Goal: Find specific page/section: Find specific page/section

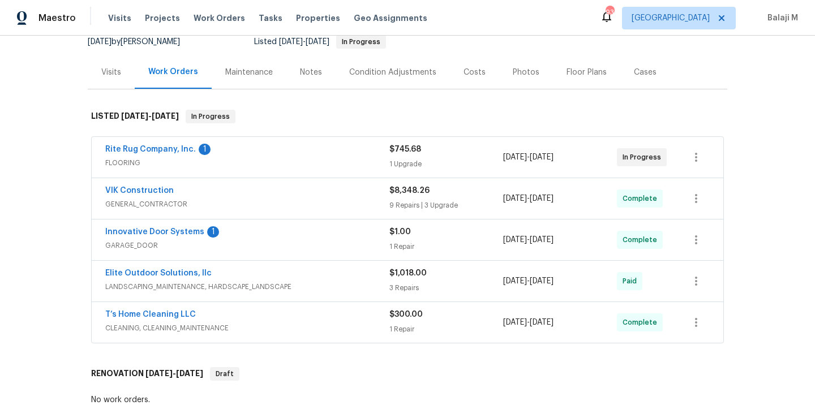
scroll to position [102, 0]
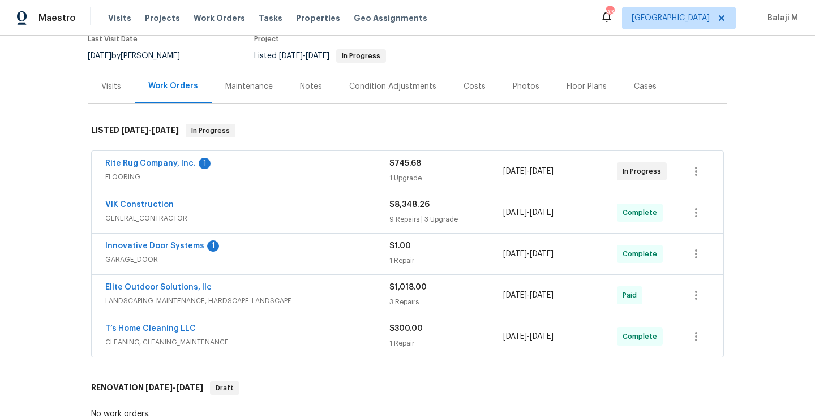
click at [238, 87] on div "Maintenance" at bounding box center [249, 86] width 48 height 11
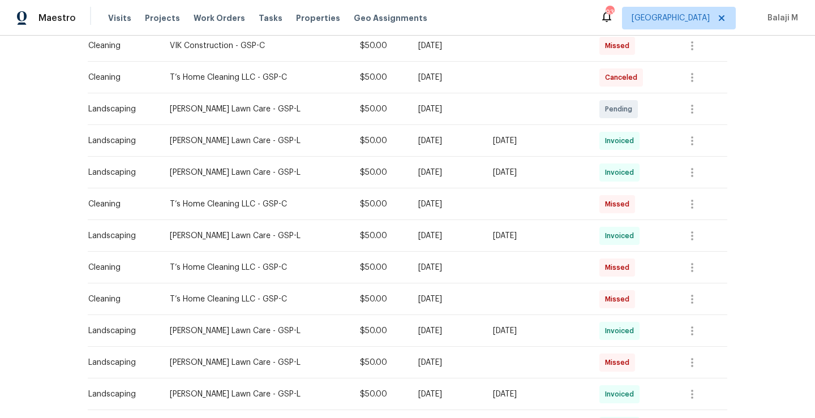
scroll to position [312, 0]
click at [616, 269] on span "Missed" at bounding box center [619, 266] width 29 height 11
click at [626, 267] on span "Missed" at bounding box center [619, 266] width 29 height 11
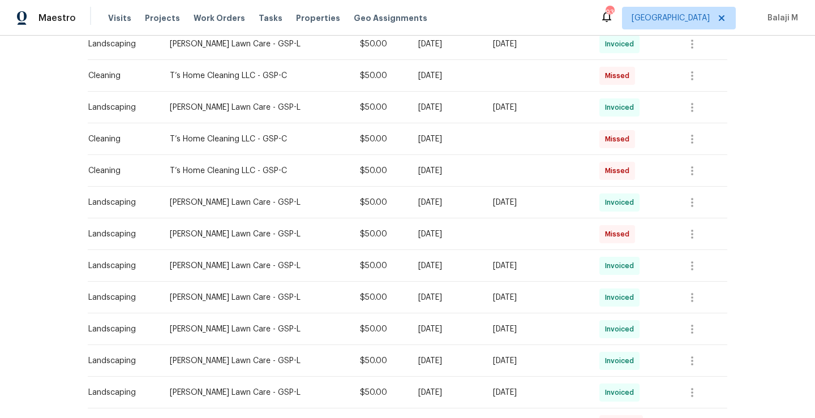
scroll to position [440, 0]
drag, startPoint x: 164, startPoint y: 137, endPoint x: 250, endPoint y: 138, distance: 85.5
click at [250, 137] on div "T’s Home Cleaning LLC - GSP-C" at bounding box center [256, 137] width 172 height 11
copy div "T’s Home Cleaning LLC"
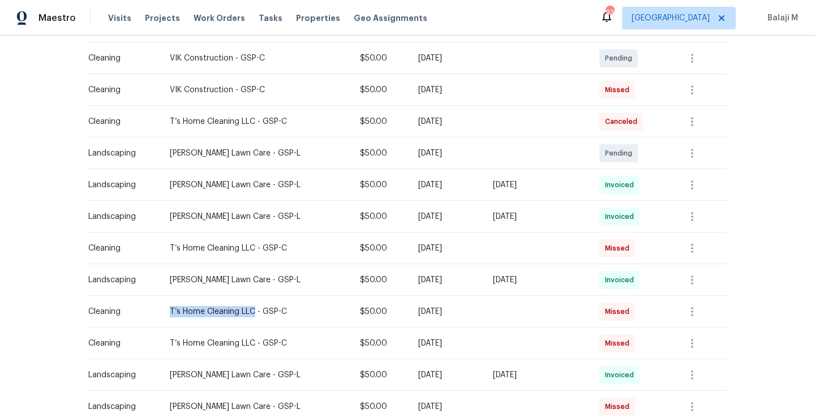
scroll to position [269, 0]
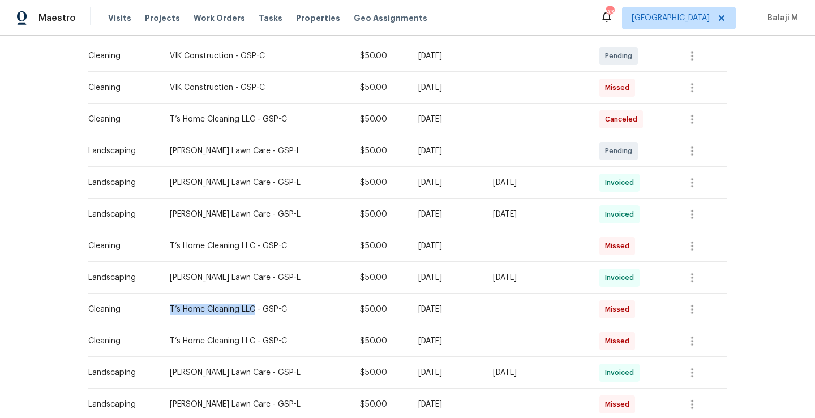
copy div "T’s Home Cleaning LLC"
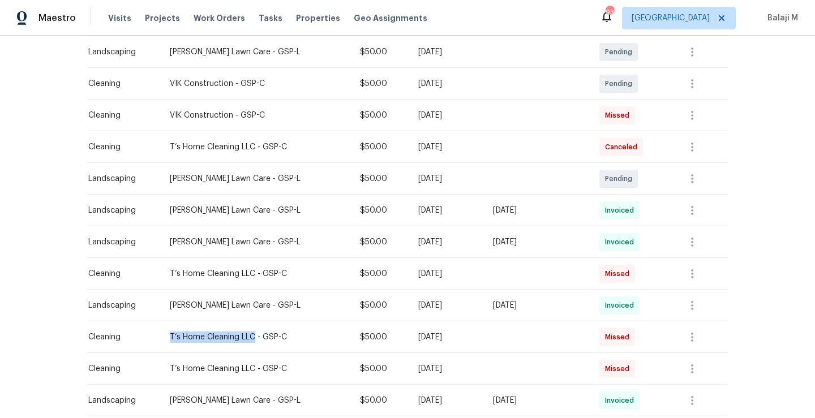
scroll to position [238, 0]
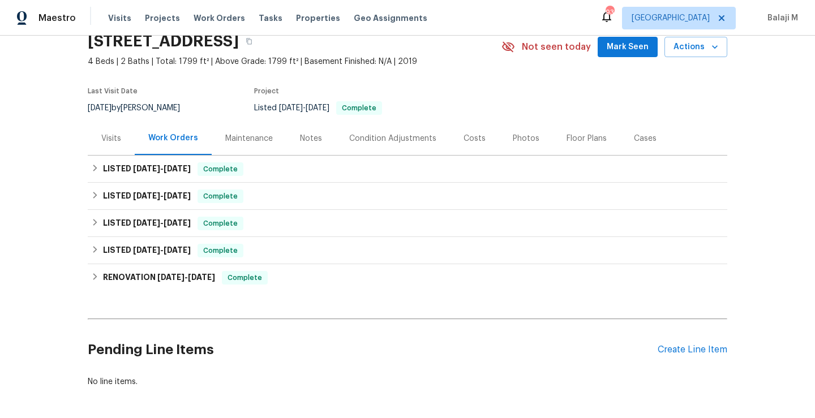
scroll to position [105, 0]
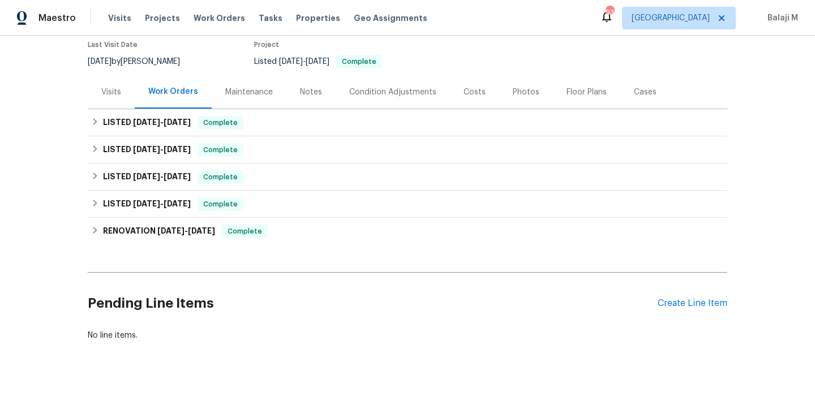
click at [230, 92] on div "Maintenance" at bounding box center [249, 91] width 75 height 33
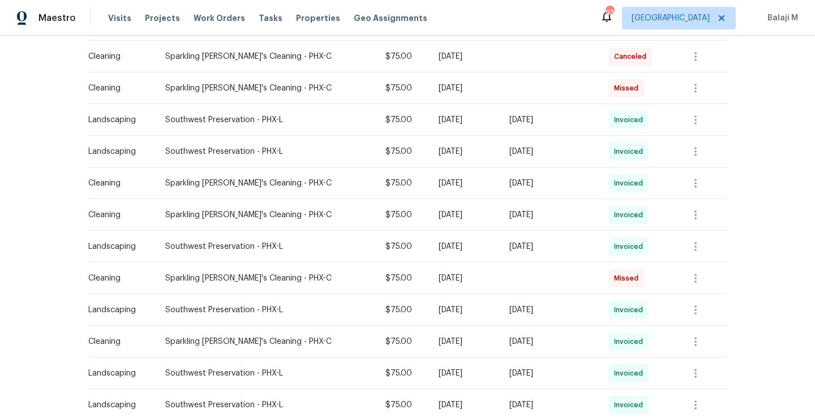
scroll to position [237, 0]
click at [557, 189] on td "[DATE]" at bounding box center [550, 183] width 100 height 32
click at [699, 186] on icon "button" at bounding box center [696, 183] width 14 height 14
click at [706, 202] on li "View details" at bounding box center [720, 201] width 79 height 19
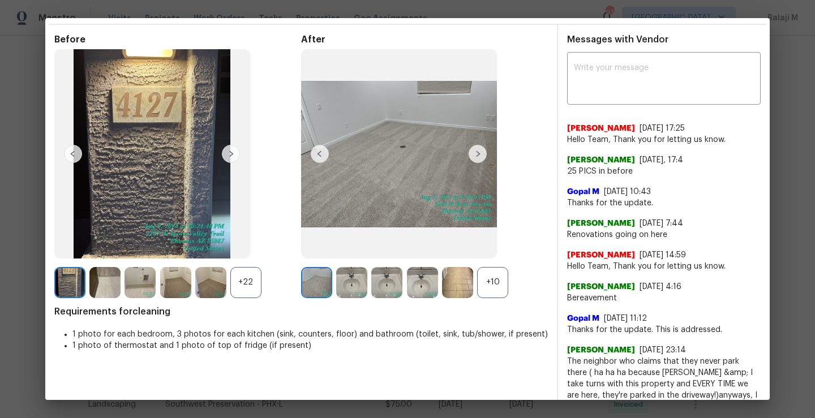
scroll to position [39, 0]
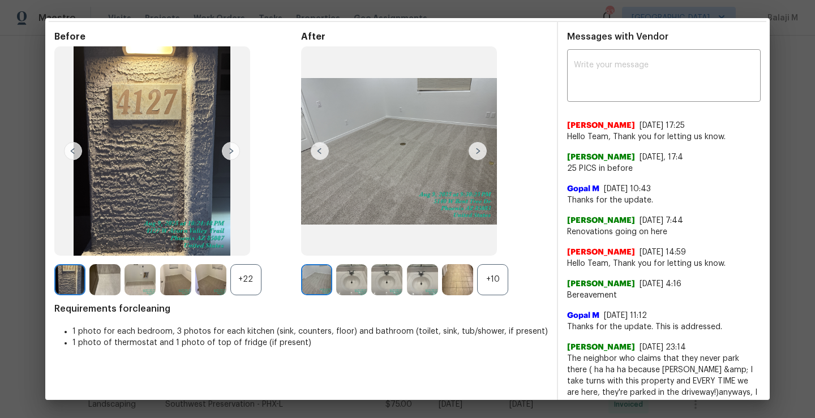
click at [495, 282] on div "+10" at bounding box center [492, 279] width 31 height 31
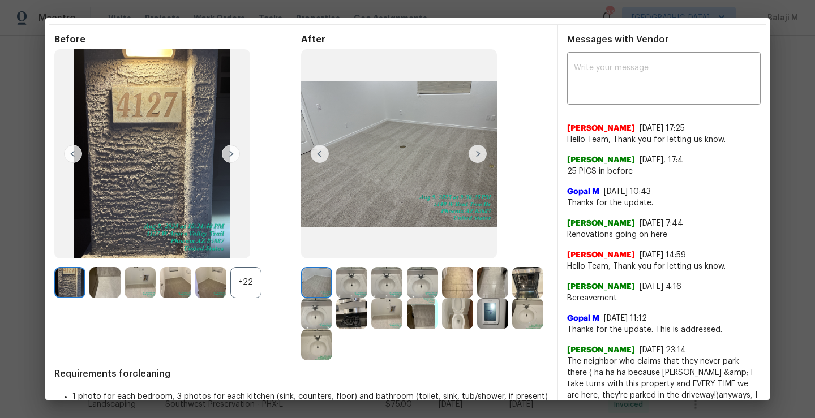
scroll to position [34, 0]
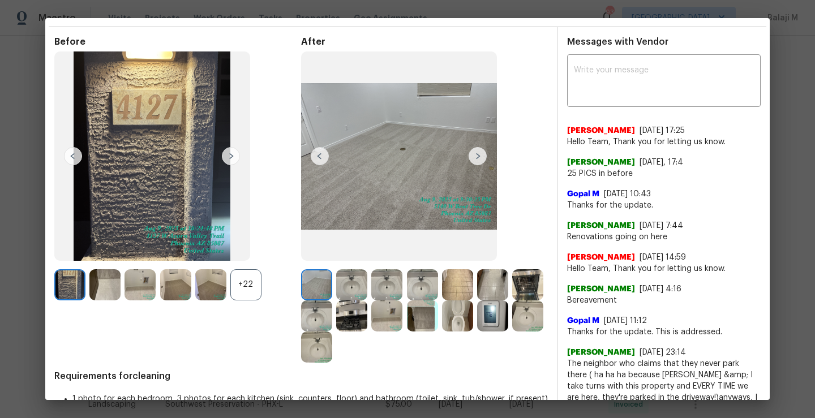
click at [319, 288] on img at bounding box center [316, 284] width 31 height 31
click at [341, 289] on img at bounding box center [351, 284] width 31 height 31
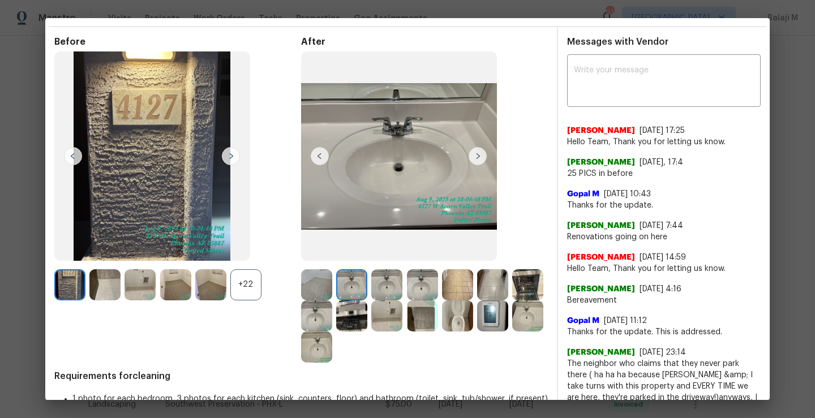
click at [377, 289] on img at bounding box center [386, 284] width 31 height 31
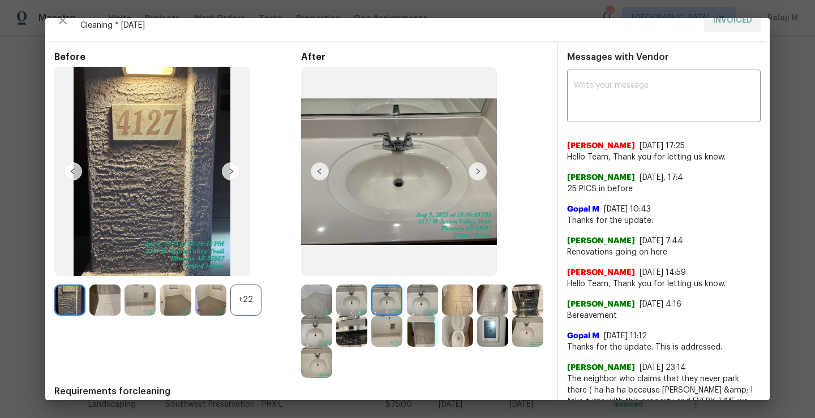
scroll to position [26, 0]
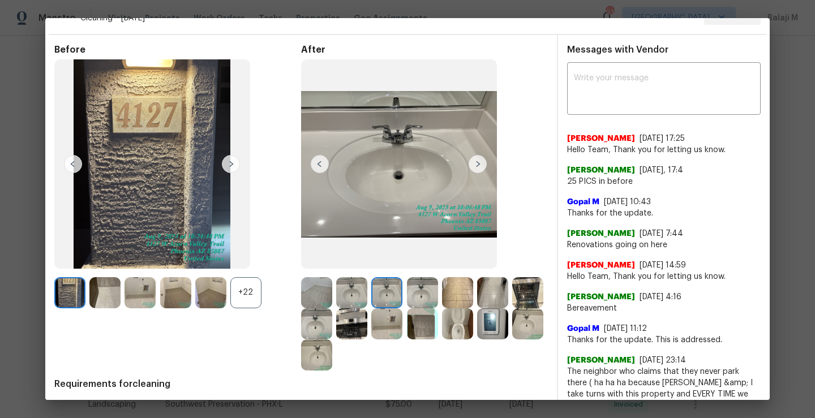
click at [422, 293] on img at bounding box center [422, 292] width 31 height 31
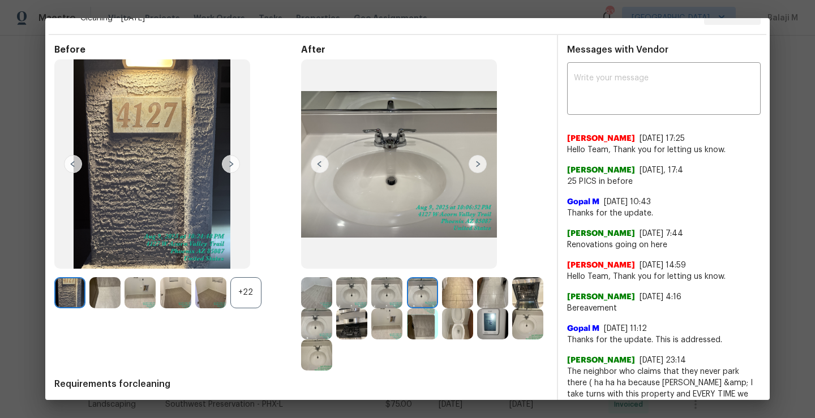
click at [422, 293] on img at bounding box center [422, 292] width 31 height 31
click at [451, 300] on img at bounding box center [457, 292] width 31 height 31
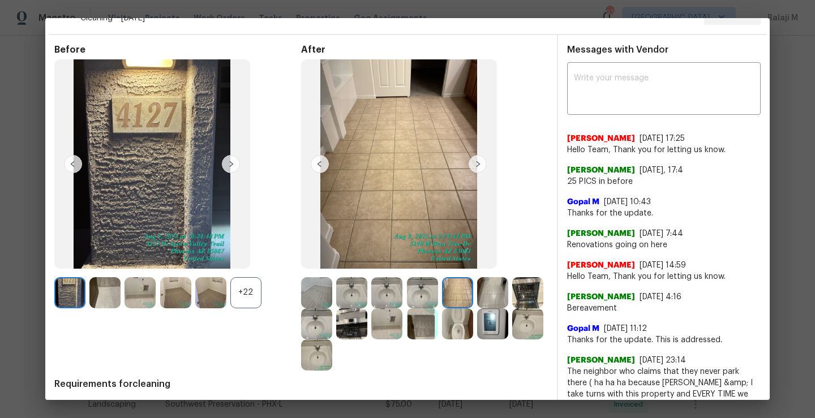
click at [478, 301] on img at bounding box center [492, 292] width 31 height 31
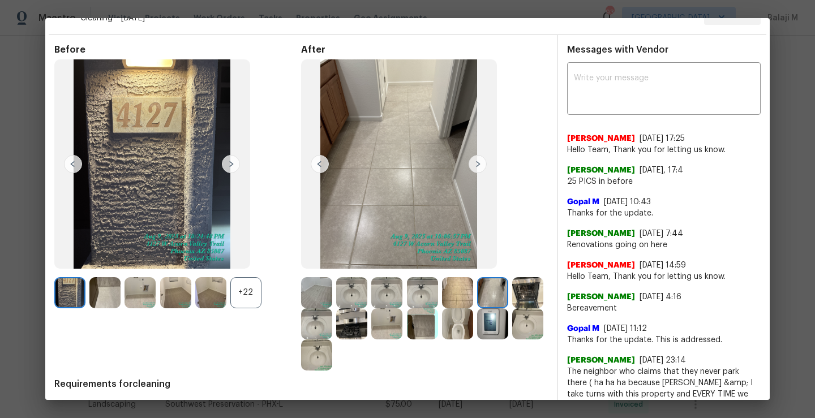
click at [512, 309] on img at bounding box center [527, 292] width 31 height 31
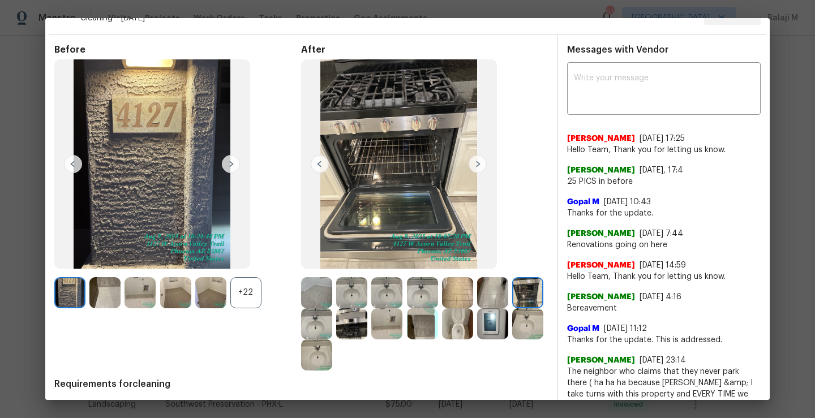
click at [512, 309] on div at bounding box center [529, 292] width 35 height 31
click at [332, 328] on img at bounding box center [316, 324] width 31 height 31
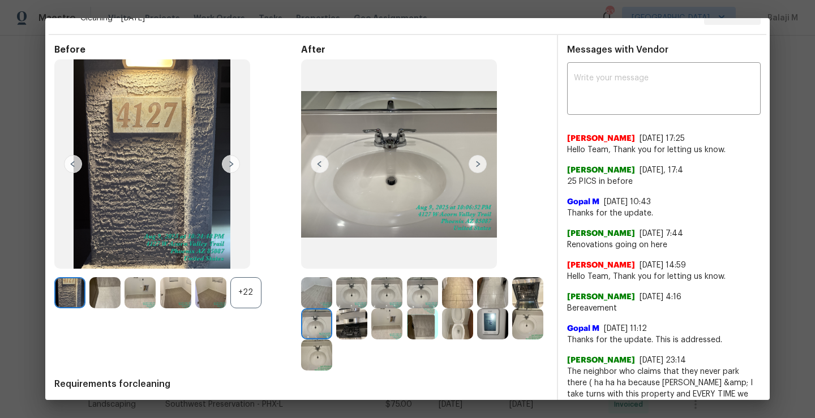
click at [367, 330] on img at bounding box center [351, 324] width 31 height 31
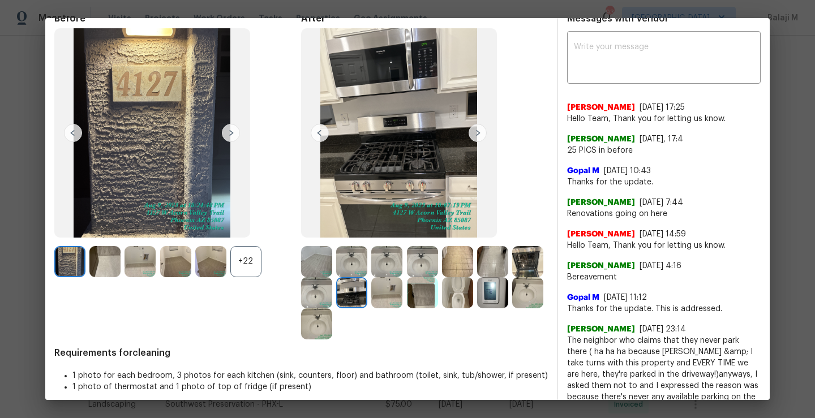
scroll to position [58, 0]
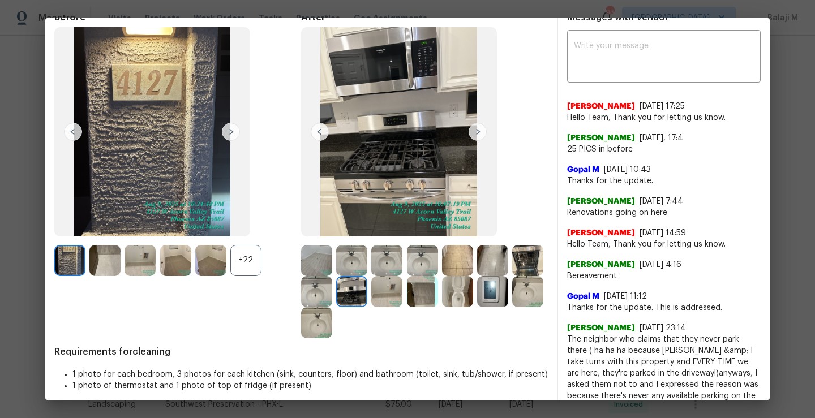
click at [403, 289] on img at bounding box center [386, 291] width 31 height 31
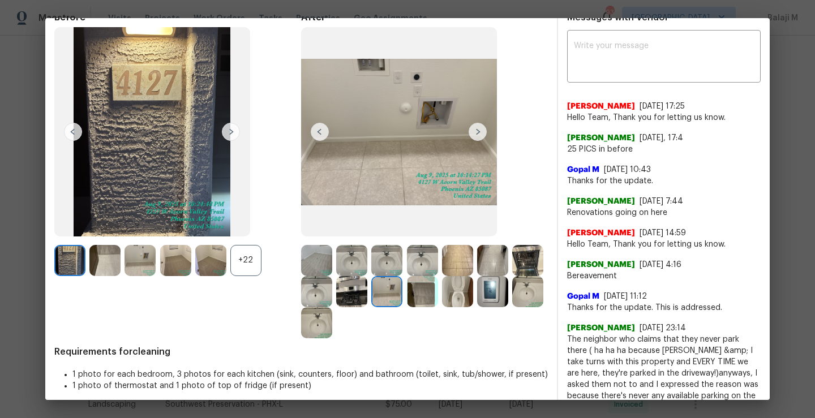
click at [438, 296] on img at bounding box center [422, 291] width 31 height 31
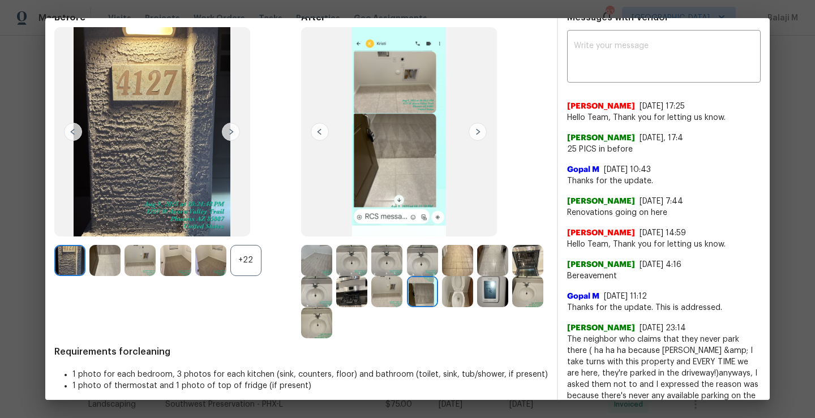
click at [438, 296] on img at bounding box center [422, 291] width 31 height 31
click at [495, 307] on div at bounding box center [424, 291] width 247 height 93
click at [473, 299] on img at bounding box center [457, 291] width 31 height 31
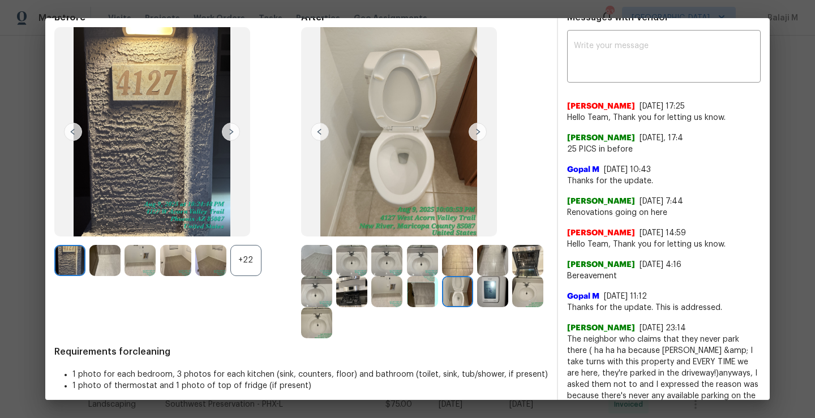
click at [438, 302] on img at bounding box center [422, 291] width 31 height 31
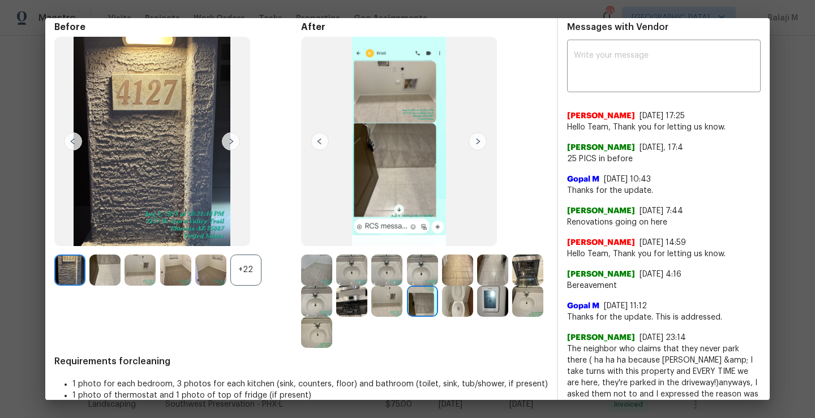
scroll to position [49, 0]
click at [512, 316] on div at bounding box center [529, 300] width 35 height 31
click at [512, 316] on img at bounding box center [527, 300] width 31 height 31
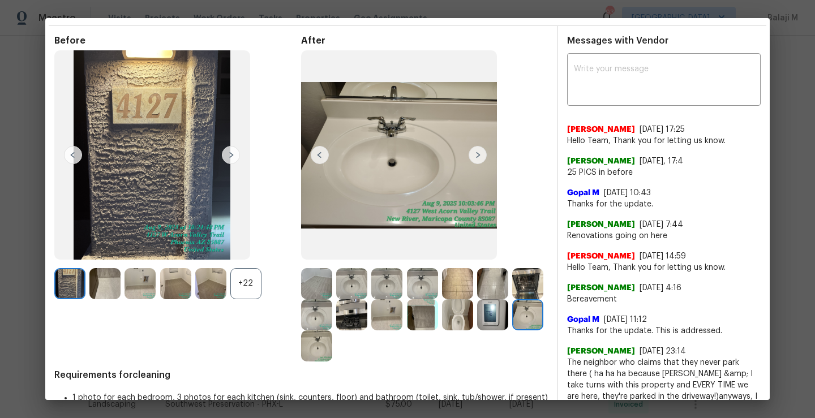
scroll to position [36, 0]
click at [477, 330] on img at bounding box center [492, 314] width 31 height 31
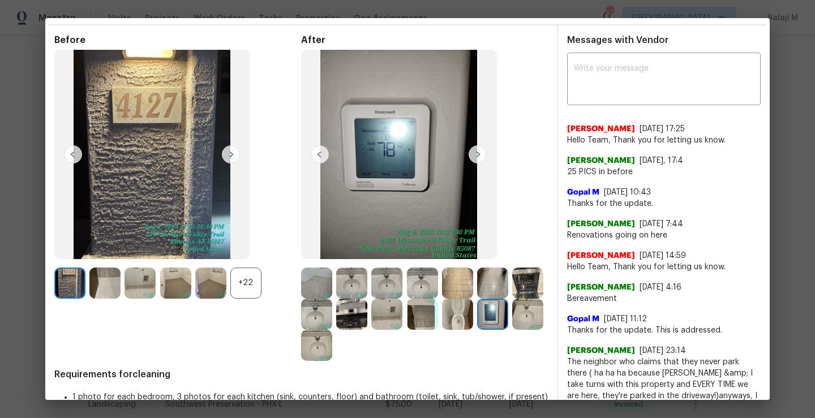
click at [512, 330] on img at bounding box center [527, 314] width 31 height 31
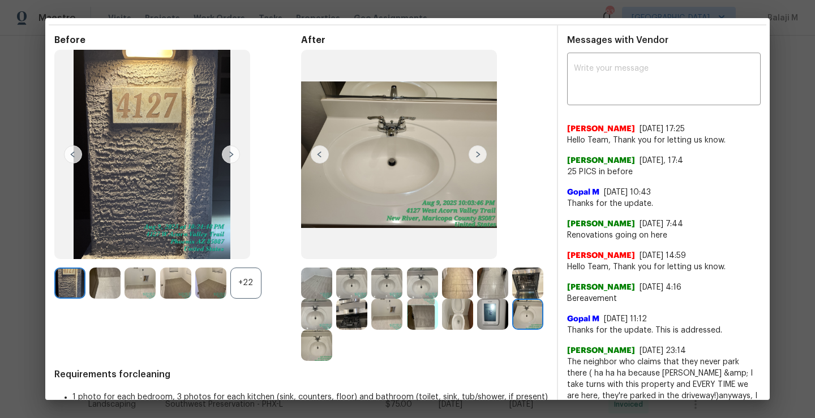
click at [332, 354] on img at bounding box center [316, 345] width 31 height 31
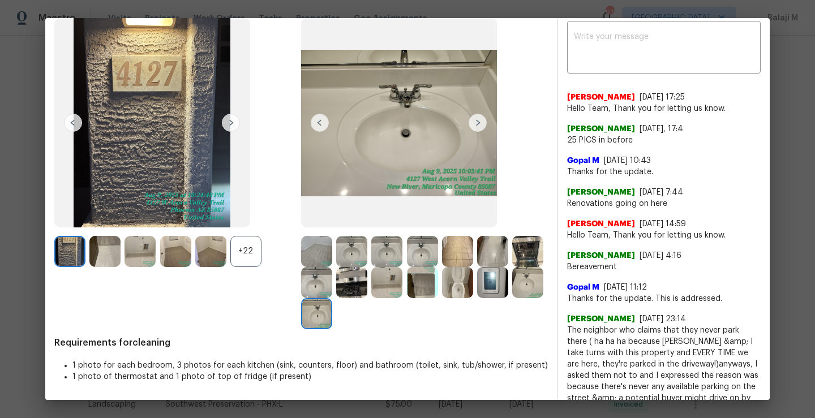
scroll to position [0, 0]
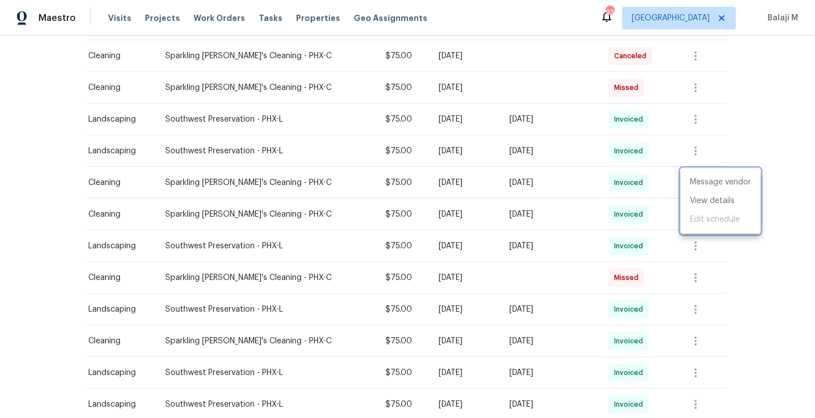
click at [650, 210] on div at bounding box center [407, 209] width 815 height 418
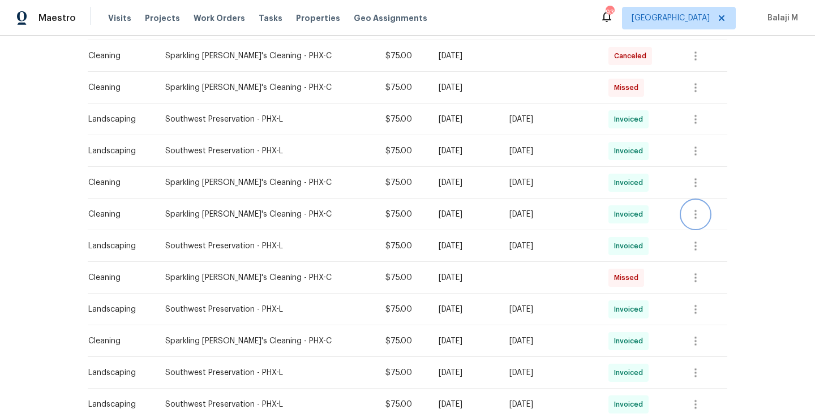
click at [696, 216] on icon "button" at bounding box center [696, 215] width 14 height 14
click at [697, 236] on li "View details" at bounding box center [720, 233] width 79 height 19
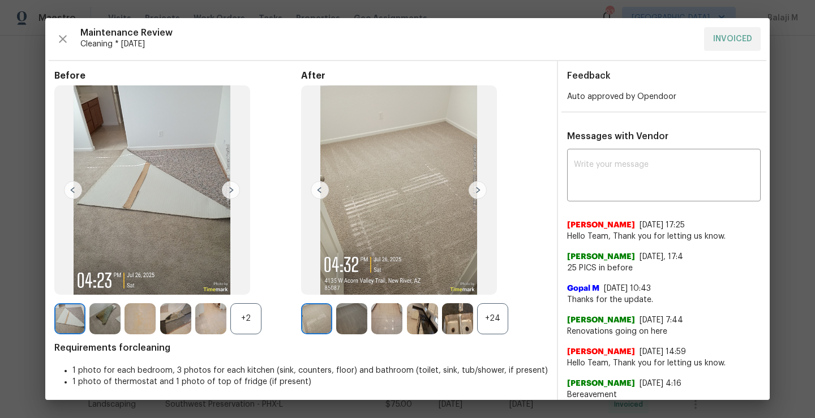
click at [490, 319] on div "+24" at bounding box center [492, 318] width 31 height 31
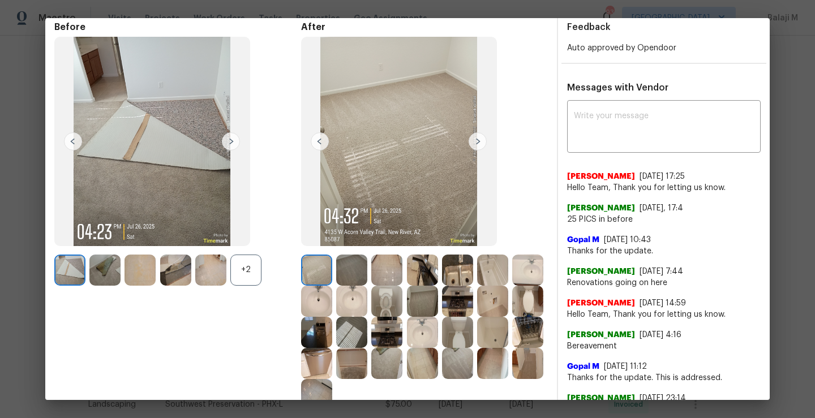
scroll to position [61, 0]
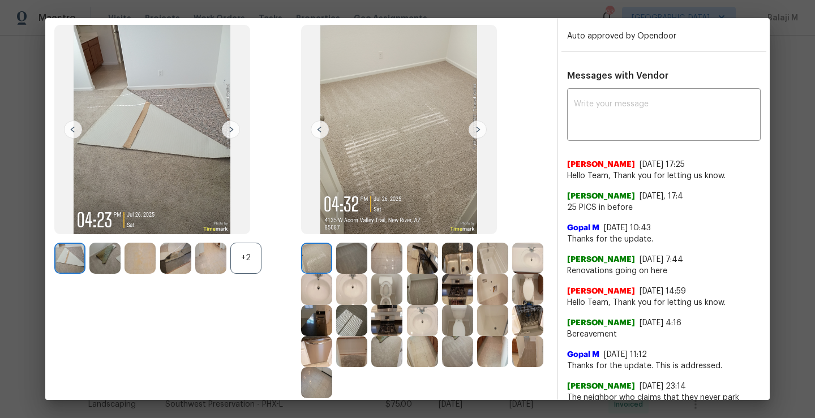
click at [348, 254] on img at bounding box center [351, 258] width 31 height 31
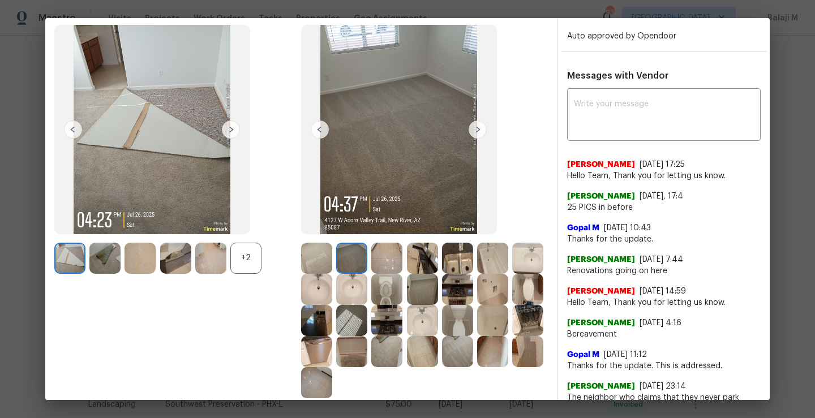
click at [380, 260] on img at bounding box center [386, 258] width 31 height 31
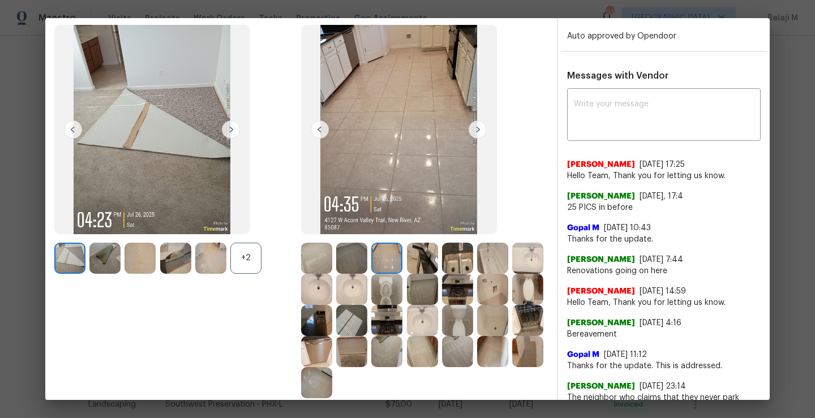
click at [417, 262] on img at bounding box center [422, 258] width 31 height 31
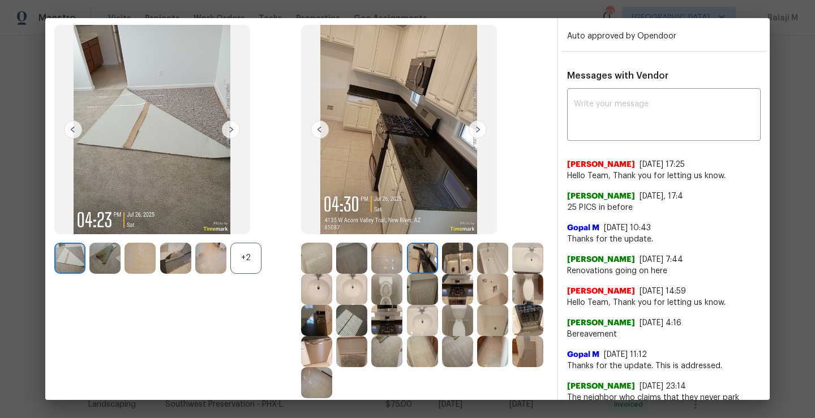
click at [455, 262] on img at bounding box center [457, 258] width 31 height 31
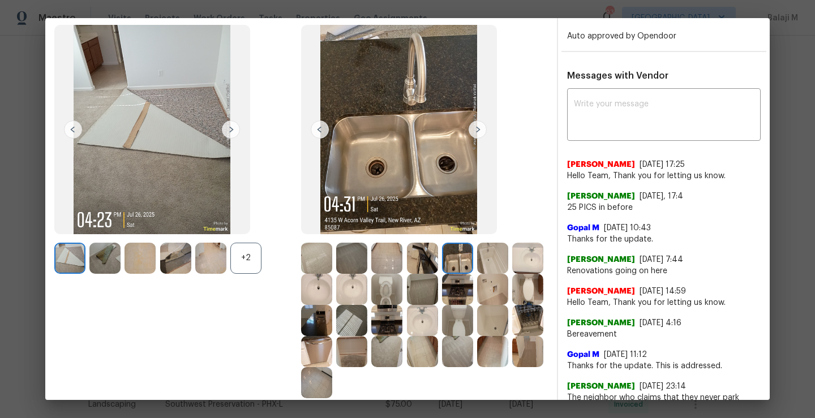
click at [507, 263] on div at bounding box center [494, 258] width 35 height 31
click at [485, 264] on img at bounding box center [492, 258] width 31 height 31
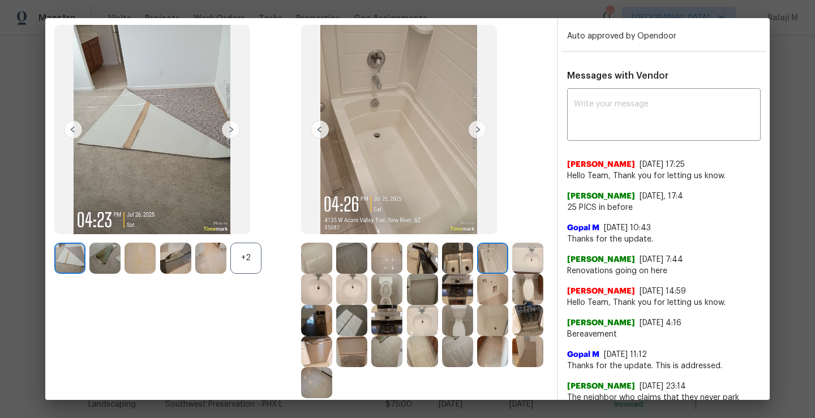
scroll to position [76, 0]
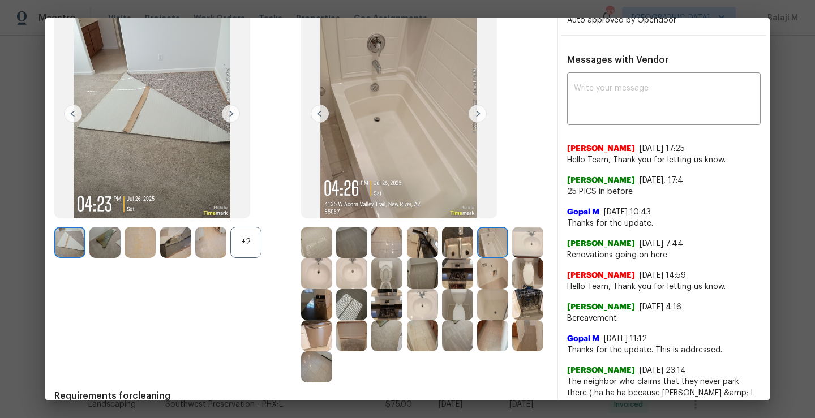
click at [512, 258] on img at bounding box center [527, 242] width 31 height 31
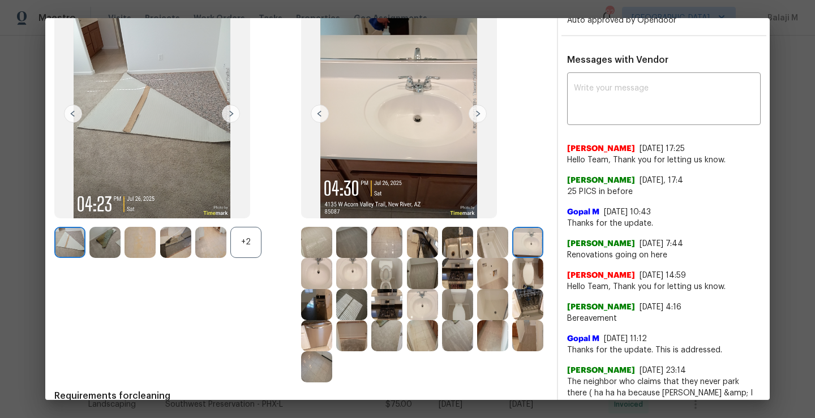
click at [332, 278] on img at bounding box center [316, 273] width 31 height 31
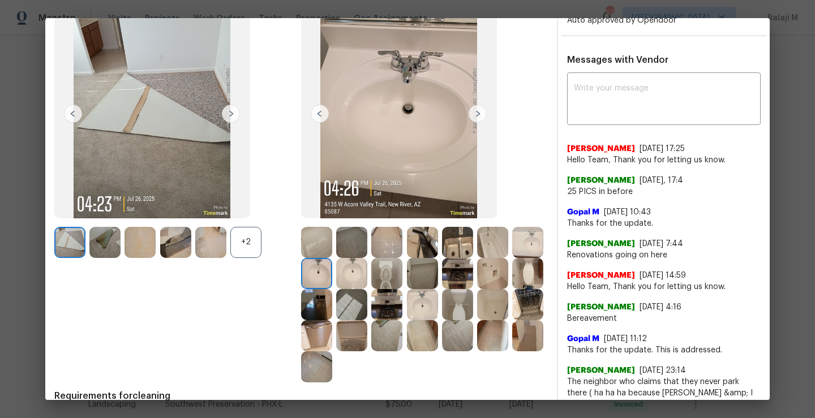
click at [367, 276] on img at bounding box center [351, 273] width 31 height 31
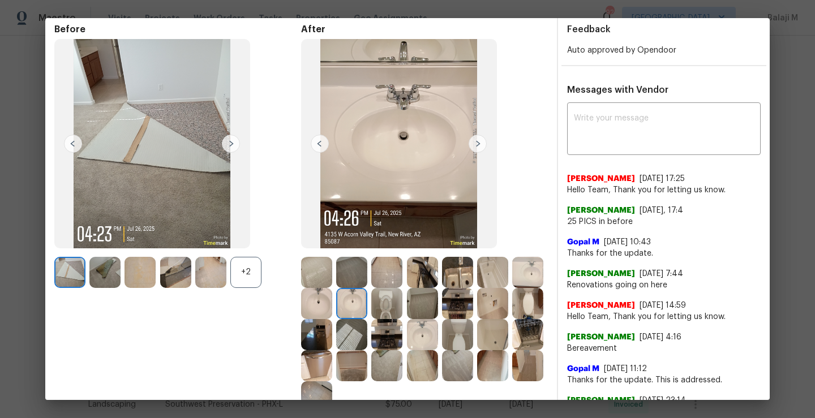
scroll to position [88, 0]
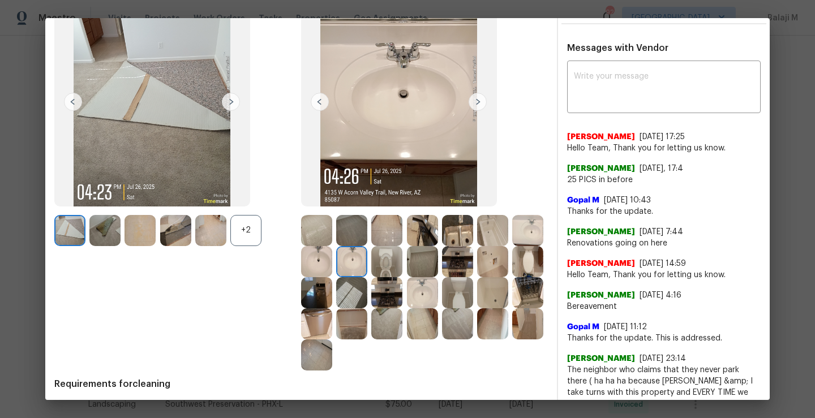
click at [403, 273] on img at bounding box center [386, 261] width 31 height 31
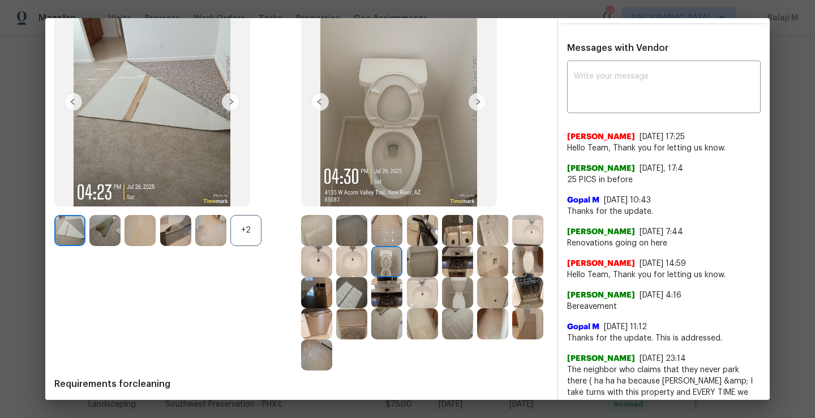
click at [438, 271] on img at bounding box center [422, 261] width 31 height 31
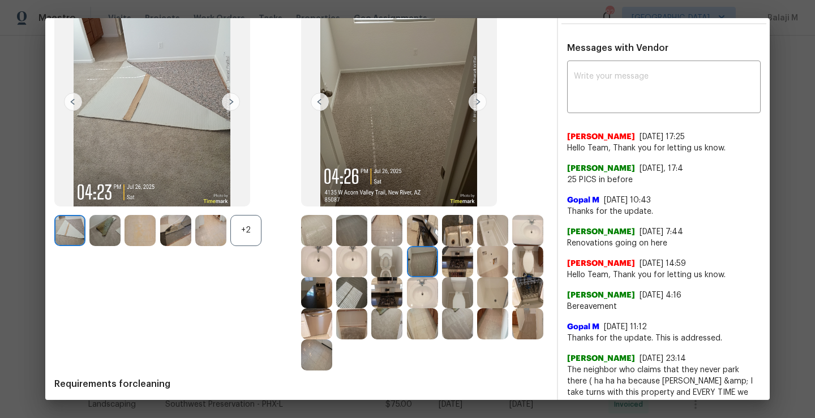
click at [473, 265] on img at bounding box center [457, 261] width 31 height 31
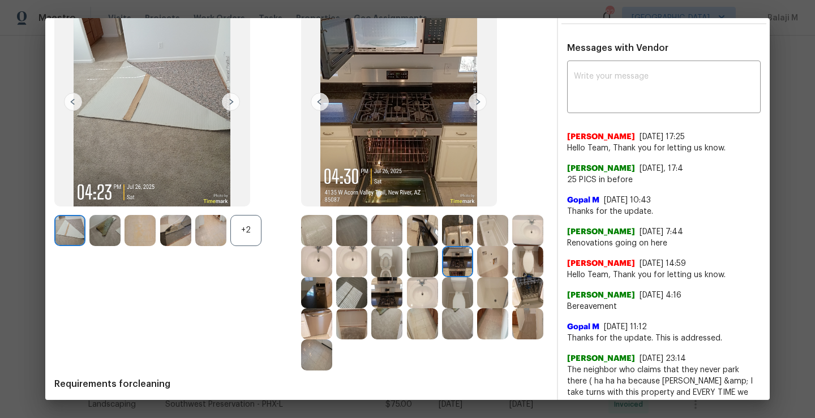
click at [438, 294] on img at bounding box center [422, 292] width 31 height 31
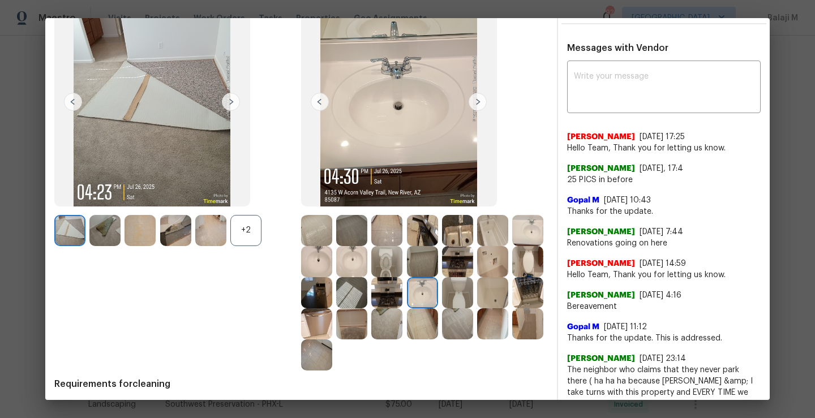
click at [403, 303] on img at bounding box center [386, 292] width 31 height 31
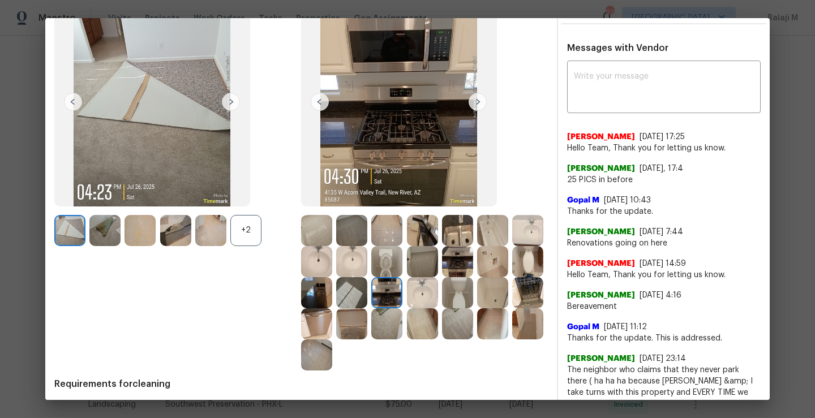
click at [367, 305] on img at bounding box center [351, 292] width 31 height 31
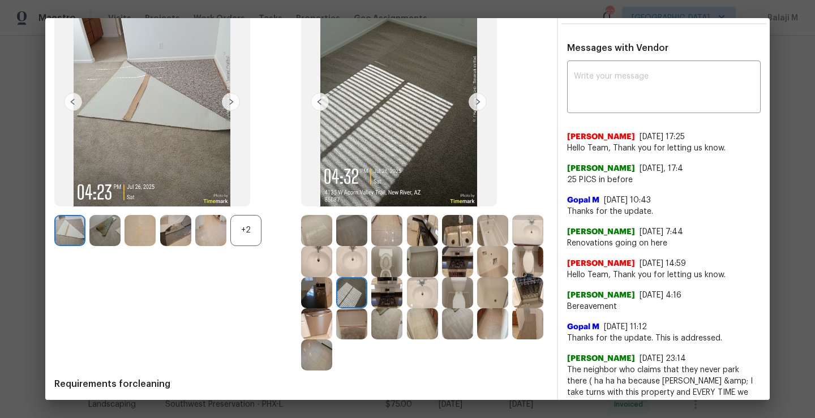
click at [332, 305] on img at bounding box center [316, 292] width 31 height 31
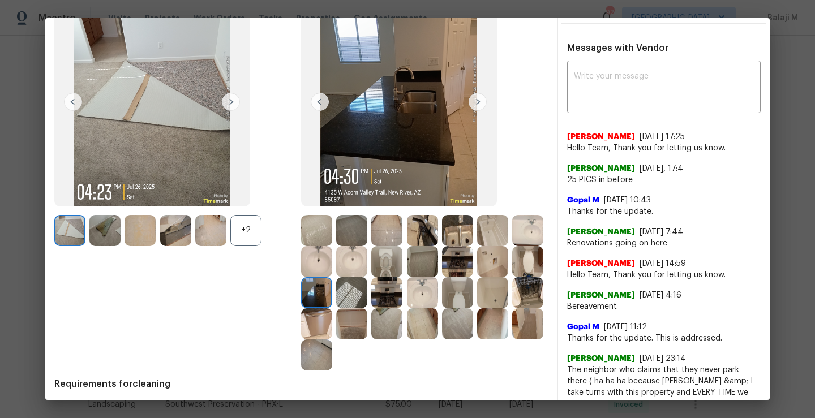
click at [512, 277] on img at bounding box center [527, 261] width 31 height 31
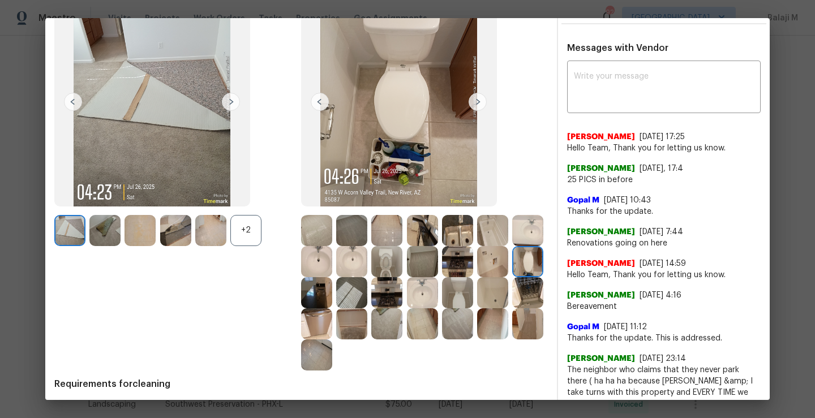
click at [477, 277] on img at bounding box center [492, 261] width 31 height 31
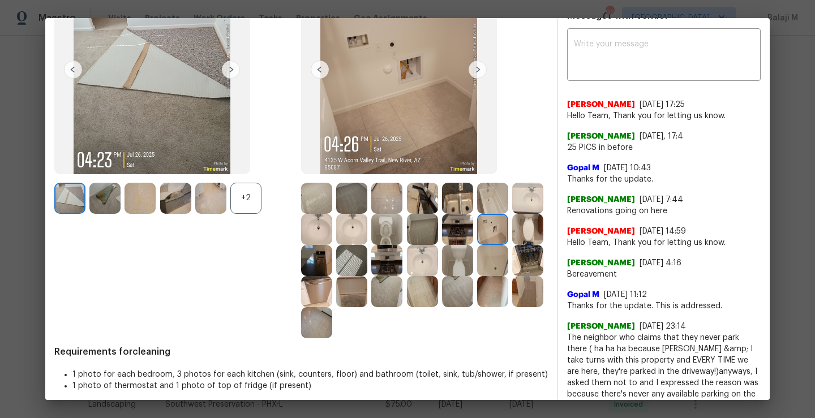
scroll to position [129, 0]
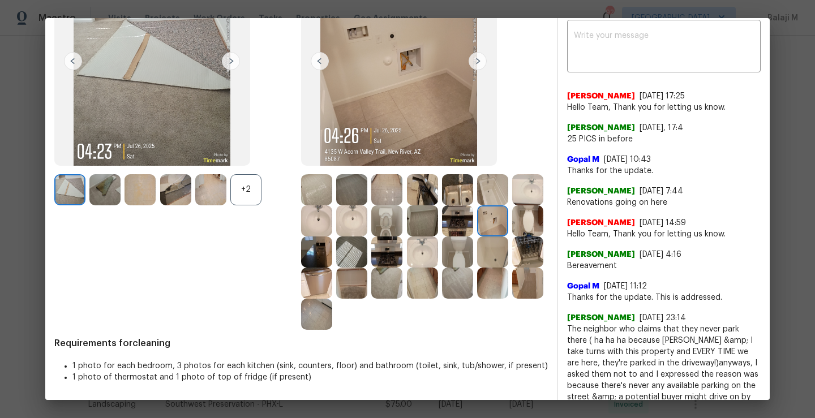
click at [442, 268] on img at bounding box center [457, 252] width 31 height 31
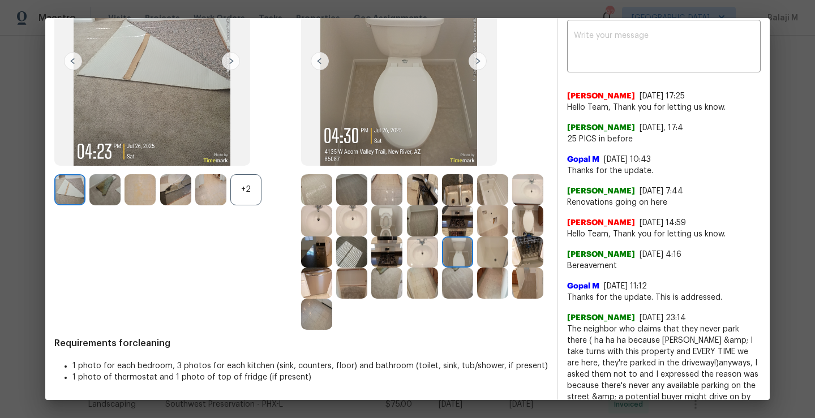
click at [477, 268] on img at bounding box center [492, 252] width 31 height 31
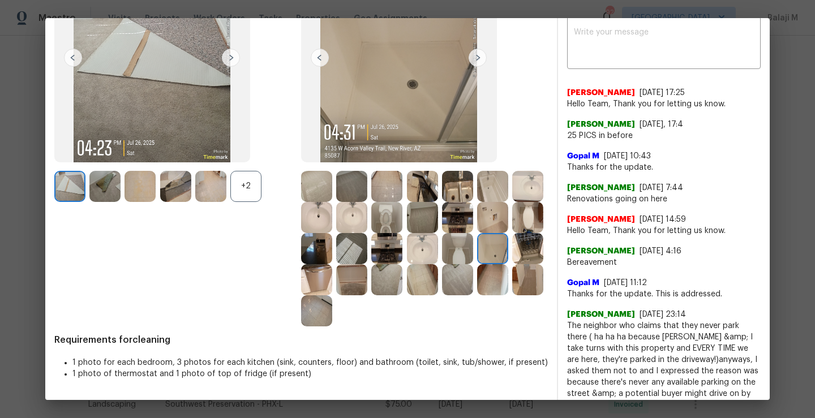
scroll to position [136, 0]
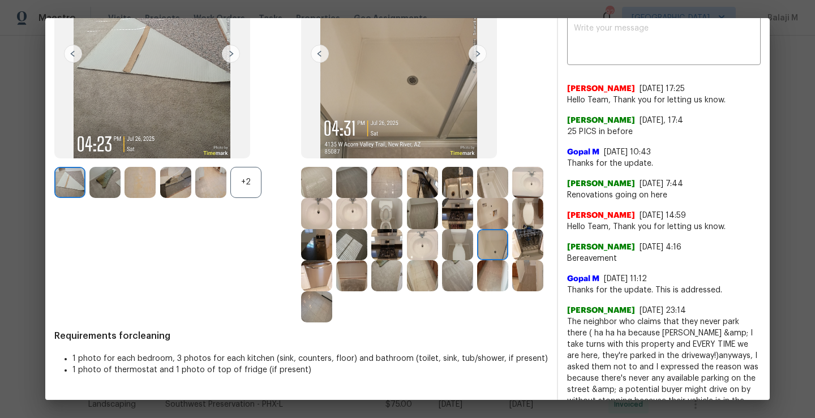
click at [512, 260] on img at bounding box center [527, 244] width 31 height 31
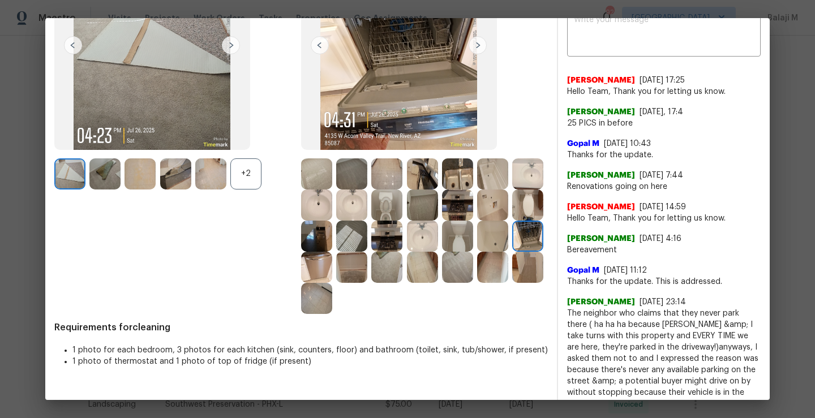
scroll to position [169, 0]
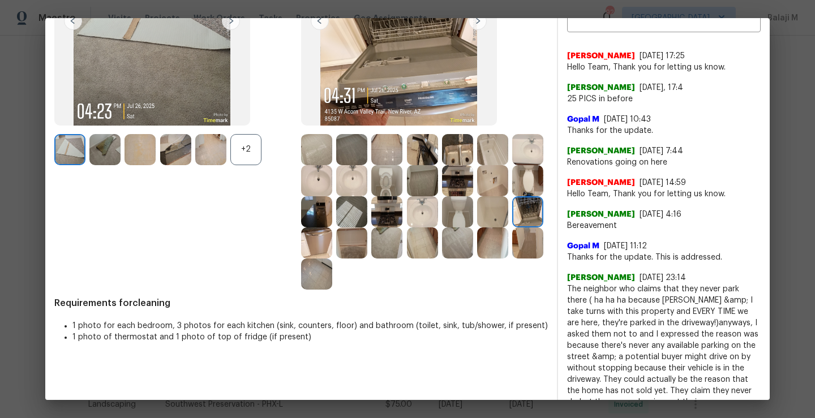
click at [332, 251] on img at bounding box center [316, 243] width 31 height 31
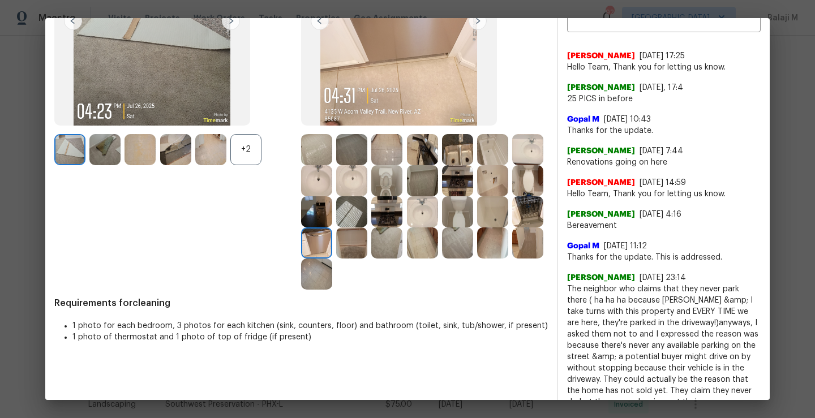
click at [367, 245] on img at bounding box center [351, 243] width 31 height 31
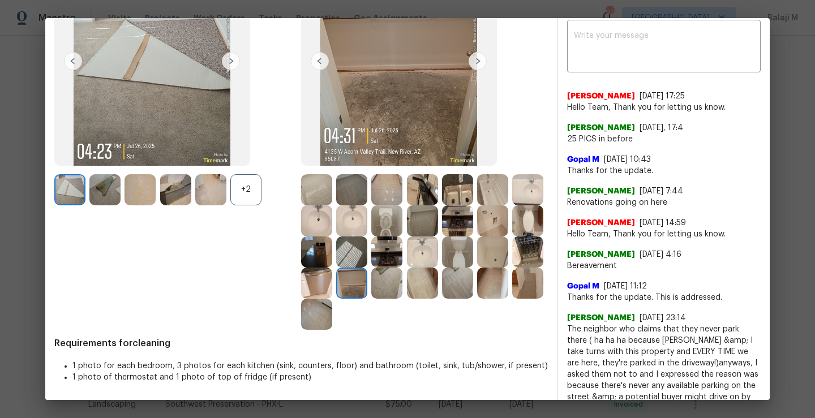
scroll to position [148, 0]
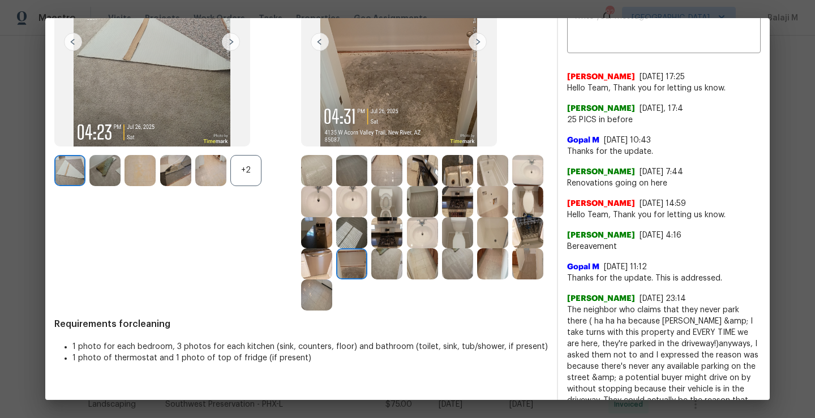
click at [403, 268] on img at bounding box center [386, 264] width 31 height 31
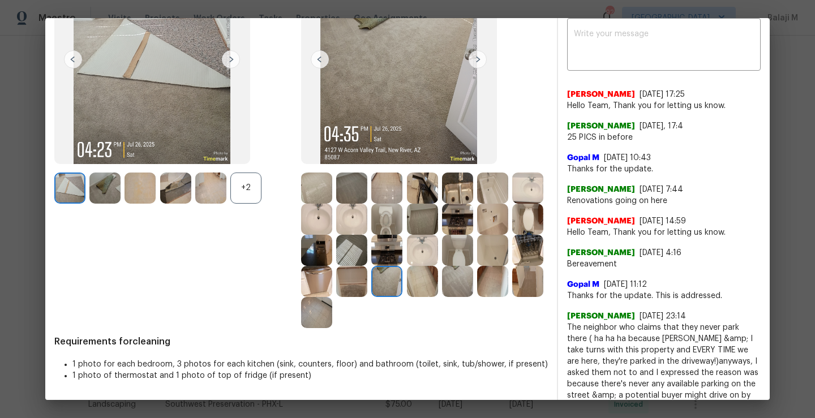
scroll to position [202, 0]
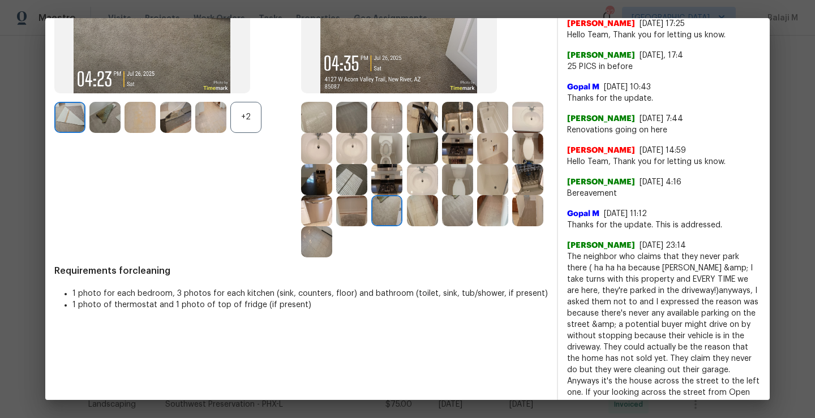
click at [442, 226] on img at bounding box center [457, 210] width 31 height 31
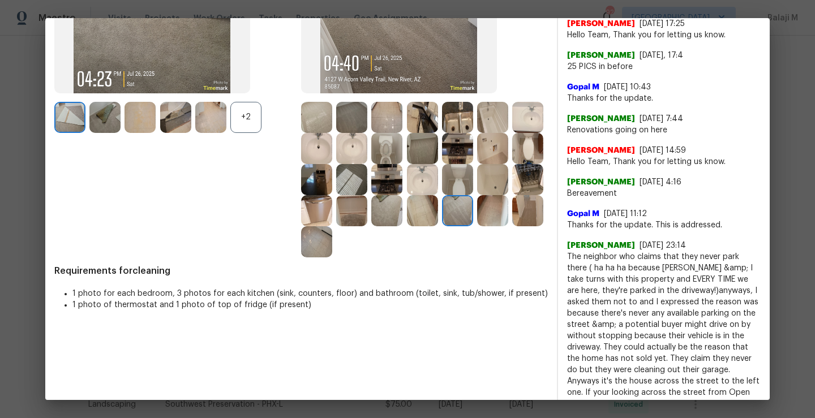
click at [477, 226] on img at bounding box center [492, 210] width 31 height 31
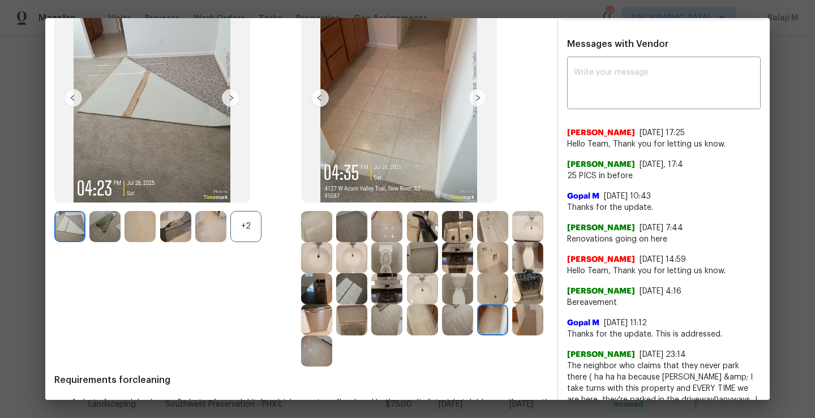
scroll to position [113, 0]
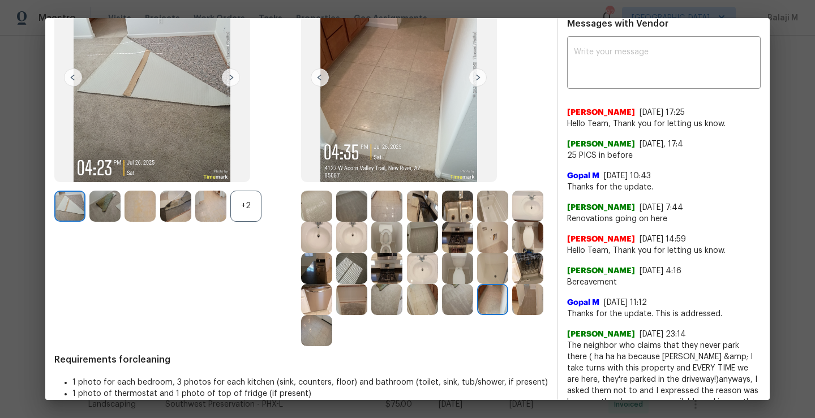
click at [512, 315] on img at bounding box center [527, 299] width 31 height 31
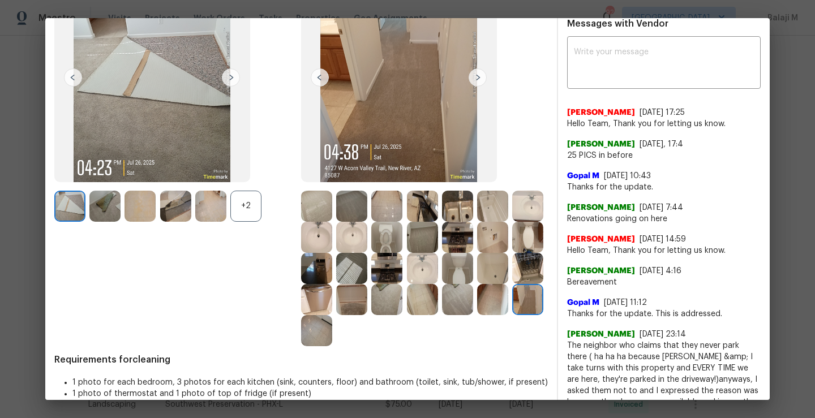
click at [332, 341] on img at bounding box center [316, 330] width 31 height 31
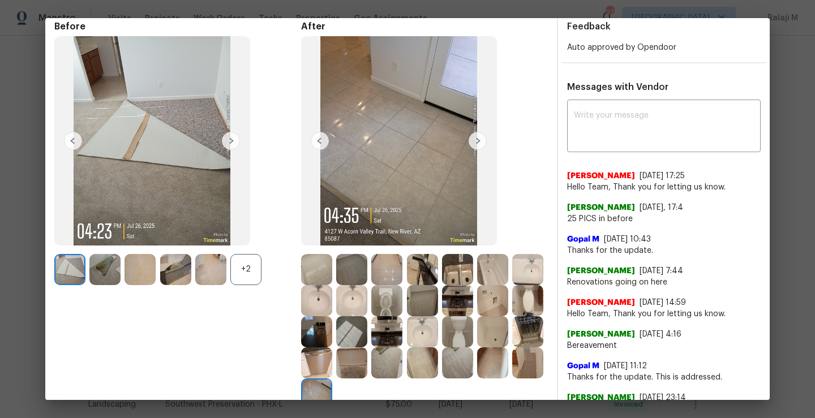
scroll to position [67, 0]
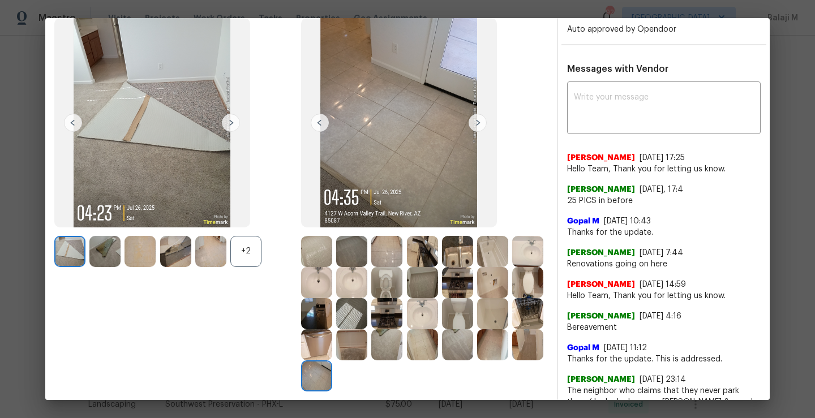
click at [512, 361] on img at bounding box center [527, 344] width 31 height 31
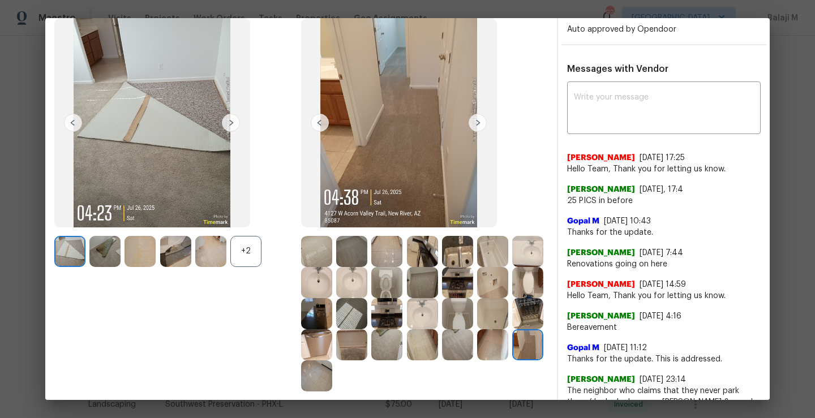
click at [477, 361] on img at bounding box center [492, 344] width 31 height 31
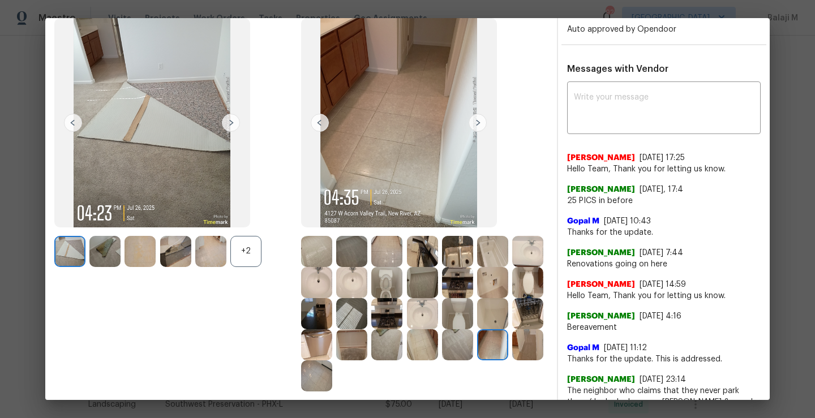
click at [442, 361] on img at bounding box center [457, 344] width 31 height 31
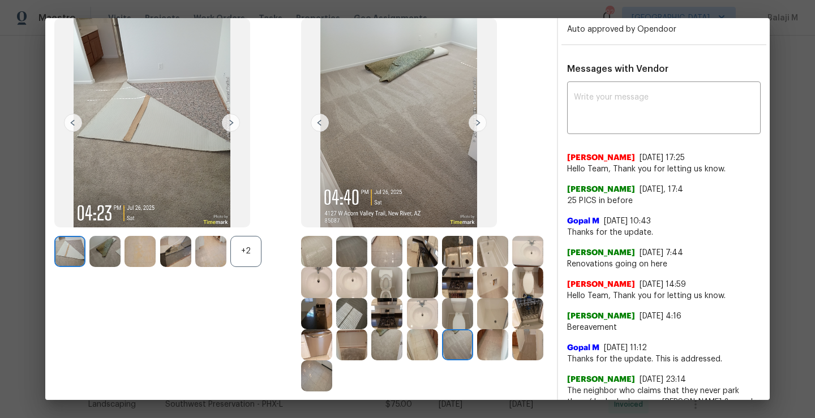
click at [407, 361] on img at bounding box center [422, 344] width 31 height 31
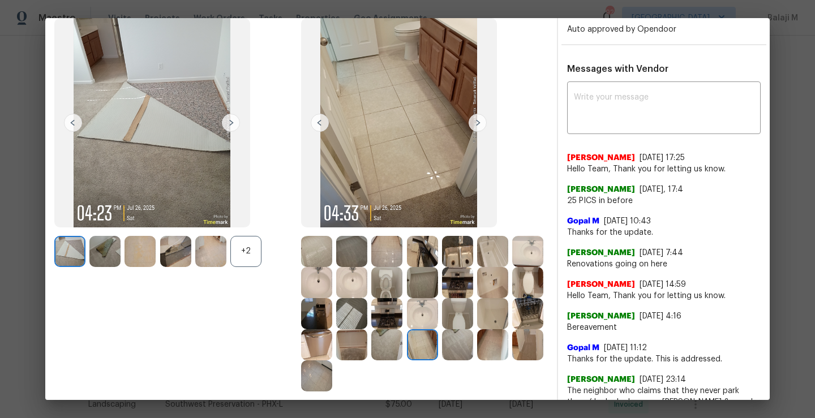
click at [442, 329] on img at bounding box center [457, 313] width 31 height 31
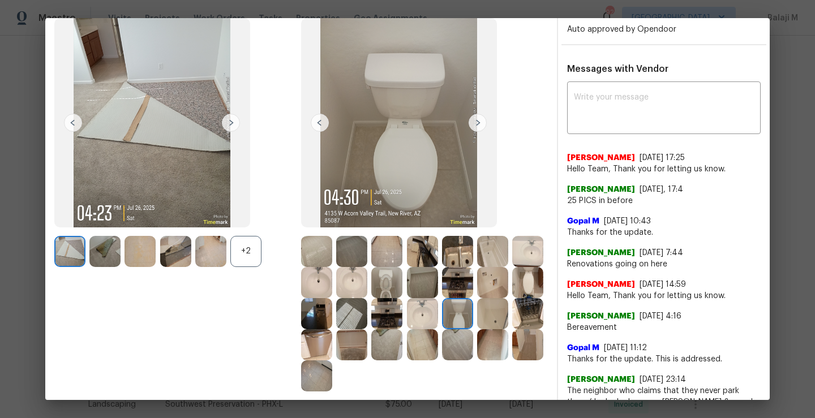
click at [477, 329] on img at bounding box center [492, 313] width 31 height 31
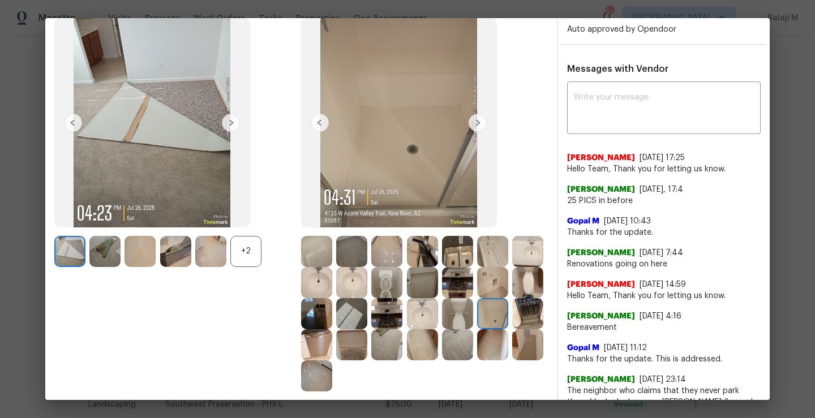
click at [512, 329] on img at bounding box center [527, 313] width 31 height 31
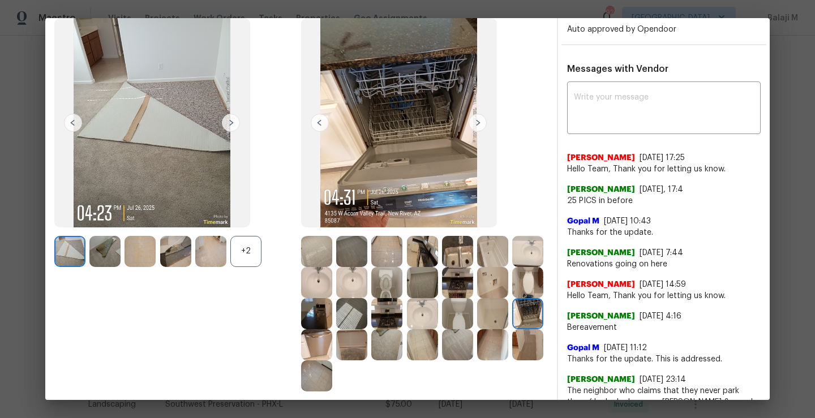
click at [332, 350] on img at bounding box center [316, 344] width 31 height 31
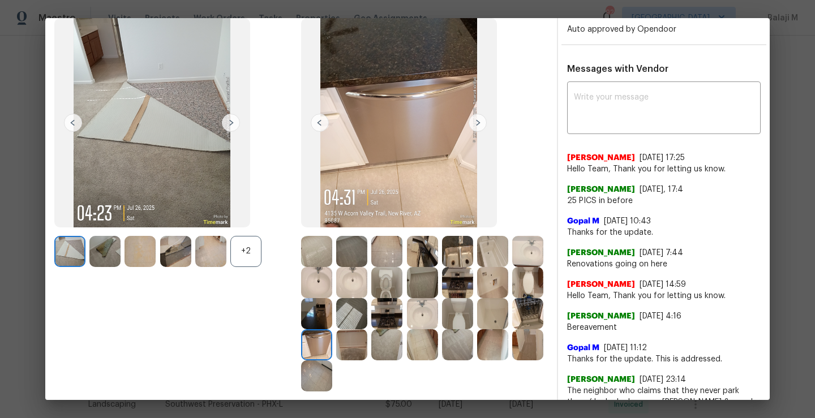
click at [367, 350] on img at bounding box center [351, 344] width 31 height 31
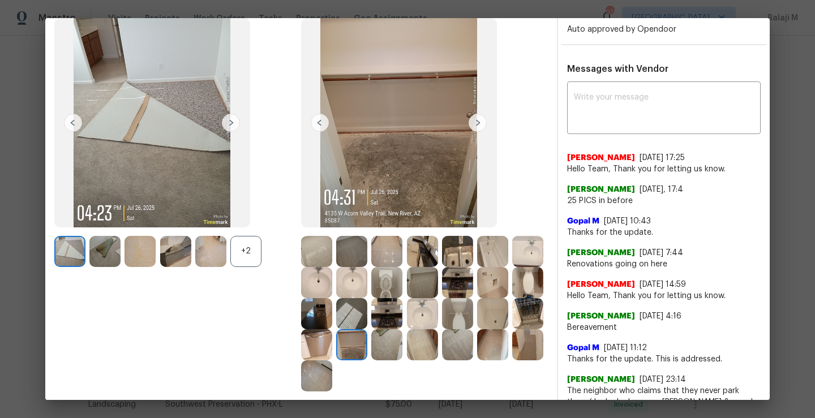
click at [403, 352] on img at bounding box center [386, 344] width 31 height 31
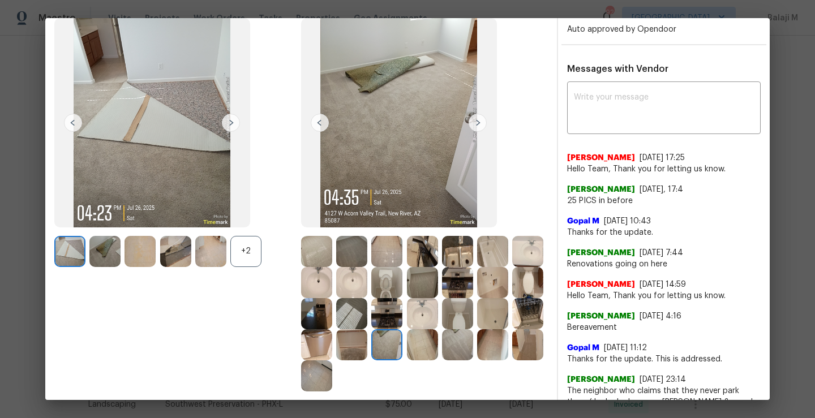
click at [438, 307] on img at bounding box center [422, 313] width 31 height 31
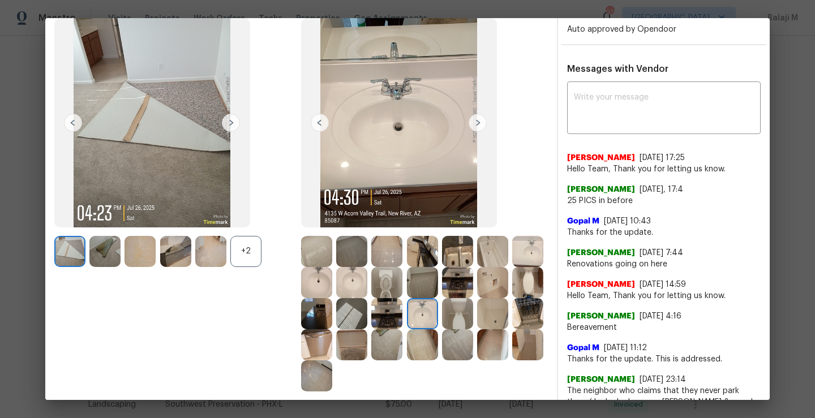
click at [403, 320] on img at bounding box center [386, 313] width 31 height 31
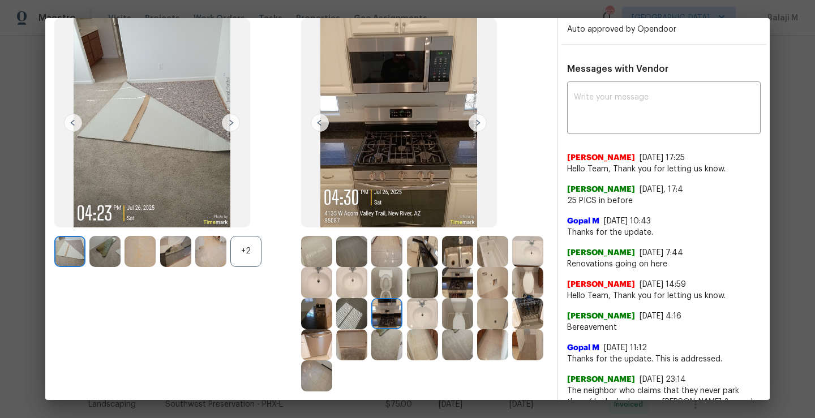
click at [367, 317] on img at bounding box center [351, 313] width 31 height 31
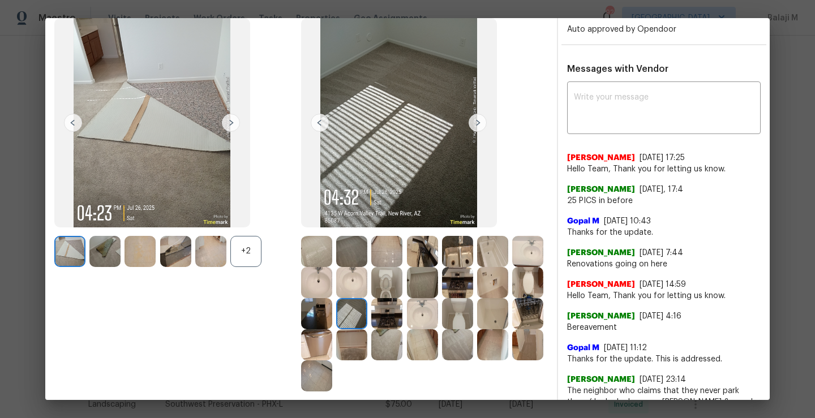
click at [332, 317] on img at bounding box center [316, 313] width 31 height 31
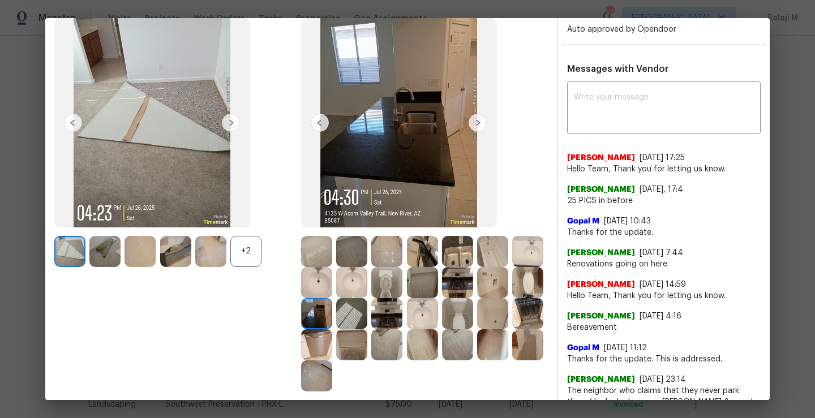
click at [512, 298] on img at bounding box center [527, 282] width 31 height 31
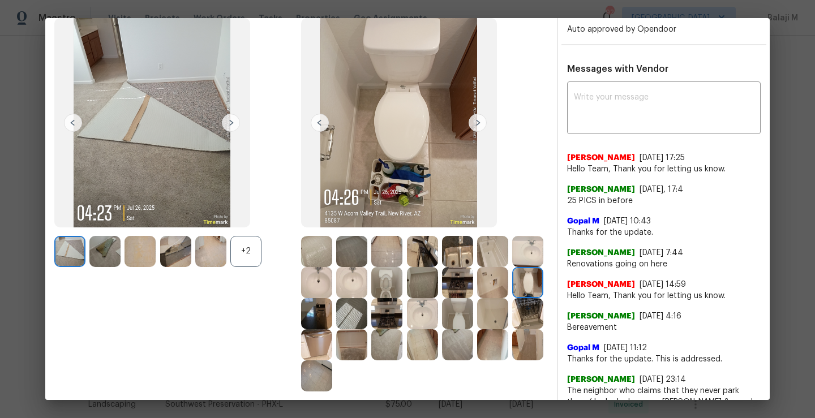
click at [477, 298] on img at bounding box center [492, 282] width 31 height 31
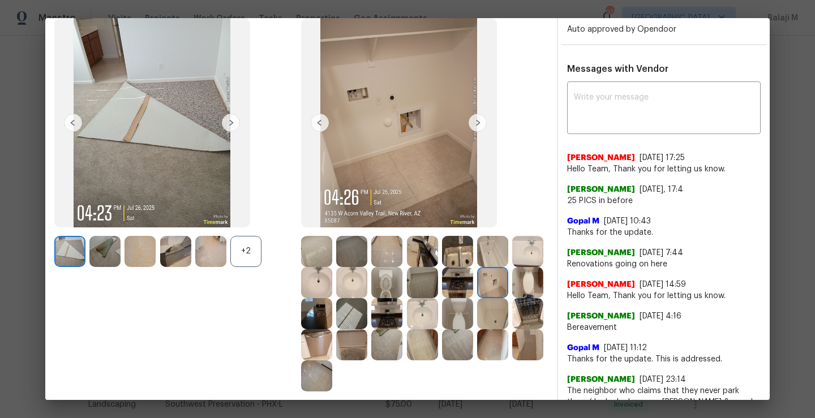
scroll to position [0, 0]
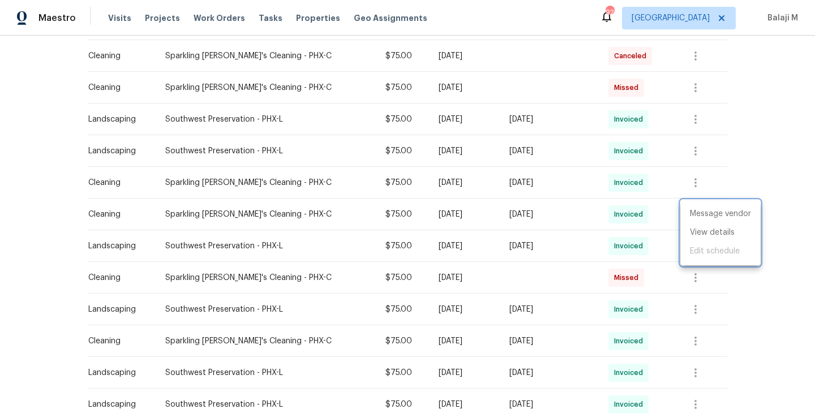
click at [633, 181] on div at bounding box center [407, 209] width 815 height 418
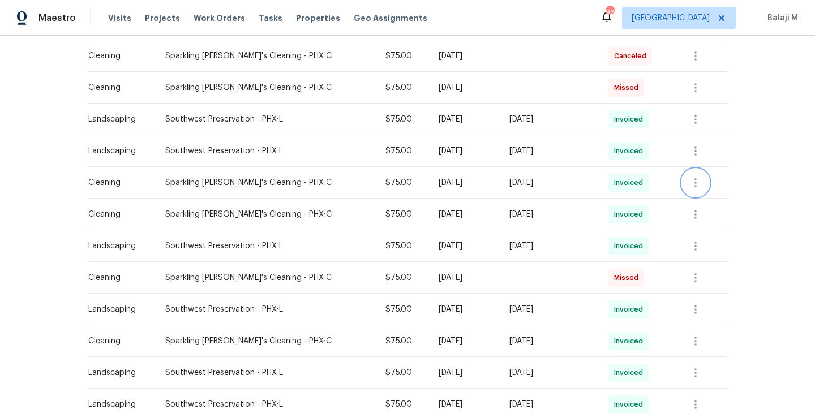
click at [690, 183] on icon "button" at bounding box center [696, 183] width 14 height 14
click at [699, 201] on li "View details" at bounding box center [720, 201] width 79 height 19
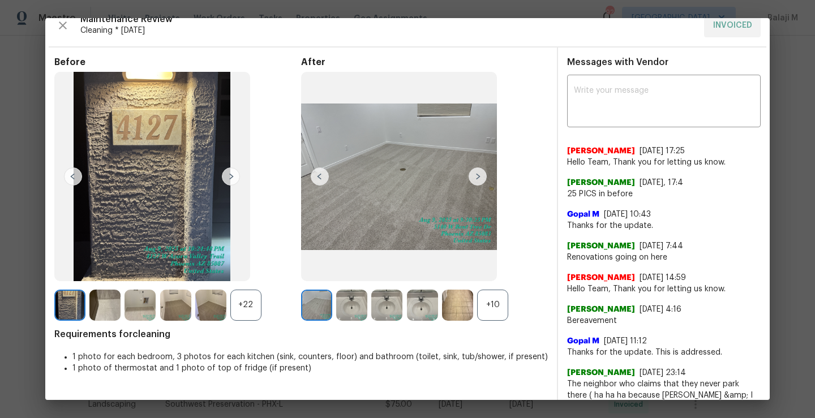
scroll to position [18, 0]
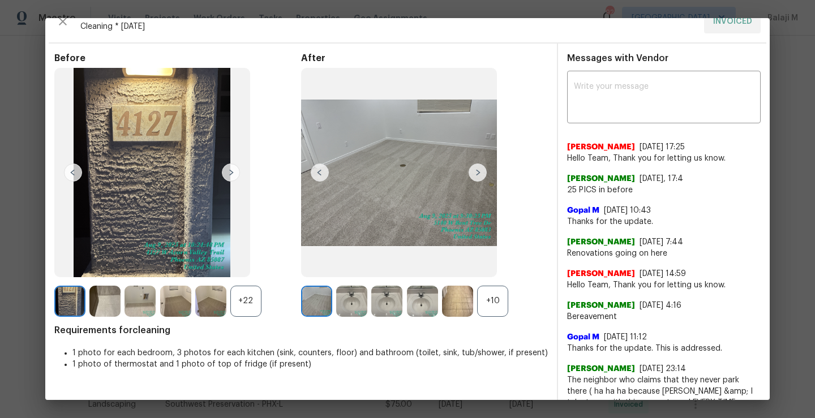
click at [477, 175] on img at bounding box center [478, 173] width 18 height 18
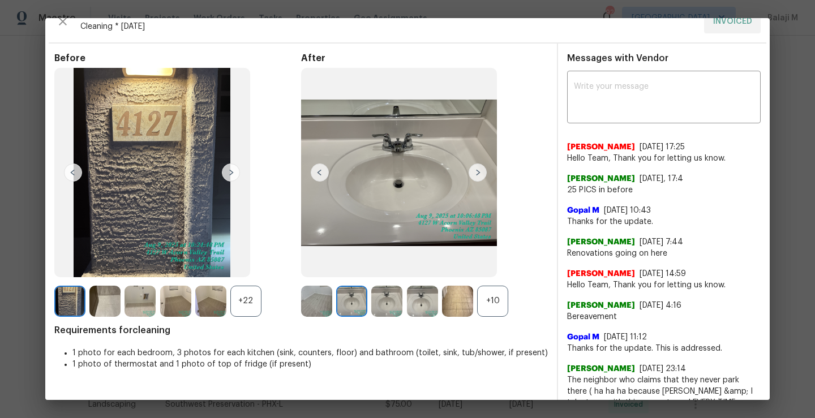
click at [487, 309] on div "+10" at bounding box center [492, 301] width 31 height 31
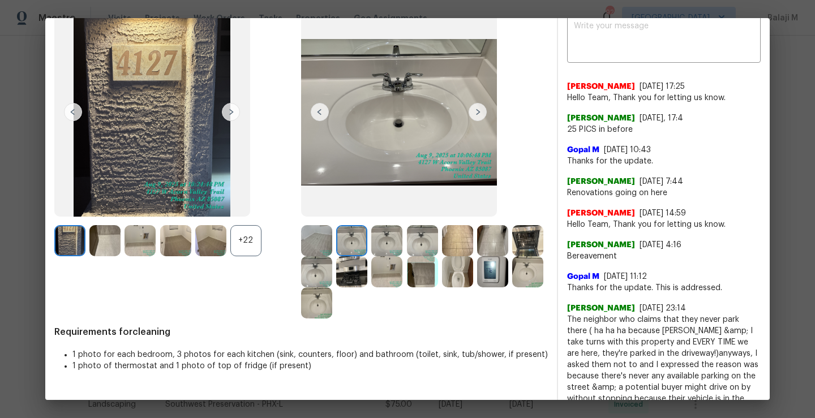
scroll to position [91, 0]
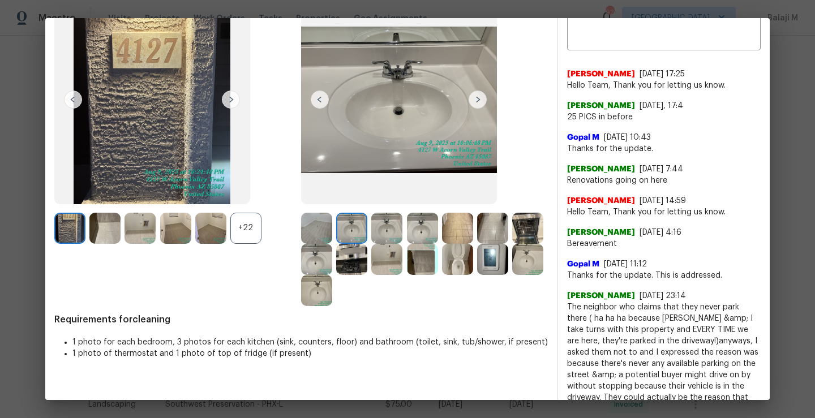
click at [332, 294] on img at bounding box center [316, 290] width 31 height 31
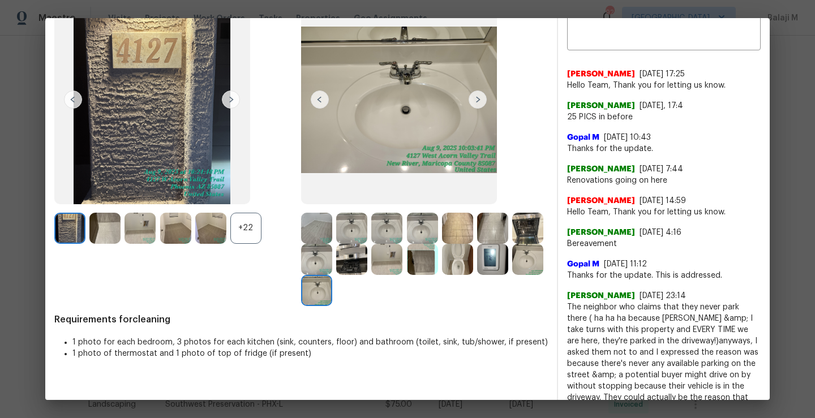
click at [109, 232] on img at bounding box center [104, 228] width 31 height 31
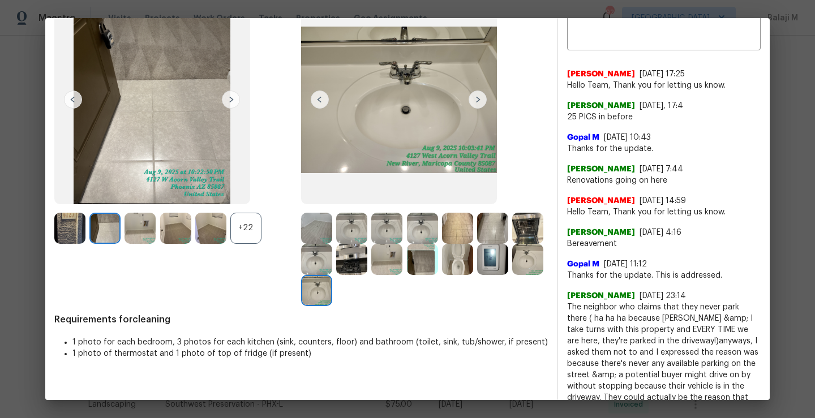
click at [126, 232] on img at bounding box center [140, 228] width 31 height 31
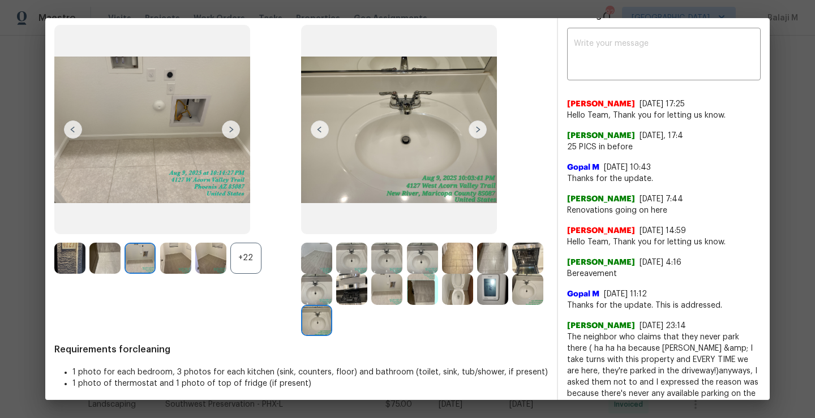
scroll to position [70, 0]
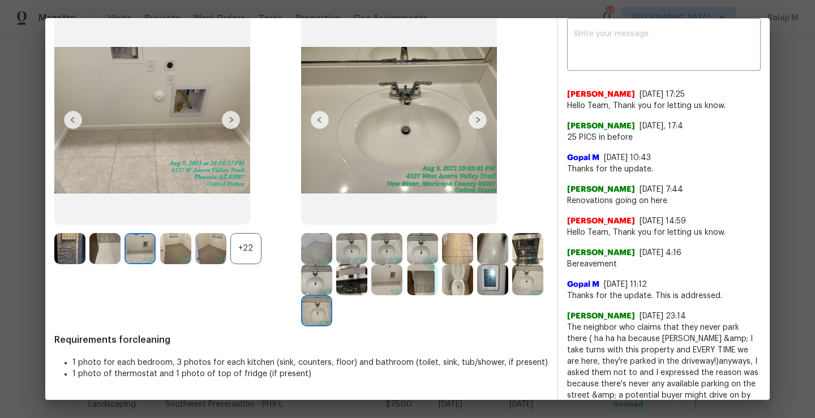
click at [173, 247] on img at bounding box center [175, 248] width 31 height 31
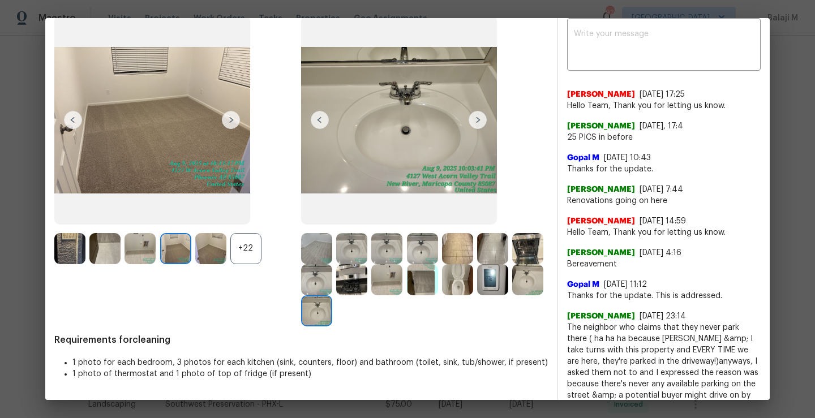
click at [206, 253] on img at bounding box center [210, 248] width 31 height 31
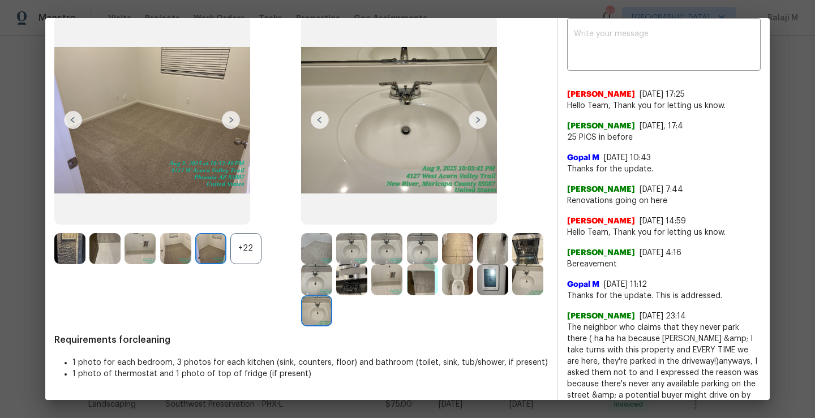
click at [245, 254] on div "+22" at bounding box center [245, 248] width 31 height 31
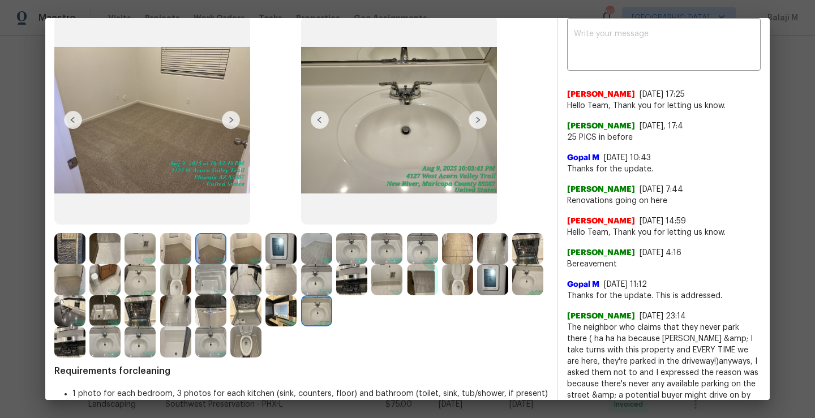
scroll to position [112, 0]
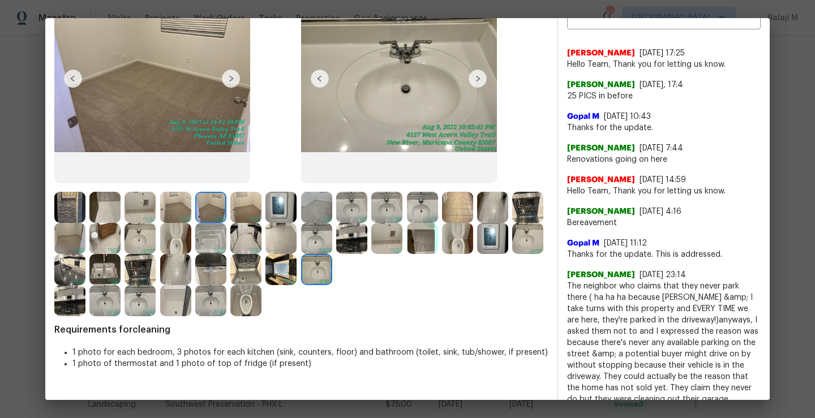
click at [230, 316] on img at bounding box center [245, 300] width 31 height 31
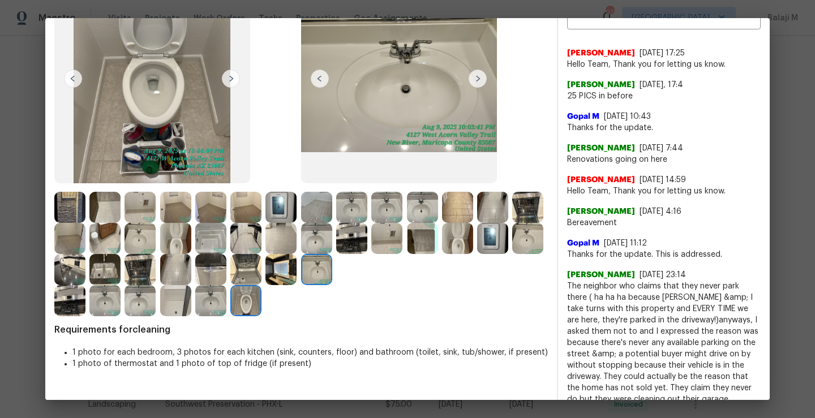
click at [195, 316] on img at bounding box center [210, 300] width 31 height 31
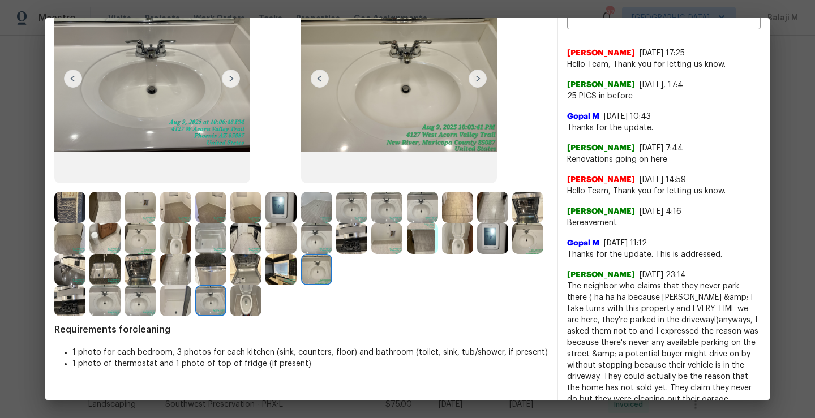
click at [160, 316] on img at bounding box center [175, 300] width 31 height 31
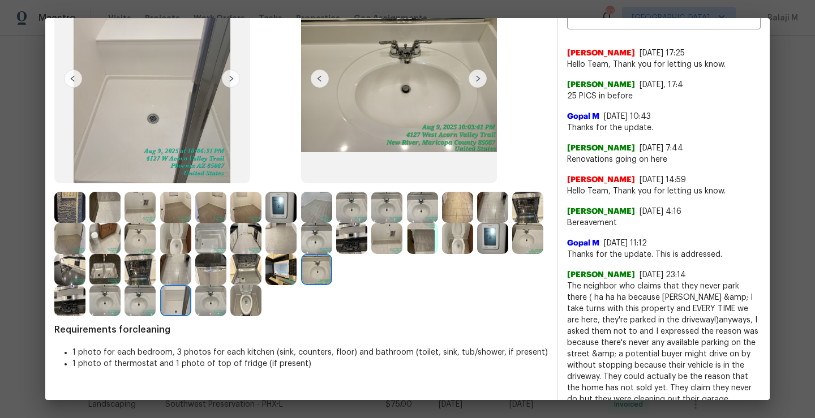
click at [156, 305] on img at bounding box center [140, 300] width 31 height 31
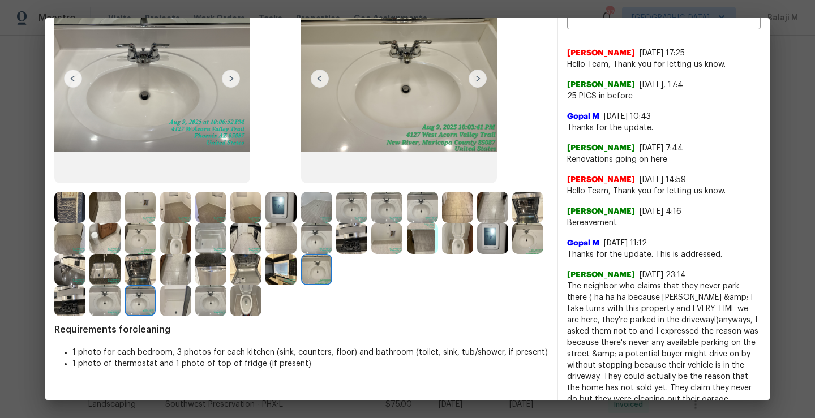
click at [121, 305] on img at bounding box center [104, 300] width 31 height 31
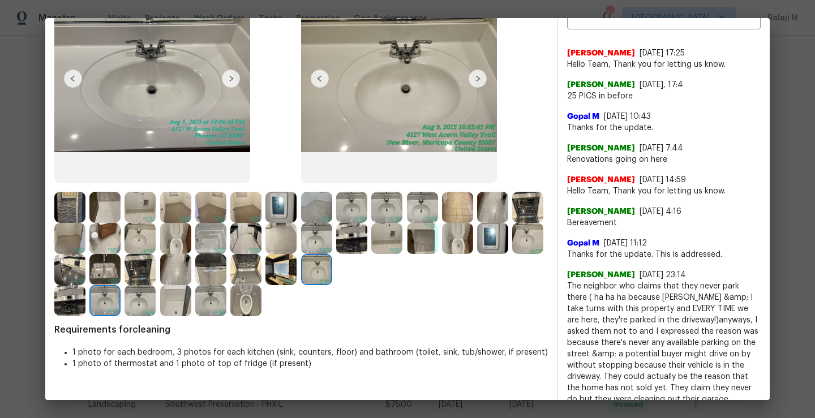
click at [85, 305] on img at bounding box center [69, 300] width 31 height 31
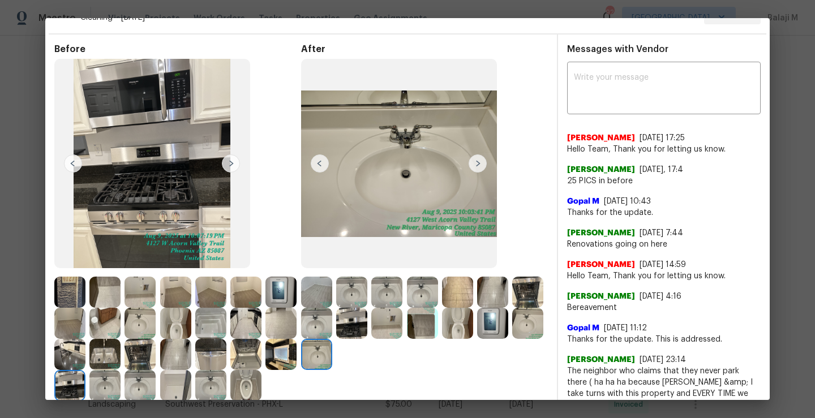
scroll to position [0, 0]
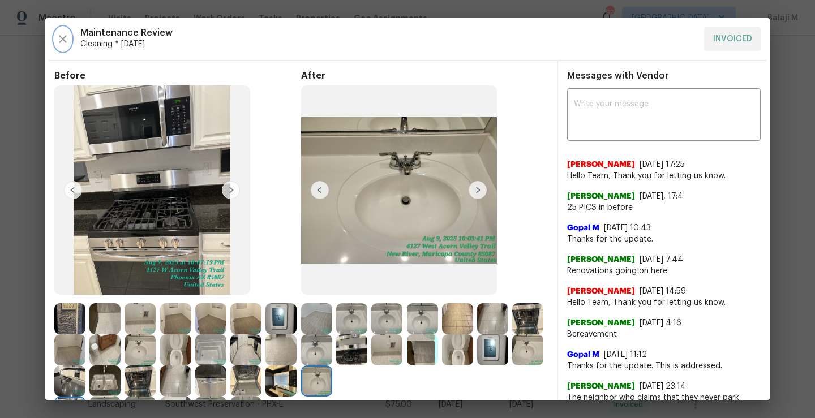
click at [59, 31] on button "button" at bounding box center [62, 39] width 17 height 24
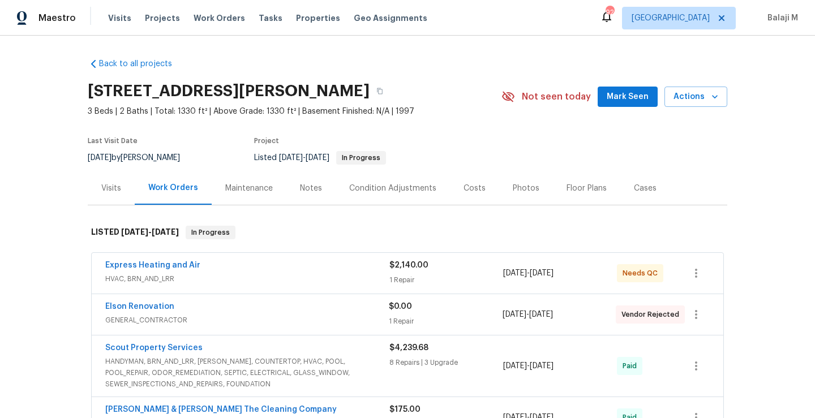
click at [245, 194] on div "Maintenance" at bounding box center [249, 188] width 75 height 33
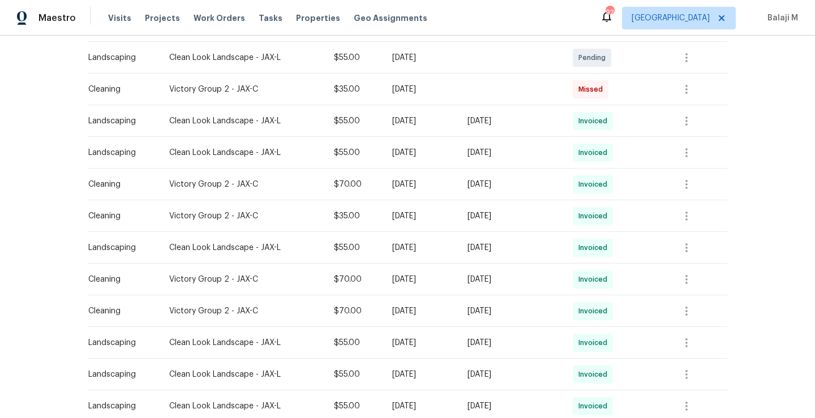
scroll to position [332, 0]
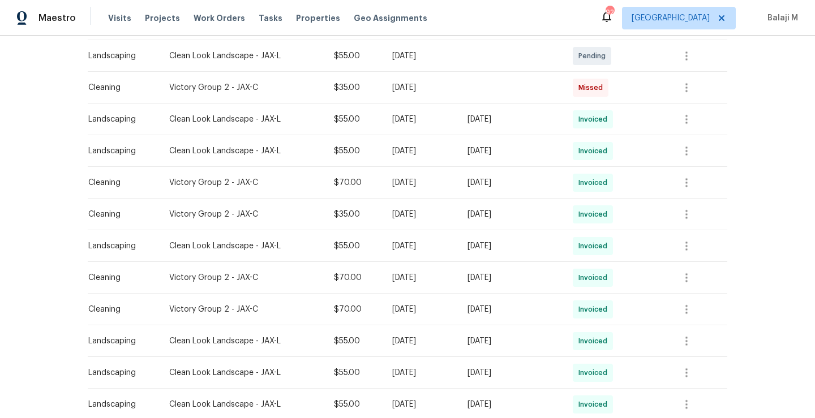
click at [423, 190] on td "[DATE]" at bounding box center [420, 183] width 75 height 32
click at [409, 220] on td "Wed, Jul 23 2025" at bounding box center [420, 215] width 75 height 32
click at [507, 226] on td "Wed, Jul 23 2025" at bounding box center [512, 215] width 106 height 32
click at [444, 190] on td "[DATE]" at bounding box center [420, 183] width 75 height 32
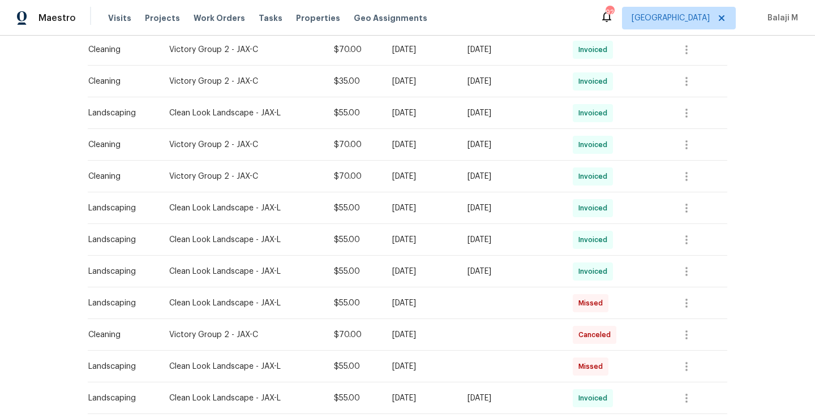
scroll to position [468, 0]
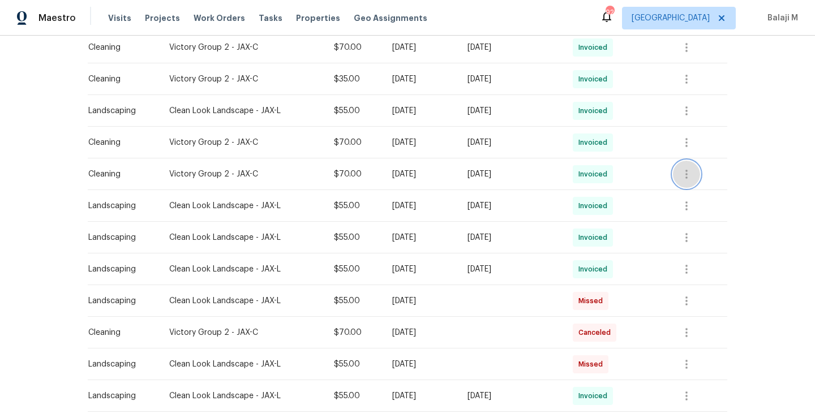
click at [695, 170] on button "button" at bounding box center [686, 174] width 27 height 27
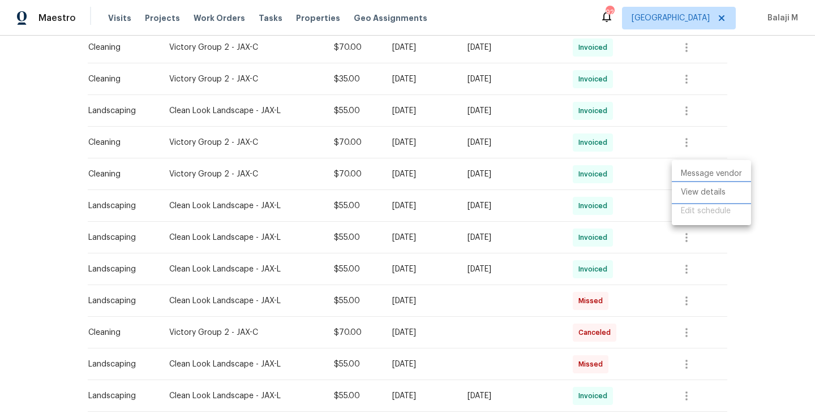
click at [699, 190] on li "View details" at bounding box center [711, 192] width 79 height 19
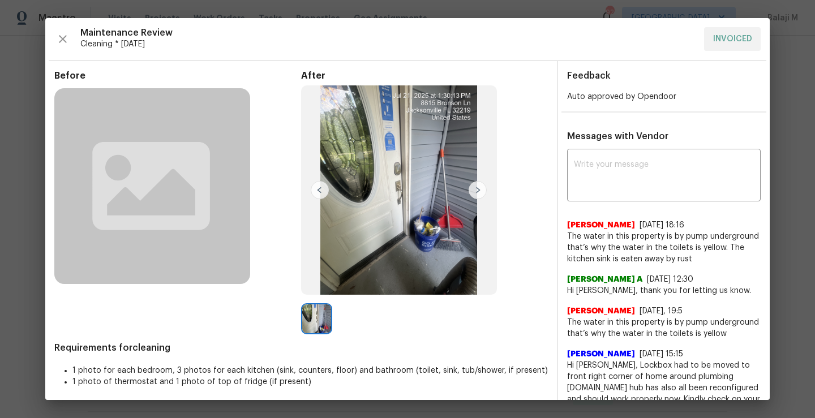
scroll to position [33, 0]
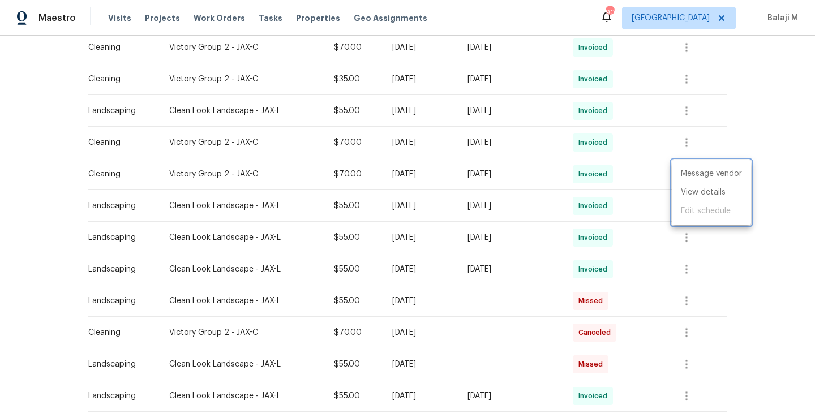
click at [609, 140] on div at bounding box center [407, 209] width 815 height 418
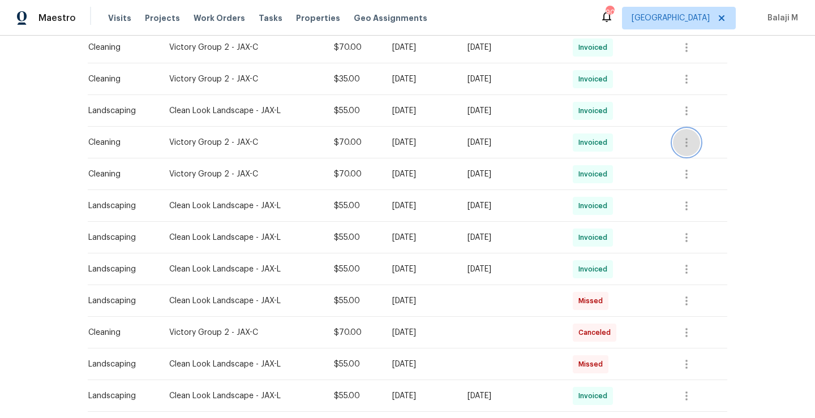
click at [686, 142] on icon "button" at bounding box center [687, 142] width 2 height 9
click at [699, 161] on li "View details" at bounding box center [711, 161] width 79 height 19
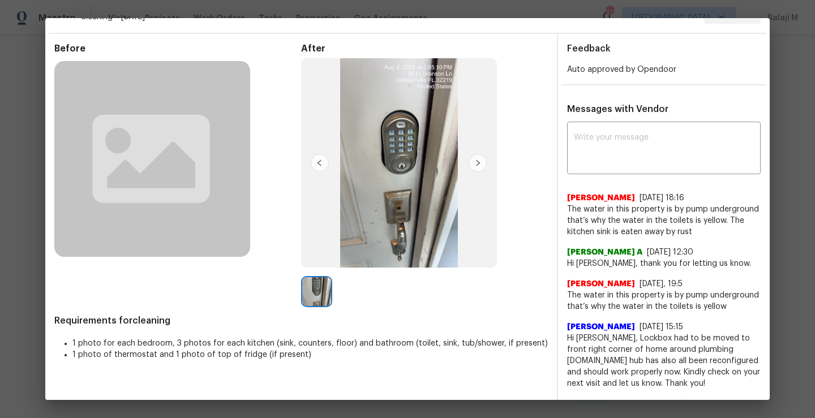
scroll to position [0, 0]
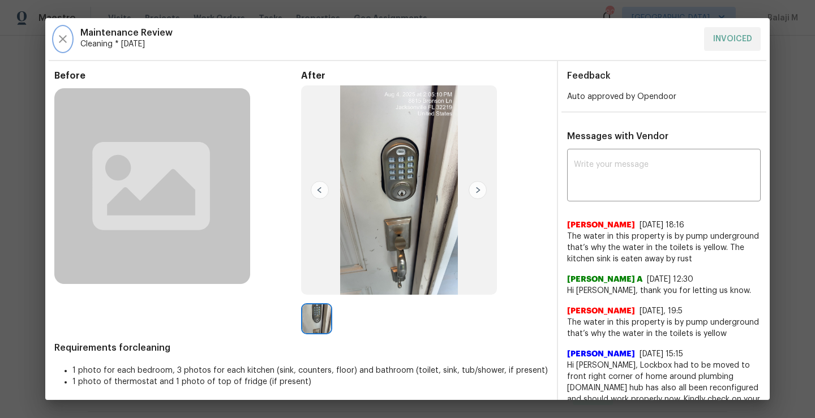
click at [68, 40] on icon "button" at bounding box center [63, 39] width 14 height 14
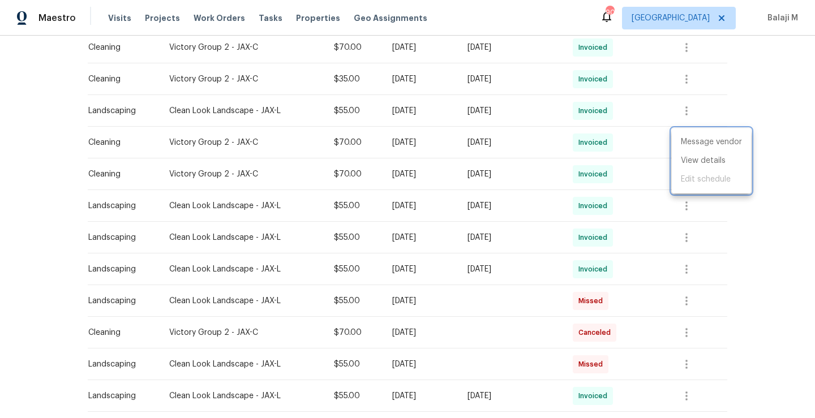
click at [570, 88] on div at bounding box center [407, 209] width 815 height 418
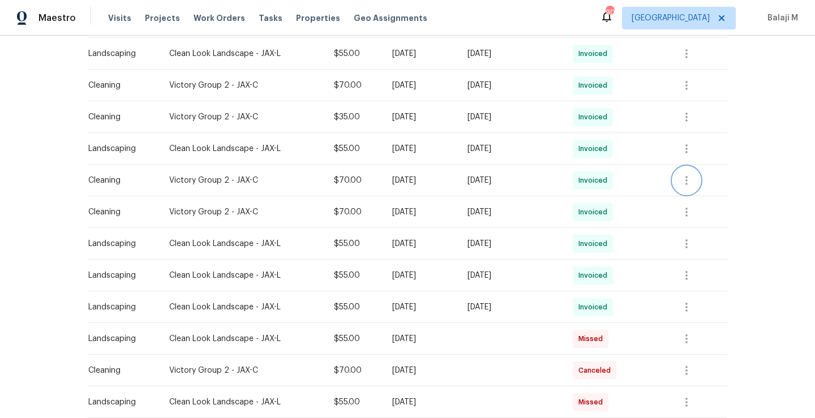
scroll to position [433, 0]
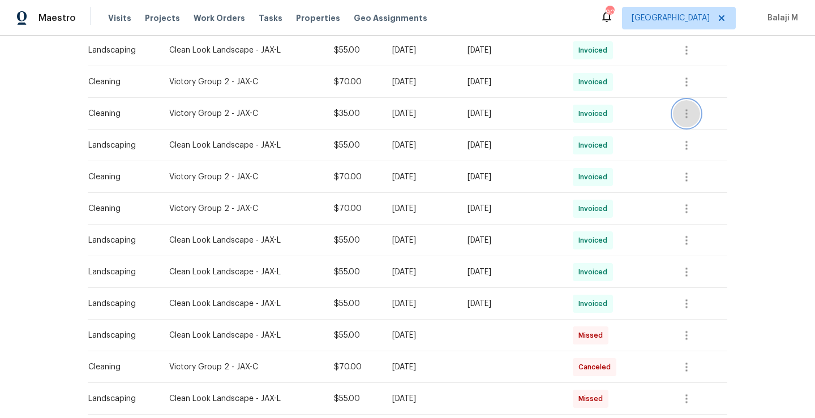
click at [684, 118] on icon "button" at bounding box center [687, 114] width 14 height 14
click at [701, 131] on li "View details" at bounding box center [711, 132] width 79 height 19
click at [686, 213] on div at bounding box center [407, 209] width 815 height 418
click at [686, 209] on icon "button" at bounding box center [687, 208] width 2 height 9
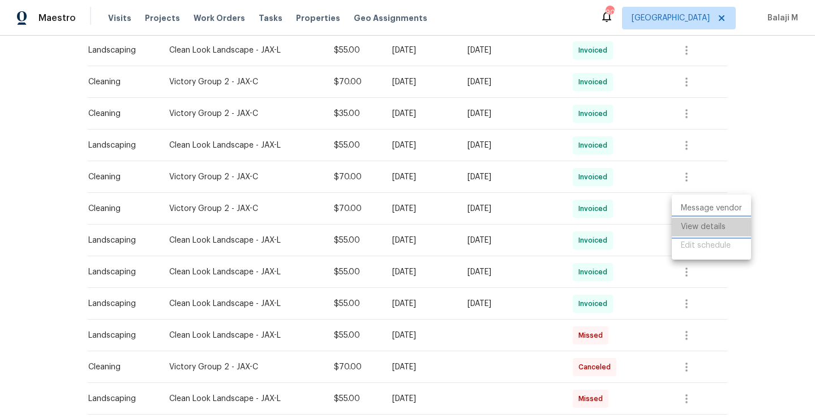
click at [698, 228] on li "View details" at bounding box center [711, 227] width 79 height 19
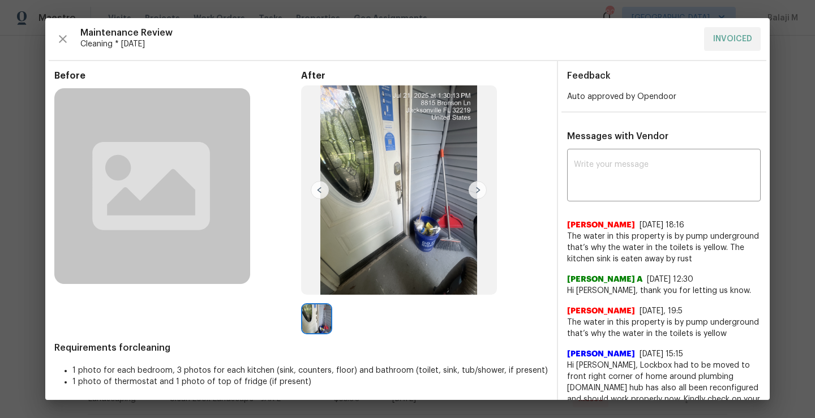
click at [469, 192] on img at bounding box center [478, 190] width 18 height 18
drag, startPoint x: 473, startPoint y: 192, endPoint x: 370, endPoint y: 190, distance: 103.1
click at [473, 192] on img at bounding box center [478, 190] width 18 height 18
click at [316, 195] on img at bounding box center [320, 190] width 18 height 18
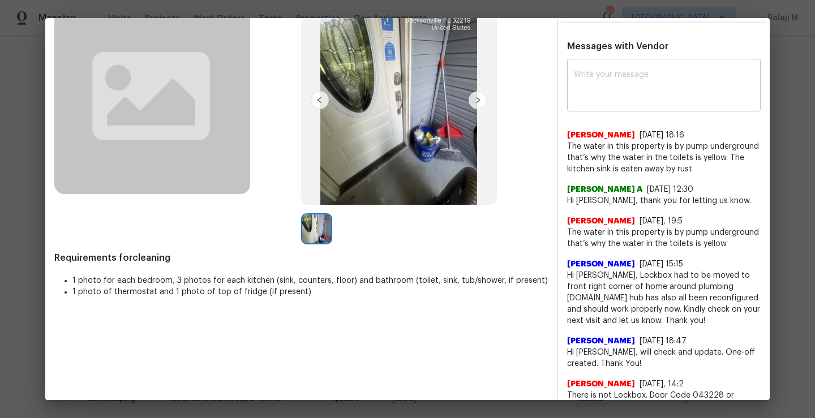
scroll to position [0, 0]
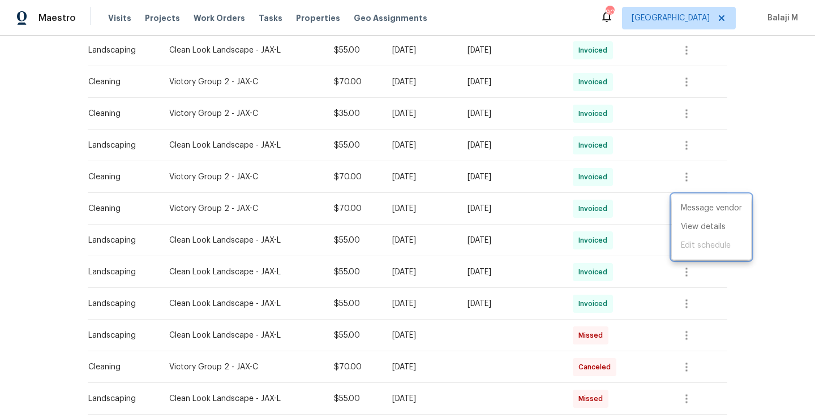
click at [589, 180] on div at bounding box center [407, 209] width 815 height 418
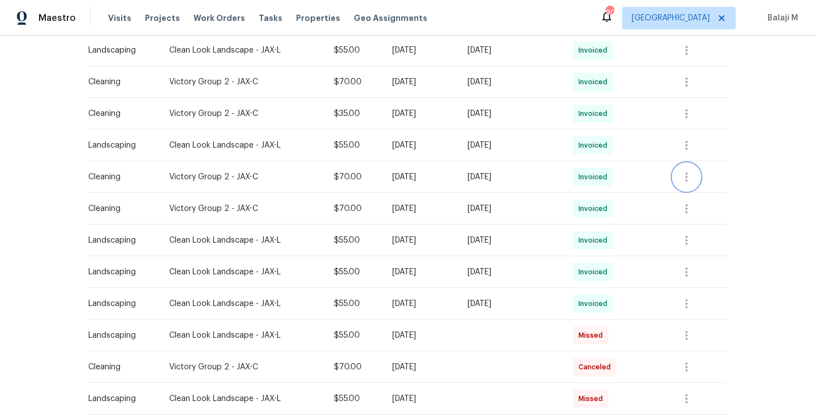
click at [691, 179] on icon "button" at bounding box center [687, 177] width 14 height 14
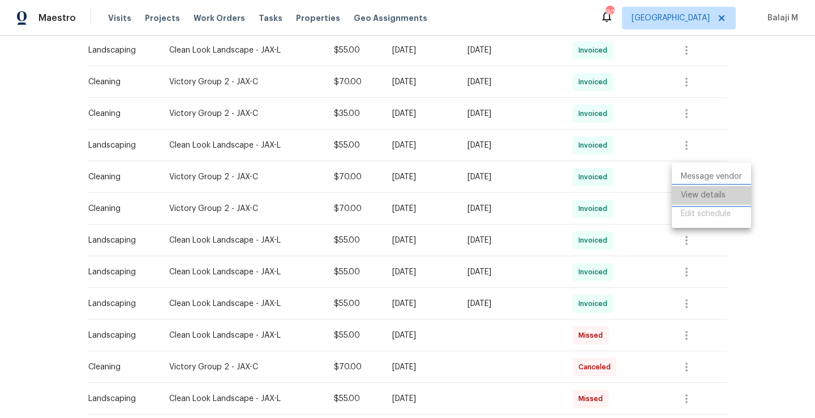
click at [689, 199] on li "View details" at bounding box center [711, 195] width 79 height 19
click at [687, 118] on div at bounding box center [407, 209] width 815 height 418
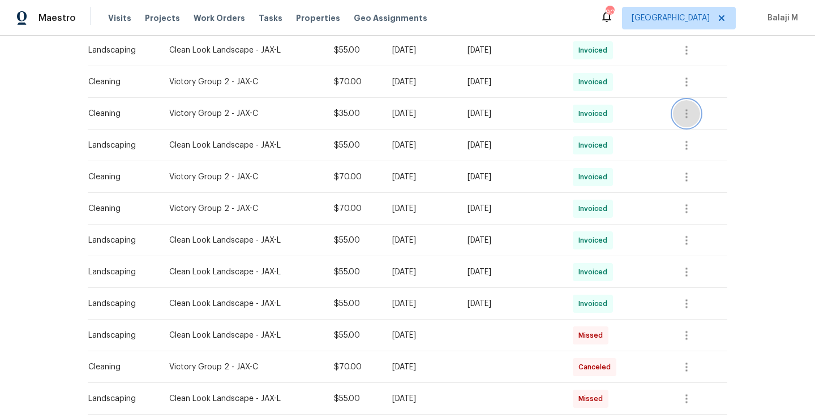
click at [687, 114] on icon "button" at bounding box center [687, 114] width 14 height 14
click at [691, 131] on li "View details" at bounding box center [711, 132] width 79 height 19
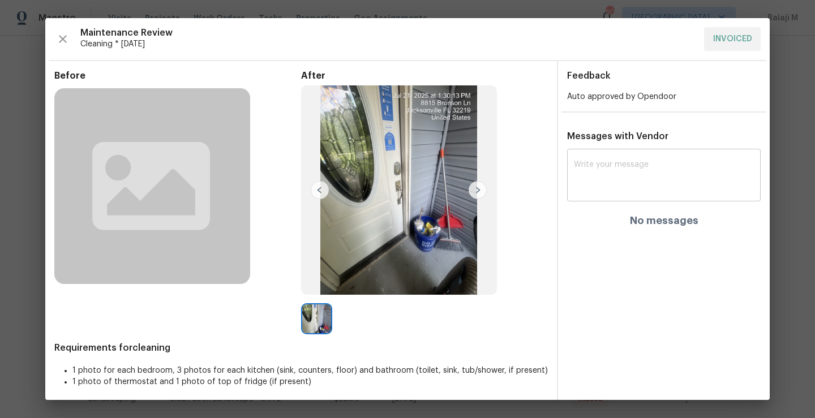
scroll to position [4, 0]
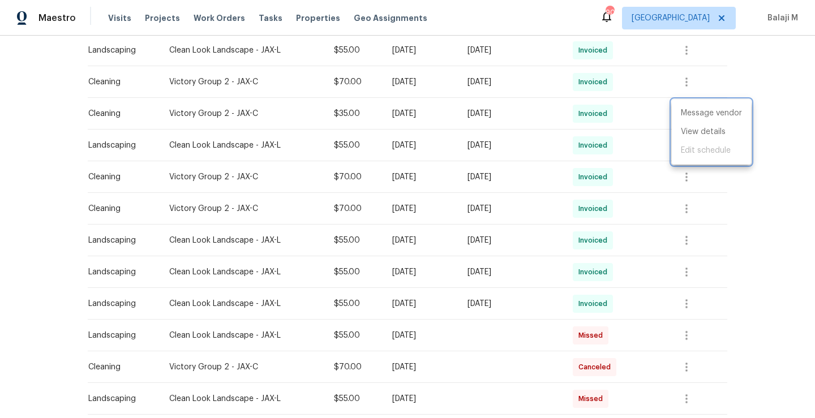
click at [440, 83] on div at bounding box center [407, 209] width 815 height 418
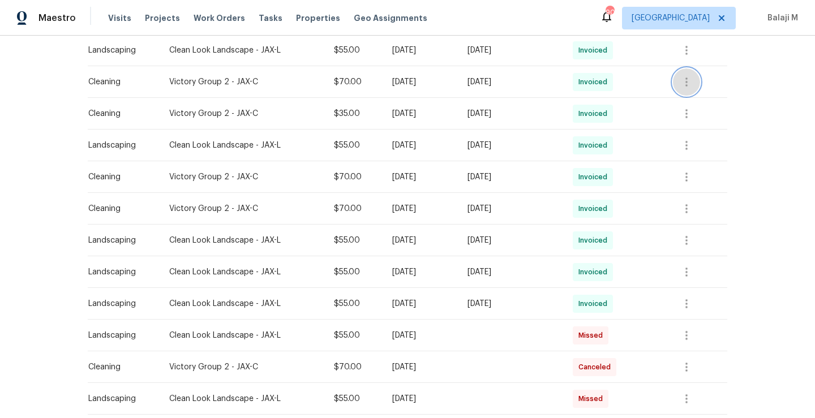
click at [684, 89] on button "button" at bounding box center [686, 82] width 27 height 27
click at [688, 101] on li "View details" at bounding box center [711, 100] width 79 height 19
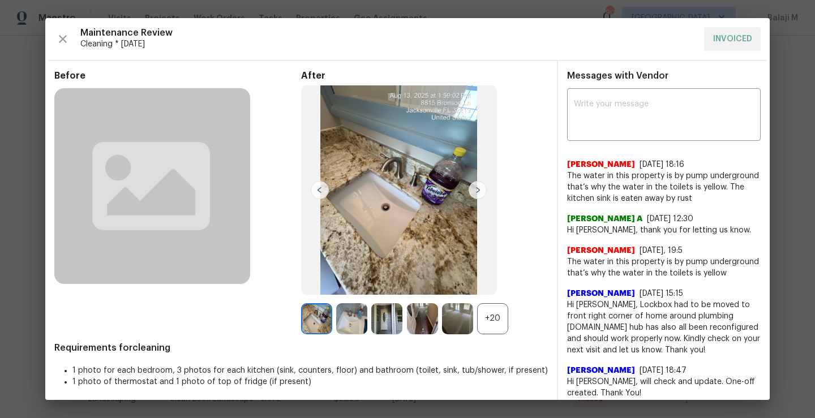
click at [491, 319] on div "+20" at bounding box center [492, 318] width 31 height 31
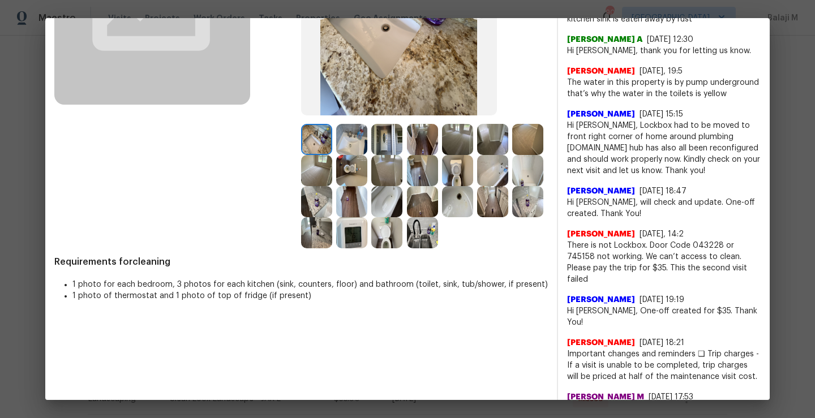
scroll to position [129, 0]
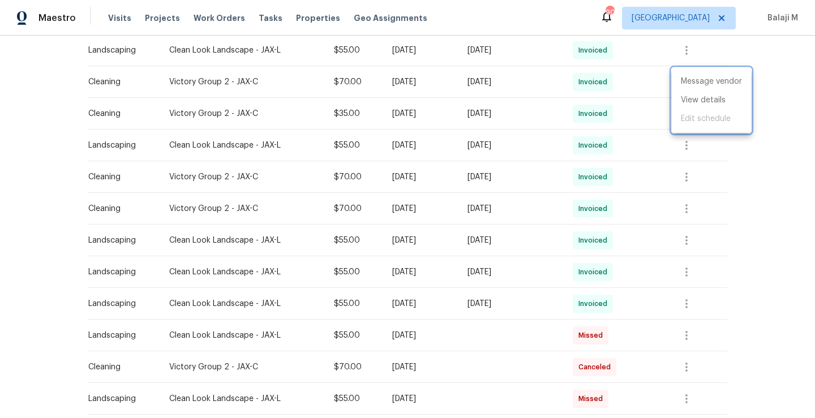
click at [727, 239] on div at bounding box center [407, 209] width 815 height 418
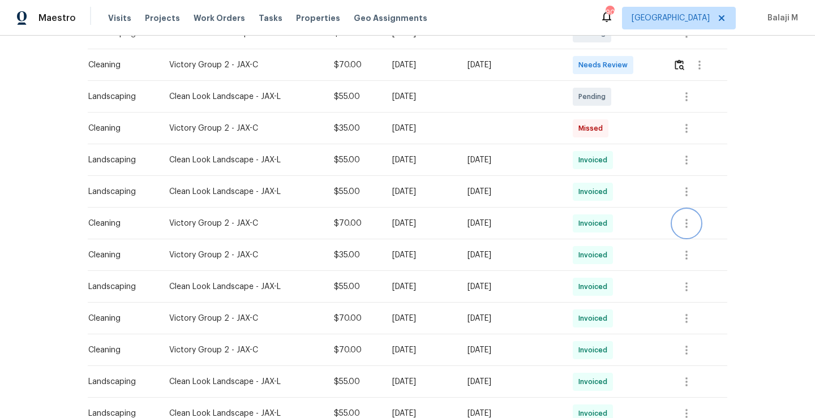
scroll to position [0, 0]
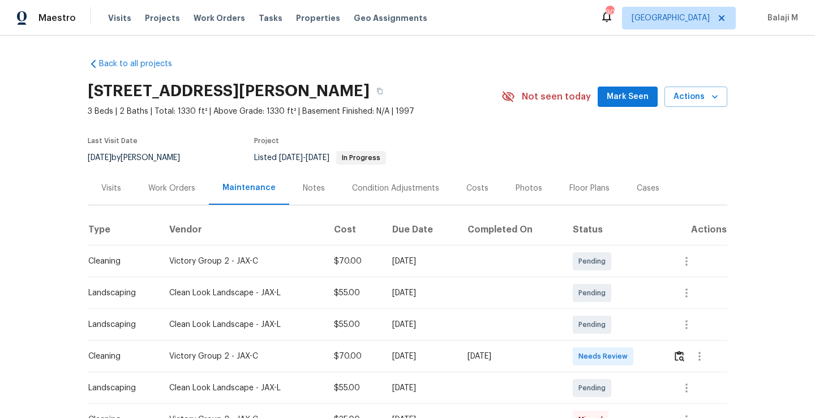
click at [101, 191] on div "Visits" at bounding box center [111, 188] width 20 height 11
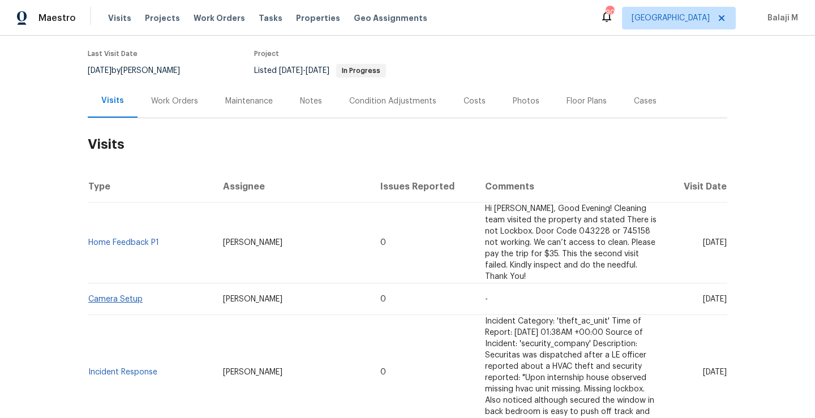
scroll to position [86, 0]
click at [119, 297] on link "Camera Setup" at bounding box center [115, 301] width 54 height 8
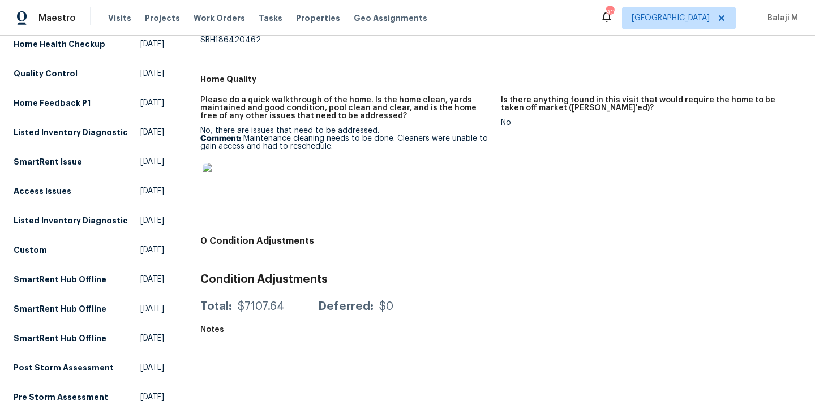
scroll to position [273, 0]
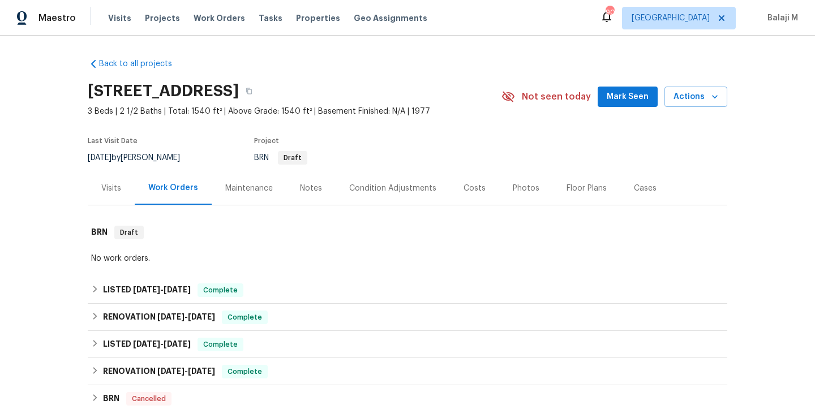
click at [104, 187] on div "Visits" at bounding box center [111, 188] width 20 height 11
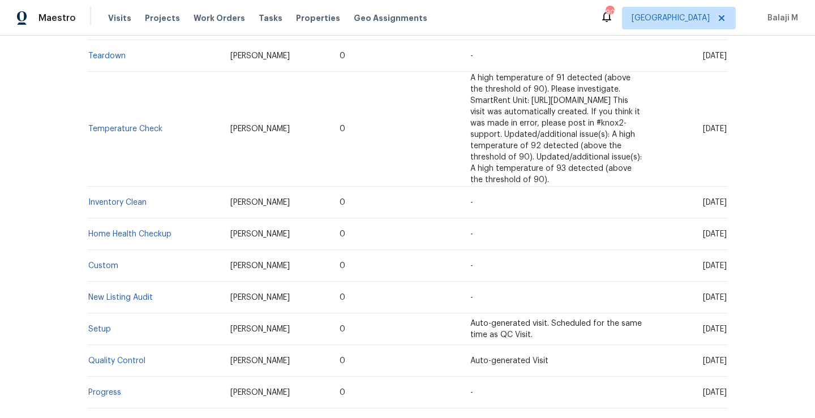
scroll to position [284, 0]
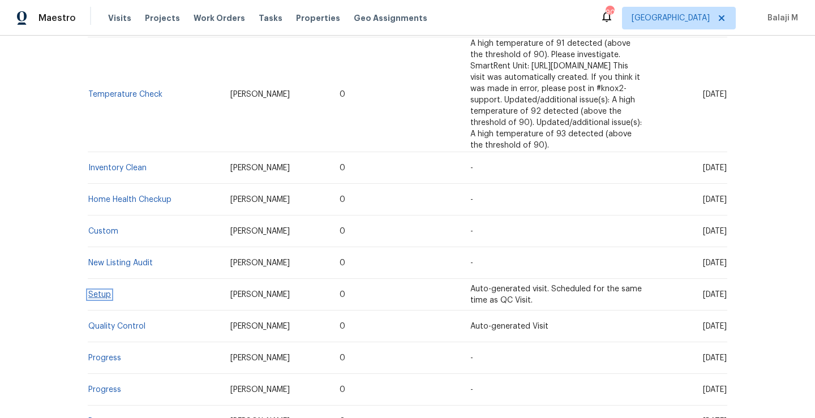
click at [97, 291] on link "Setup" at bounding box center [99, 295] width 23 height 8
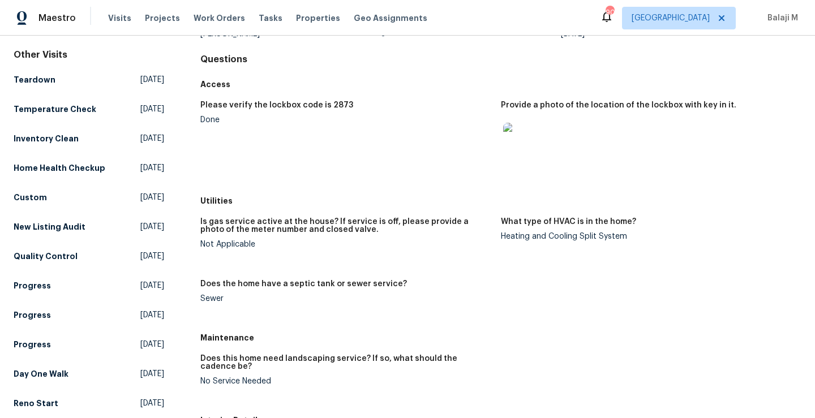
scroll to position [98, 0]
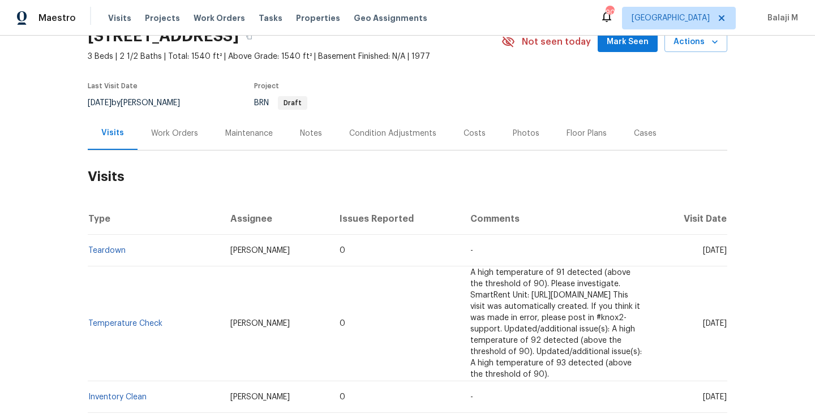
scroll to position [58, 0]
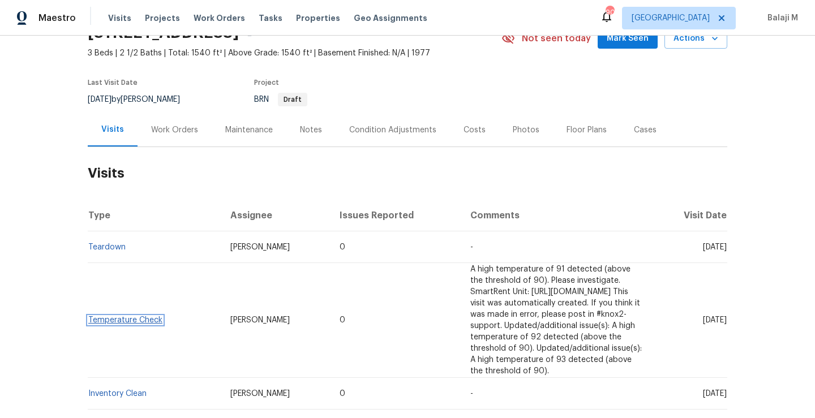
click at [136, 316] on link "Temperature Check" at bounding box center [125, 320] width 74 height 8
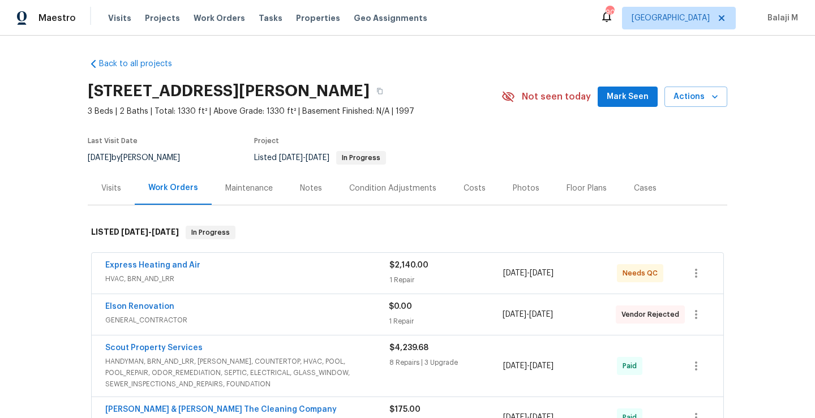
click at [236, 191] on div "Maintenance" at bounding box center [249, 188] width 48 height 11
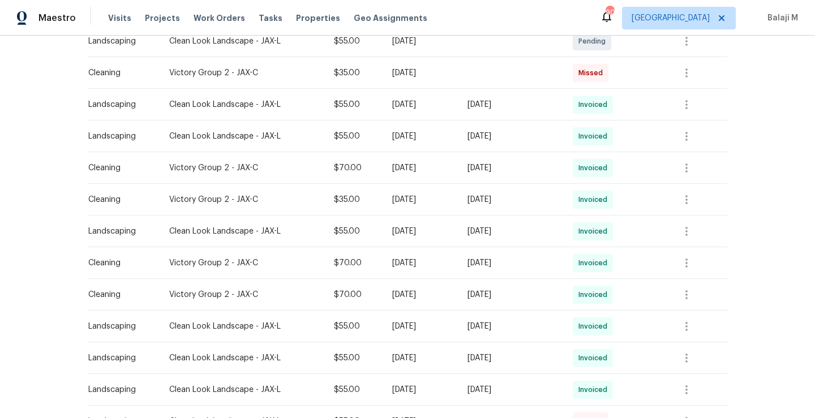
scroll to position [346, 0]
click at [692, 264] on button "button" at bounding box center [686, 264] width 27 height 27
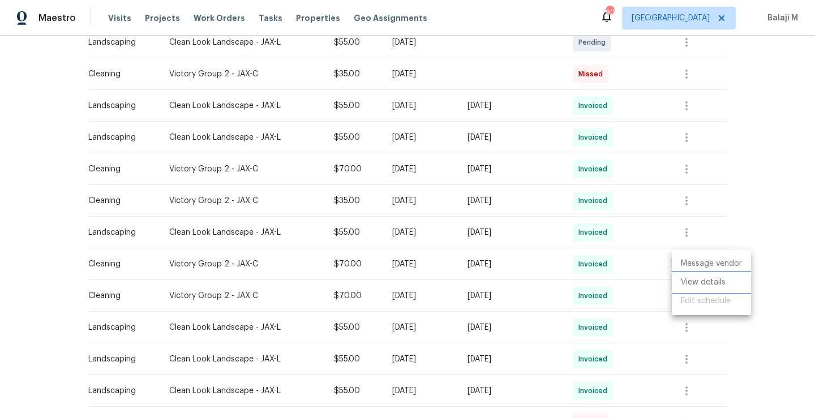
click at [683, 282] on li "View details" at bounding box center [711, 282] width 79 height 19
click at [631, 242] on div at bounding box center [407, 209] width 815 height 418
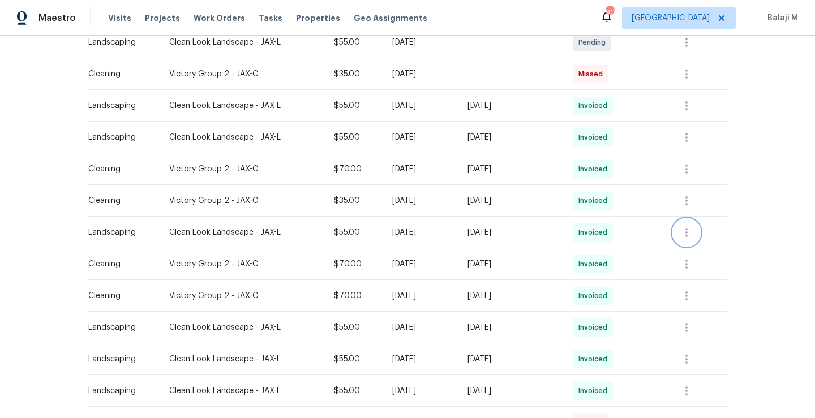
click at [691, 228] on icon "button" at bounding box center [687, 233] width 14 height 14
click at [688, 251] on li "View details" at bounding box center [711, 251] width 79 height 19
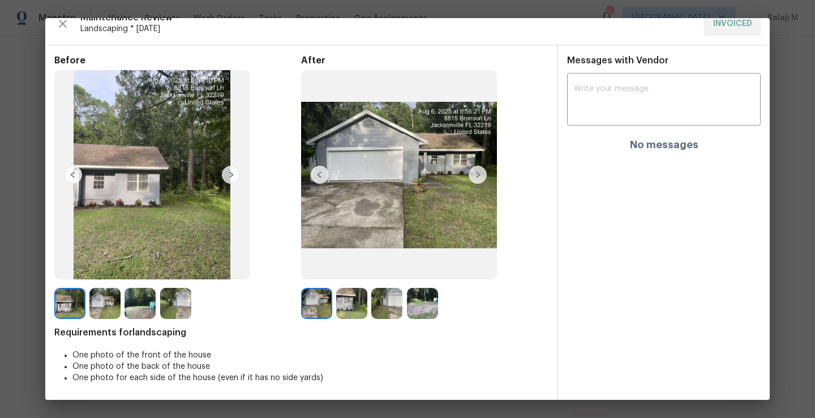
scroll to position [0, 0]
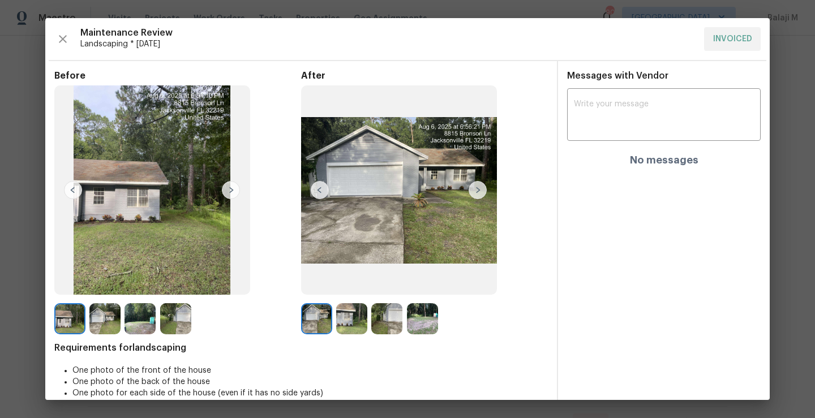
click at [56, 50] on div "Maintenance Review Landscaping * [DATE] INVOICED" at bounding box center [407, 39] width 707 height 24
click at [61, 44] on icon "button" at bounding box center [63, 39] width 14 height 14
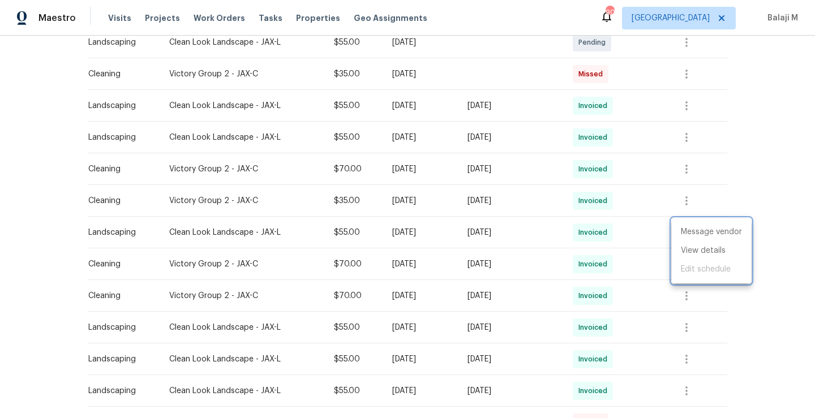
click at [546, 204] on div at bounding box center [407, 209] width 815 height 418
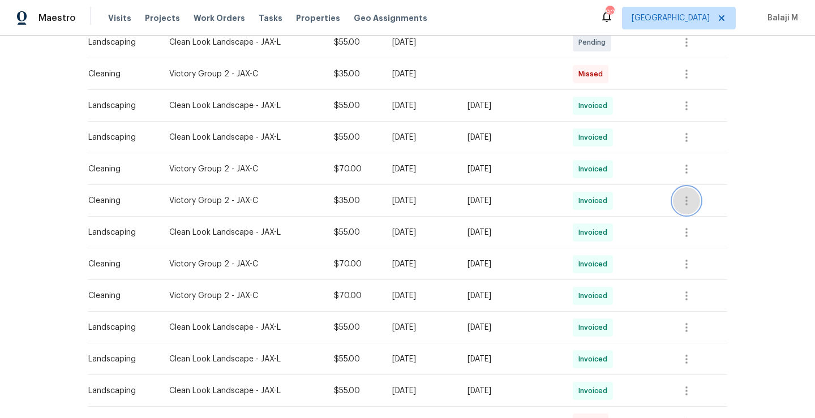
click at [685, 206] on icon "button" at bounding box center [687, 201] width 14 height 14
click at [700, 215] on li "View details" at bounding box center [711, 219] width 79 height 19
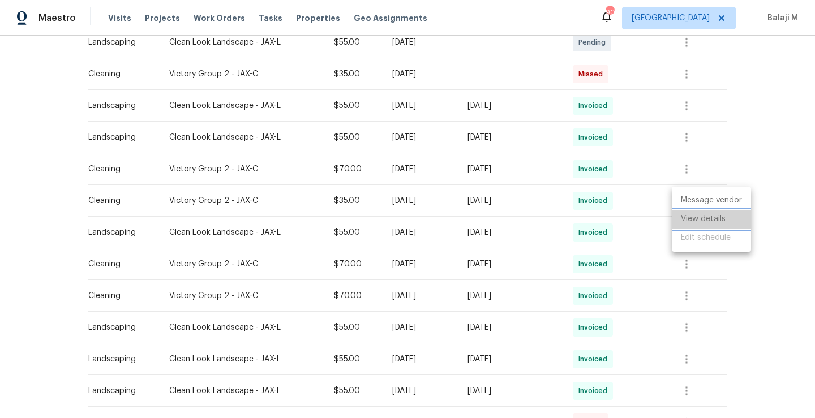
click at [694, 222] on li "View details" at bounding box center [711, 219] width 79 height 19
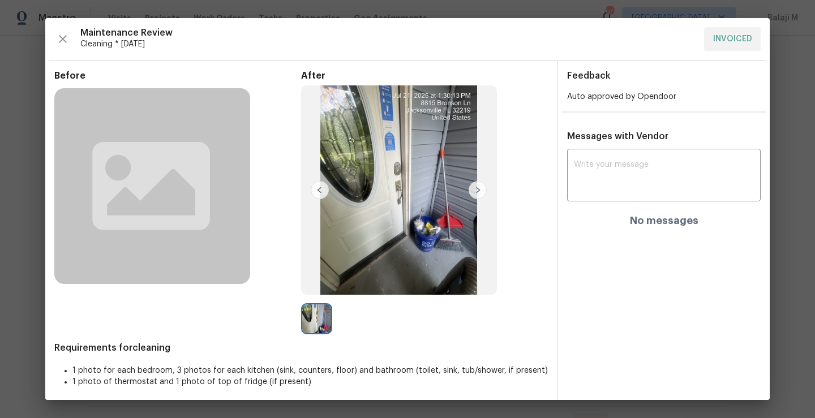
scroll to position [4, 0]
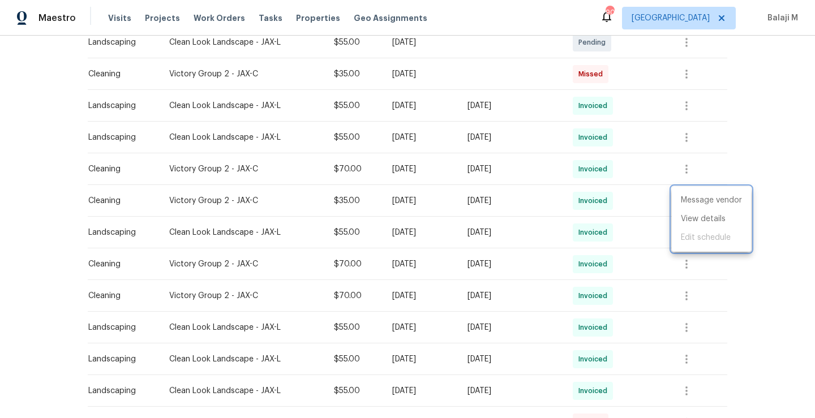
click at [525, 211] on div at bounding box center [407, 209] width 815 height 418
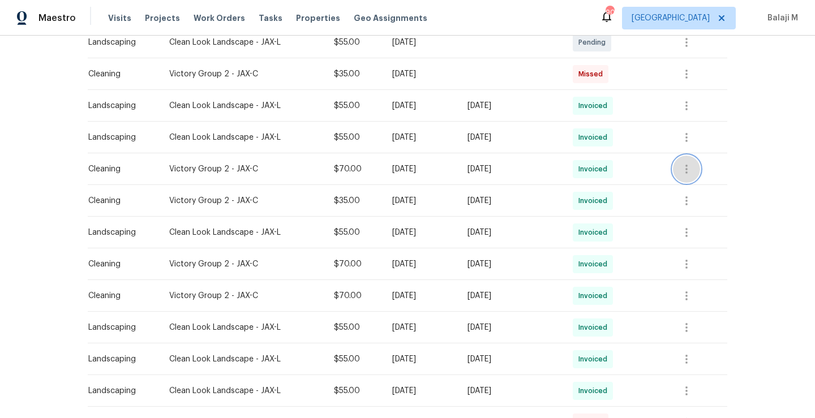
click at [691, 174] on icon "button" at bounding box center [687, 169] width 14 height 14
click at [690, 186] on li "View details" at bounding box center [711, 187] width 79 height 19
click at [499, 169] on div at bounding box center [407, 209] width 815 height 418
click at [687, 169] on icon "button" at bounding box center [687, 169] width 14 height 14
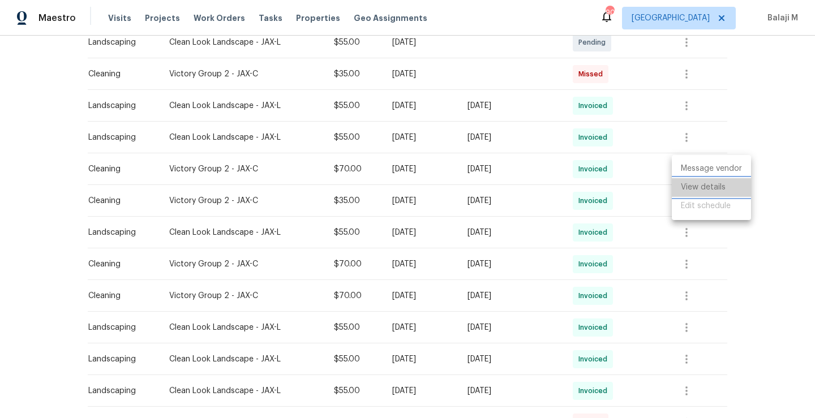
click at [689, 186] on li "View details" at bounding box center [711, 187] width 79 height 19
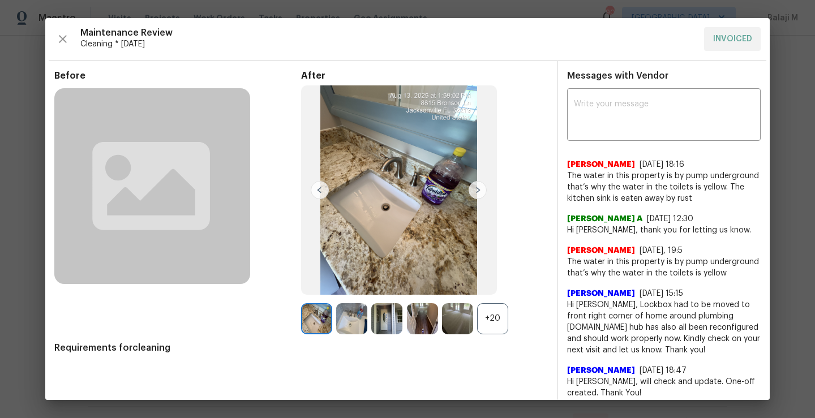
click at [491, 316] on div "+20" at bounding box center [492, 318] width 31 height 31
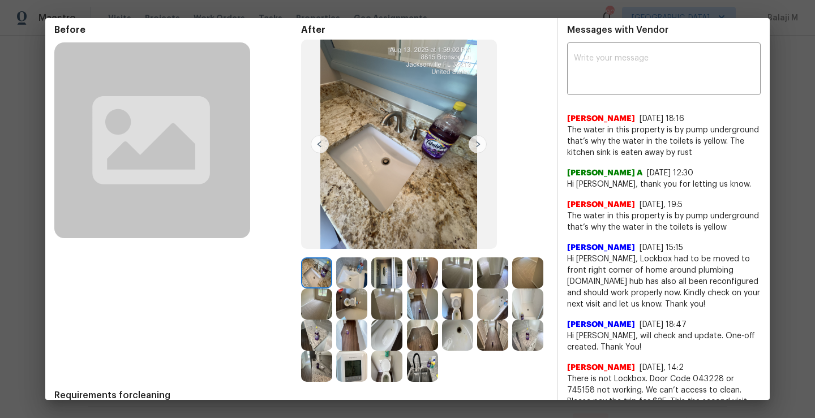
scroll to position [95, 0]
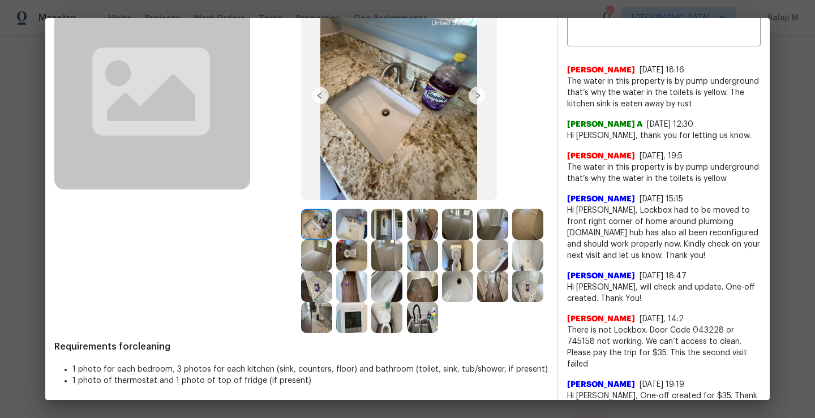
click at [306, 222] on img at bounding box center [316, 224] width 31 height 31
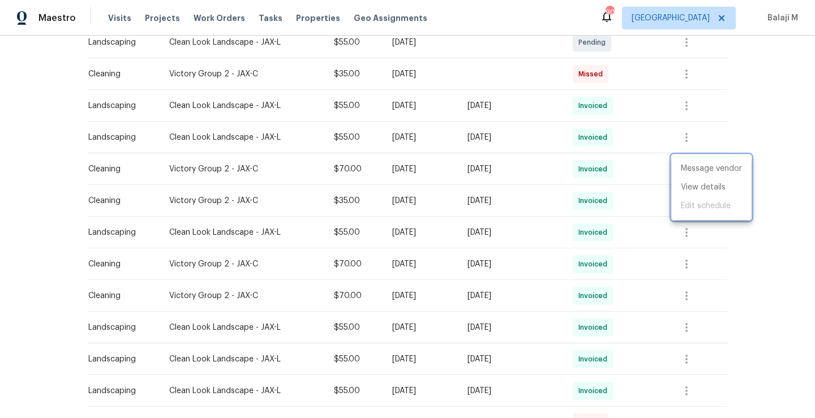
click at [399, 174] on div at bounding box center [407, 209] width 815 height 418
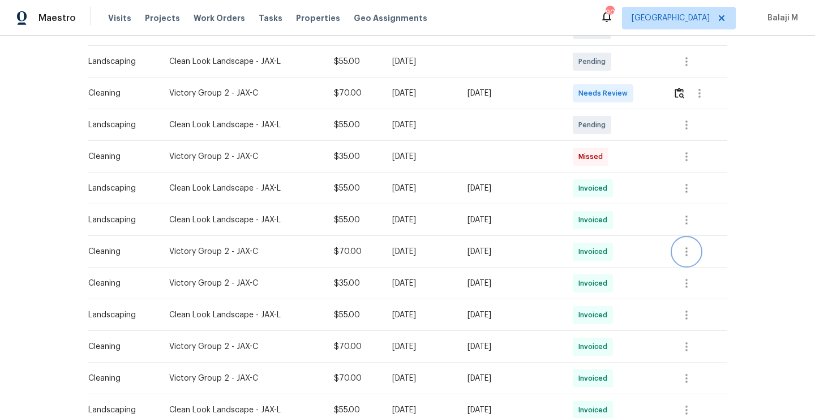
scroll to position [264, 0]
click at [683, 282] on icon "button" at bounding box center [687, 283] width 14 height 14
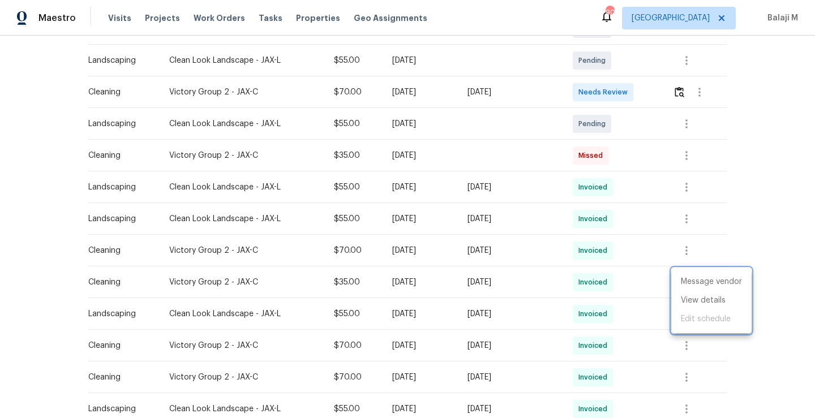
click at [632, 264] on div at bounding box center [407, 209] width 815 height 418
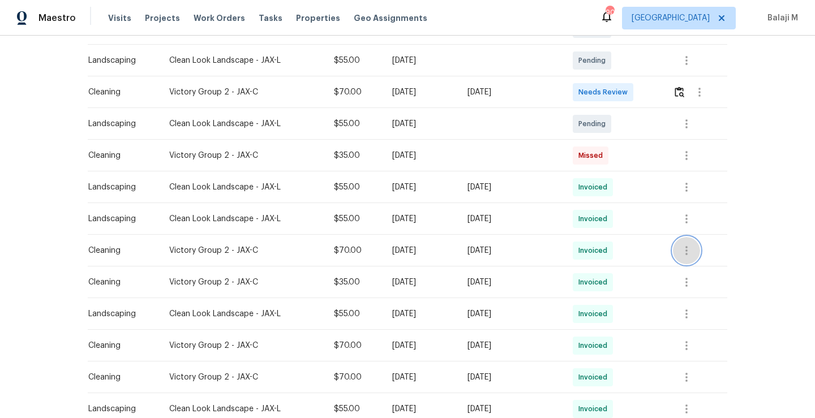
click at [687, 253] on icon "button" at bounding box center [687, 251] width 14 height 14
click at [619, 214] on div at bounding box center [407, 209] width 815 height 418
click at [686, 155] on icon "button" at bounding box center [687, 155] width 2 height 9
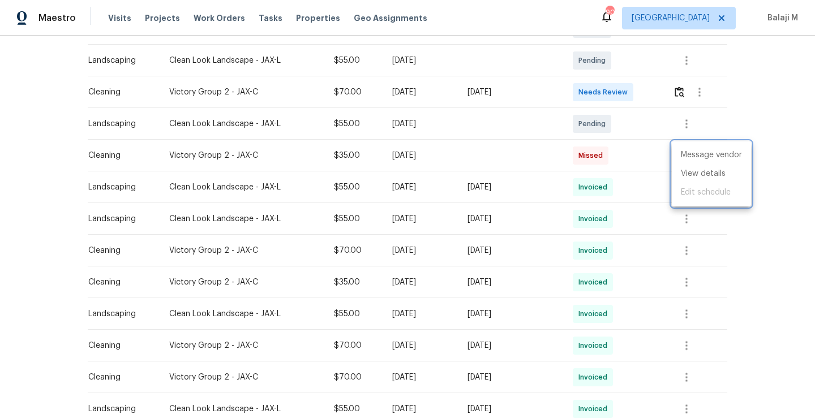
click at [456, 138] on div at bounding box center [407, 209] width 815 height 418
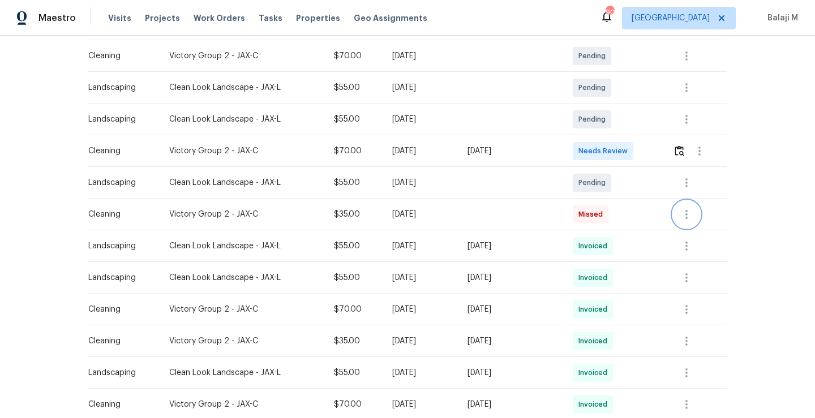
scroll to position [211, 0]
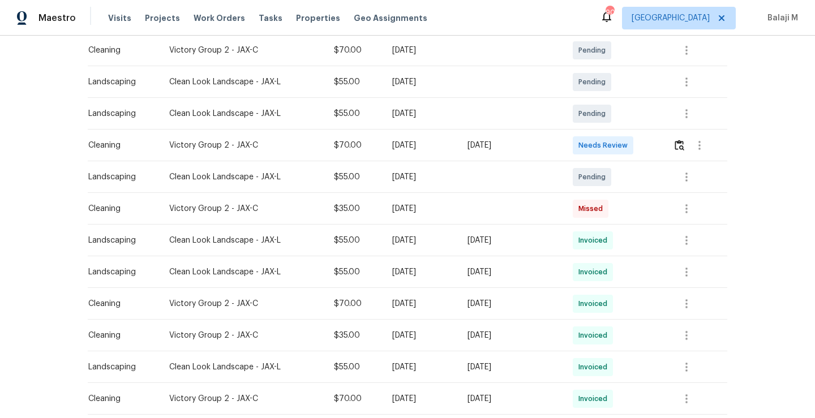
click at [445, 250] on td "[DATE]" at bounding box center [420, 241] width 75 height 32
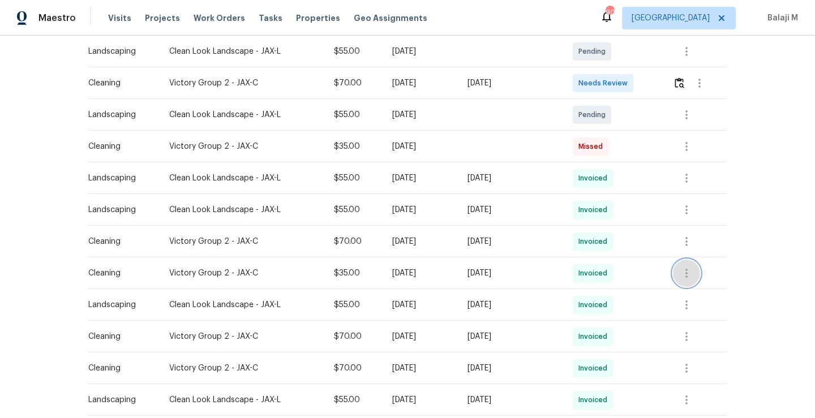
click at [687, 280] on button "button" at bounding box center [686, 273] width 27 height 27
click at [688, 292] on li "View details" at bounding box center [711, 292] width 79 height 19
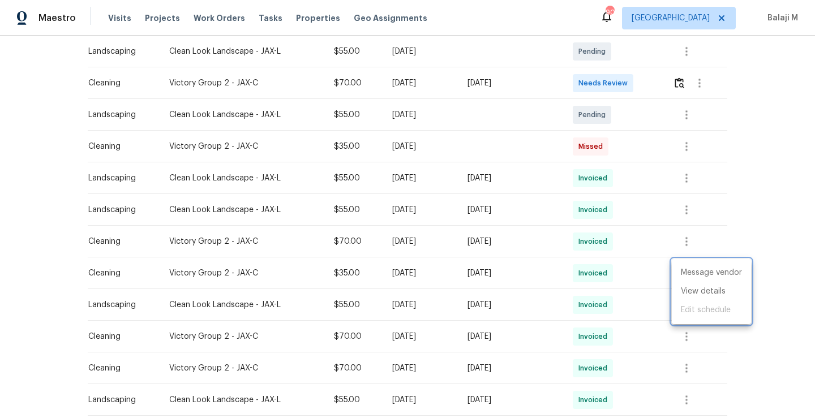
click at [623, 247] on div at bounding box center [407, 209] width 815 height 418
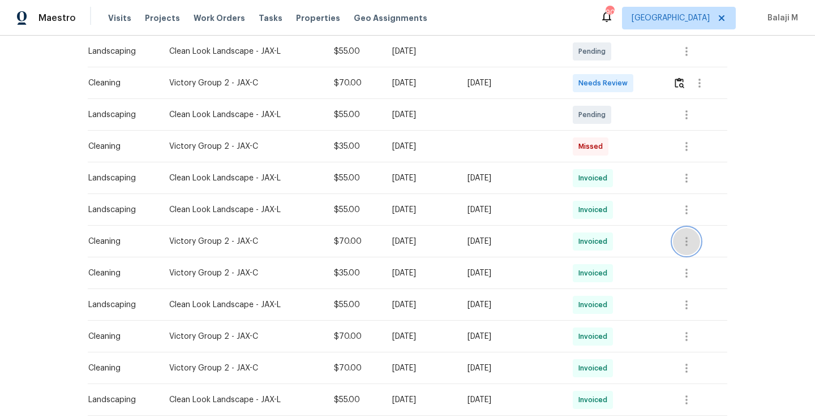
click at [682, 245] on icon "button" at bounding box center [687, 242] width 14 height 14
click at [703, 261] on li "View details" at bounding box center [711, 260] width 79 height 19
click at [689, 333] on div at bounding box center [407, 209] width 815 height 418
click at [688, 334] on icon "button" at bounding box center [687, 337] width 14 height 14
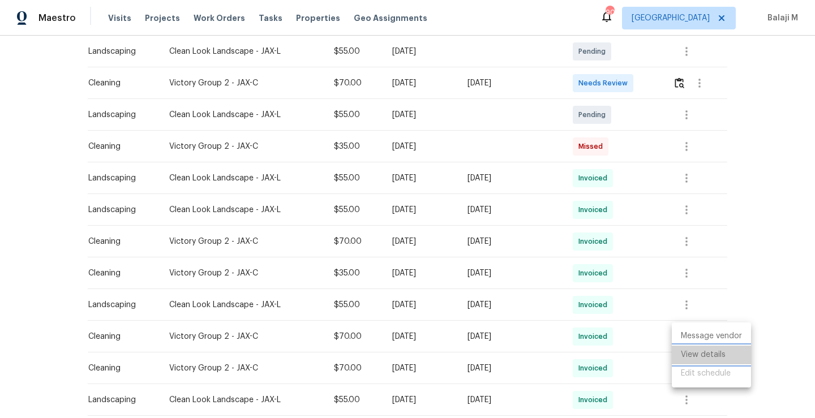
click at [712, 363] on li "View details" at bounding box center [711, 355] width 79 height 19
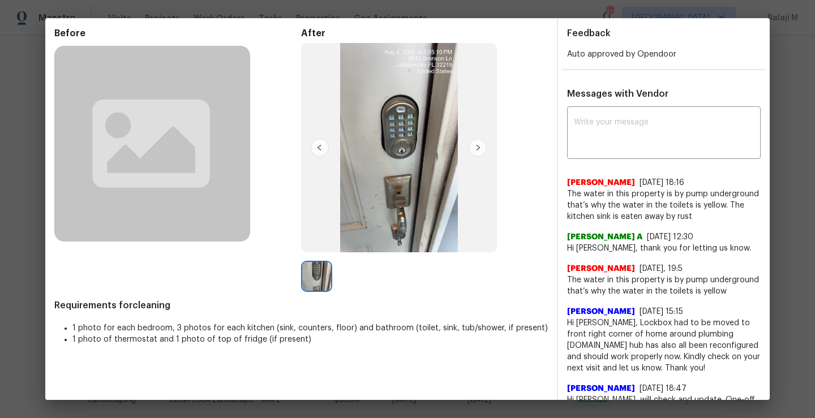
scroll to position [46, 0]
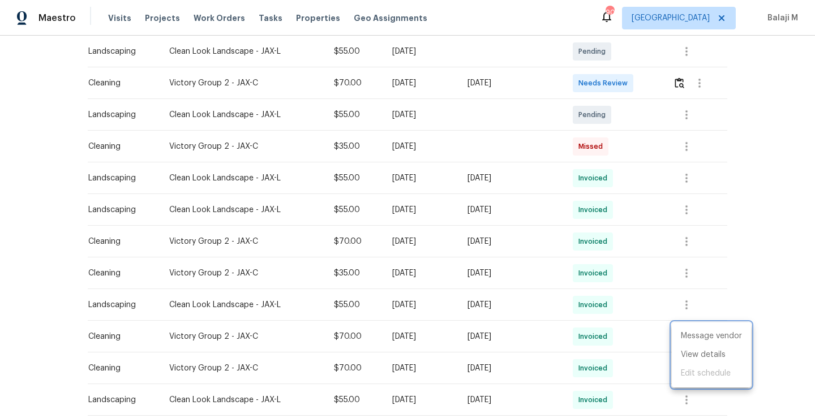
click at [633, 369] on div at bounding box center [407, 209] width 815 height 418
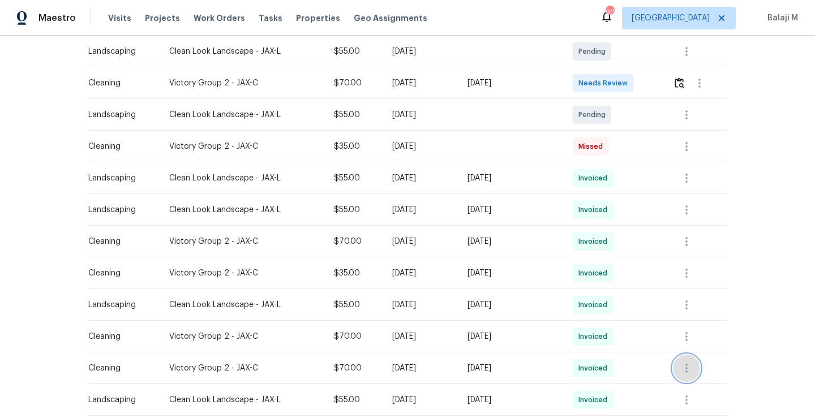
click at [691, 367] on icon "button" at bounding box center [687, 369] width 14 height 14
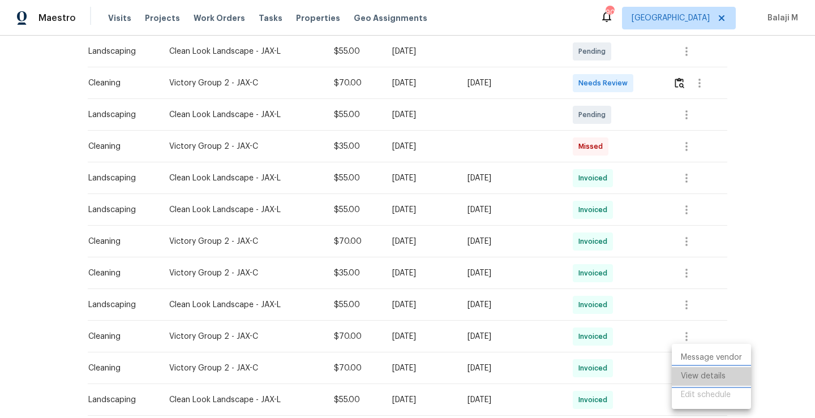
click at [711, 376] on li "View details" at bounding box center [711, 376] width 79 height 19
click at [720, 323] on div at bounding box center [407, 209] width 815 height 418
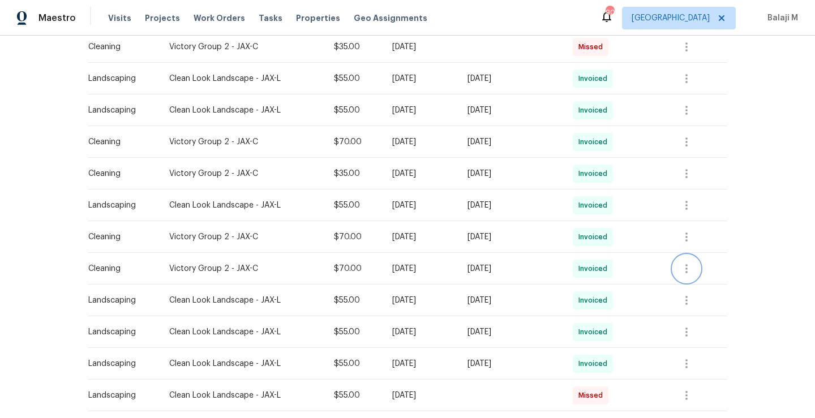
scroll to position [374, 0]
click at [684, 265] on icon "button" at bounding box center [687, 268] width 14 height 14
click at [539, 274] on div at bounding box center [407, 209] width 815 height 418
click at [543, 241] on div "[DATE]" at bounding box center [512, 235] width 88 height 11
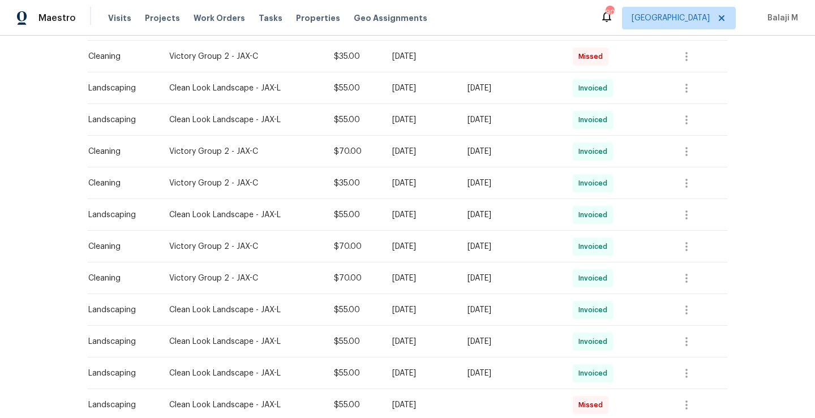
scroll to position [366, 0]
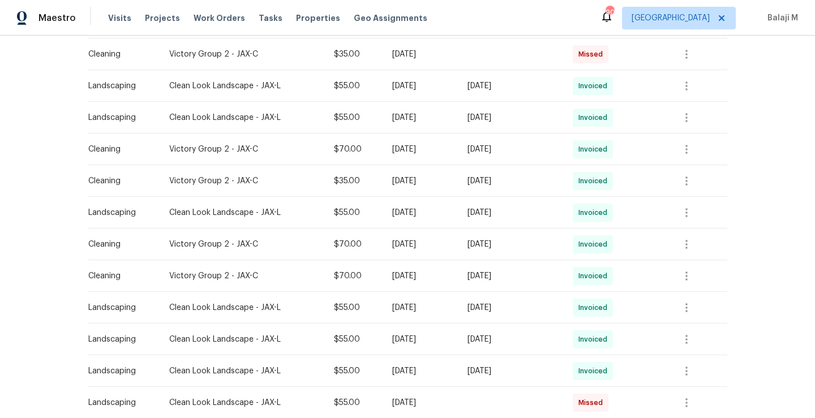
click at [548, 192] on td "[DATE]" at bounding box center [512, 181] width 106 height 32
click at [683, 149] on icon "button" at bounding box center [687, 150] width 14 height 14
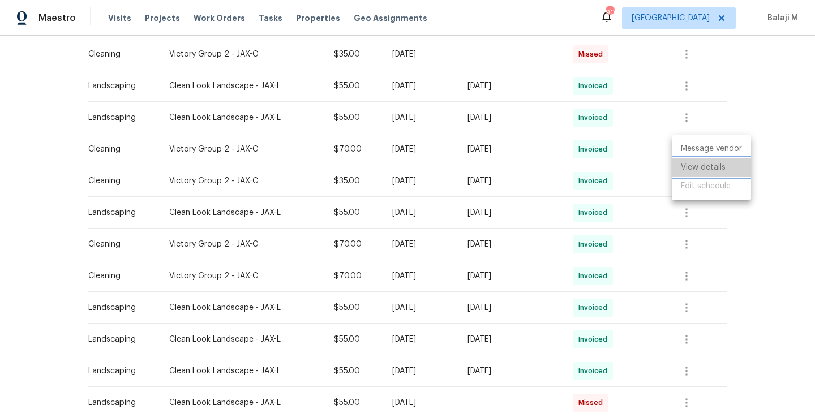
click at [686, 166] on li "View details" at bounding box center [711, 168] width 79 height 19
click at [700, 171] on li "View details" at bounding box center [711, 168] width 79 height 19
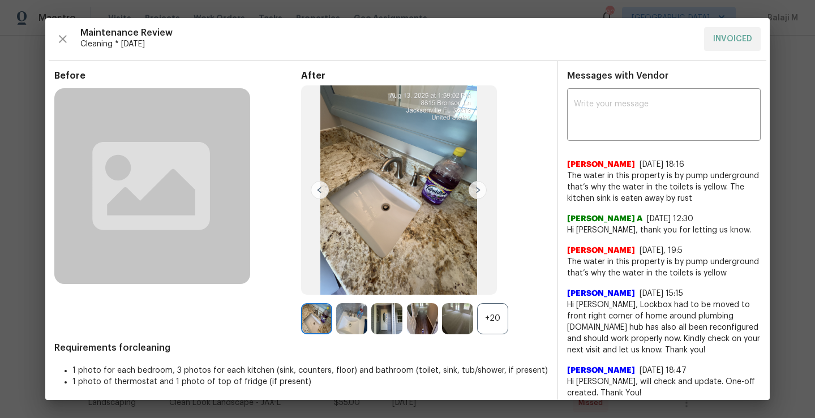
click at [476, 194] on img at bounding box center [478, 190] width 18 height 18
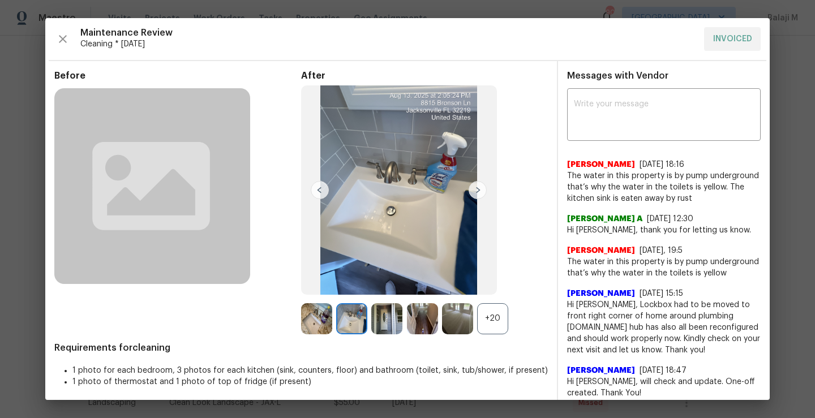
click at [483, 325] on div "+20" at bounding box center [492, 318] width 31 height 31
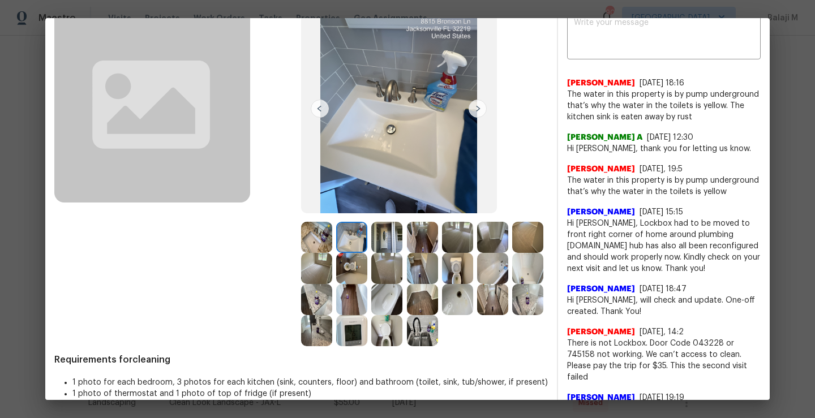
scroll to position [89, 0]
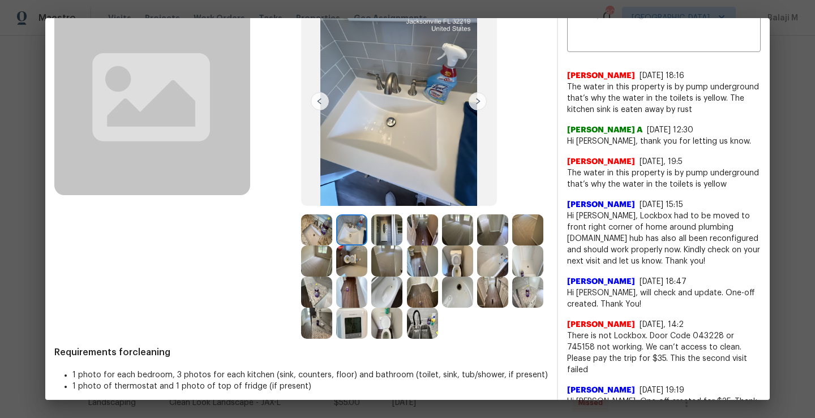
click at [367, 301] on img at bounding box center [351, 292] width 31 height 31
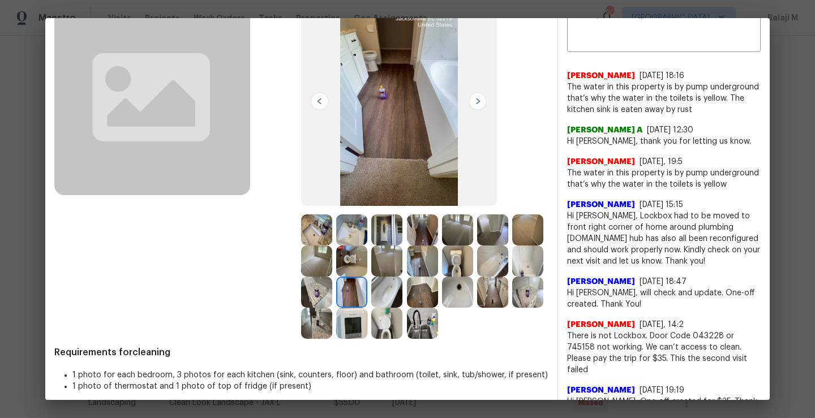
click at [332, 294] on img at bounding box center [316, 292] width 31 height 31
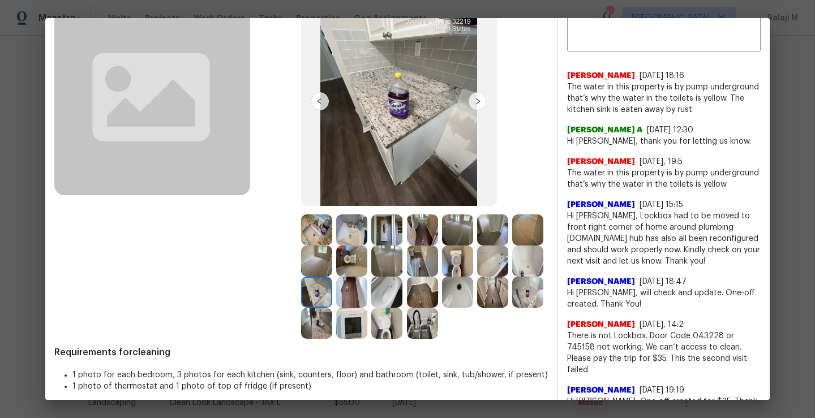
click at [403, 299] on img at bounding box center [386, 292] width 31 height 31
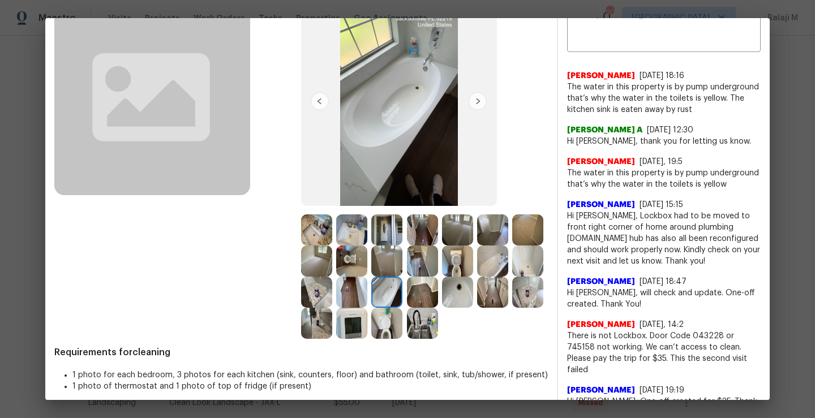
click at [403, 299] on img at bounding box center [386, 292] width 31 height 31
click at [367, 321] on img at bounding box center [351, 323] width 31 height 31
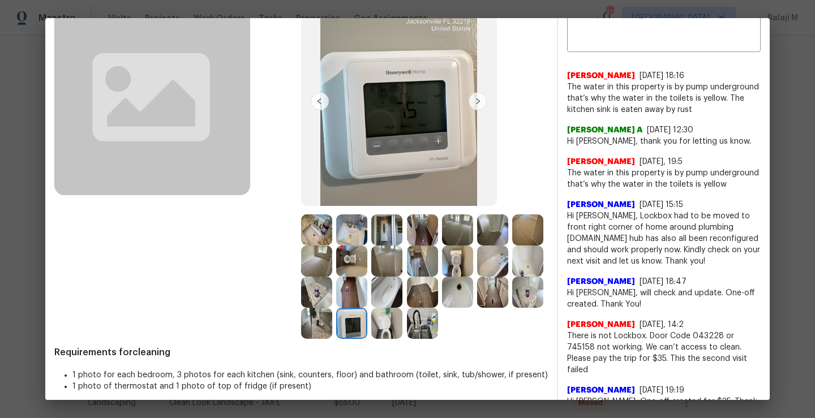
click at [332, 328] on img at bounding box center [316, 323] width 31 height 31
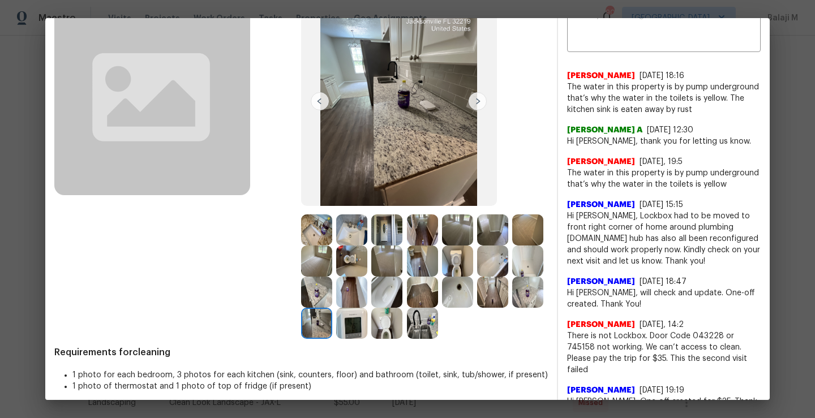
click at [477, 308] on img at bounding box center [492, 292] width 31 height 31
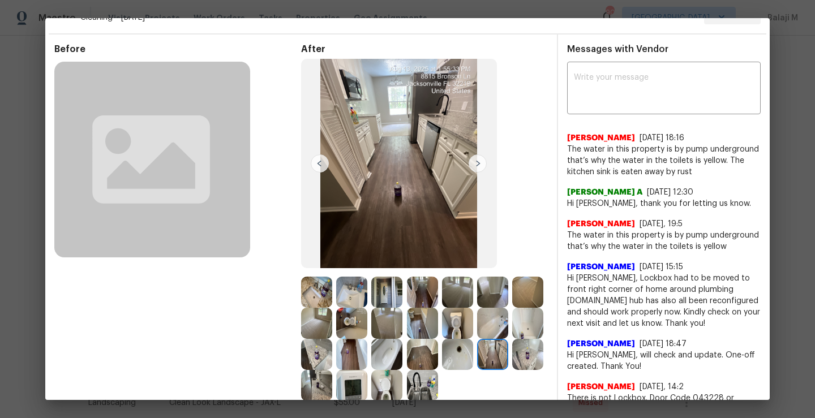
scroll to position [0, 0]
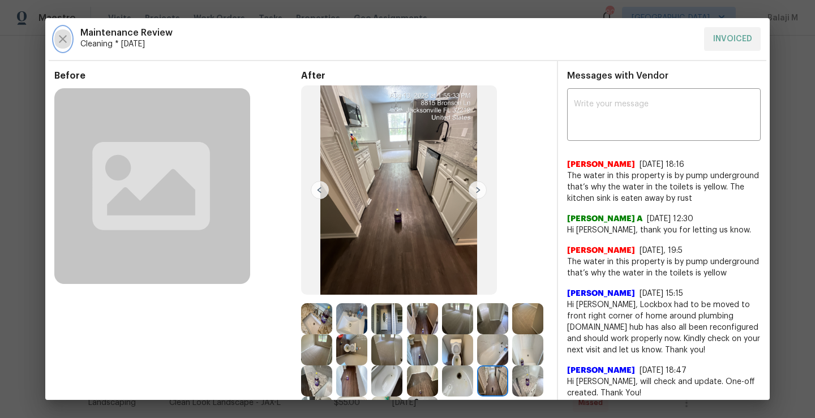
click at [64, 41] on icon "button" at bounding box center [63, 39] width 14 height 14
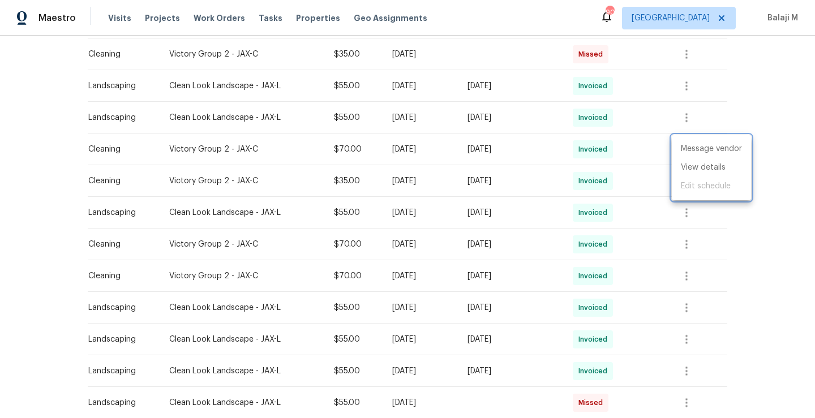
drag, startPoint x: 161, startPoint y: 181, endPoint x: 207, endPoint y: 180, distance: 45.3
click at [207, 181] on div at bounding box center [407, 209] width 815 height 418
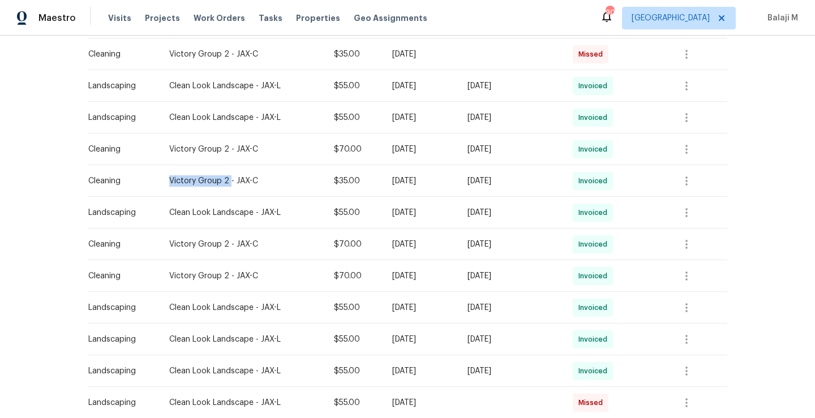
drag, startPoint x: 162, startPoint y: 179, endPoint x: 221, endPoint y: 183, distance: 59.6
click at [221, 183] on div "Victory Group 2 - JAX-C" at bounding box center [242, 181] width 147 height 11
copy div "Victory Group 2"
